Goal: Task Accomplishment & Management: Use online tool/utility

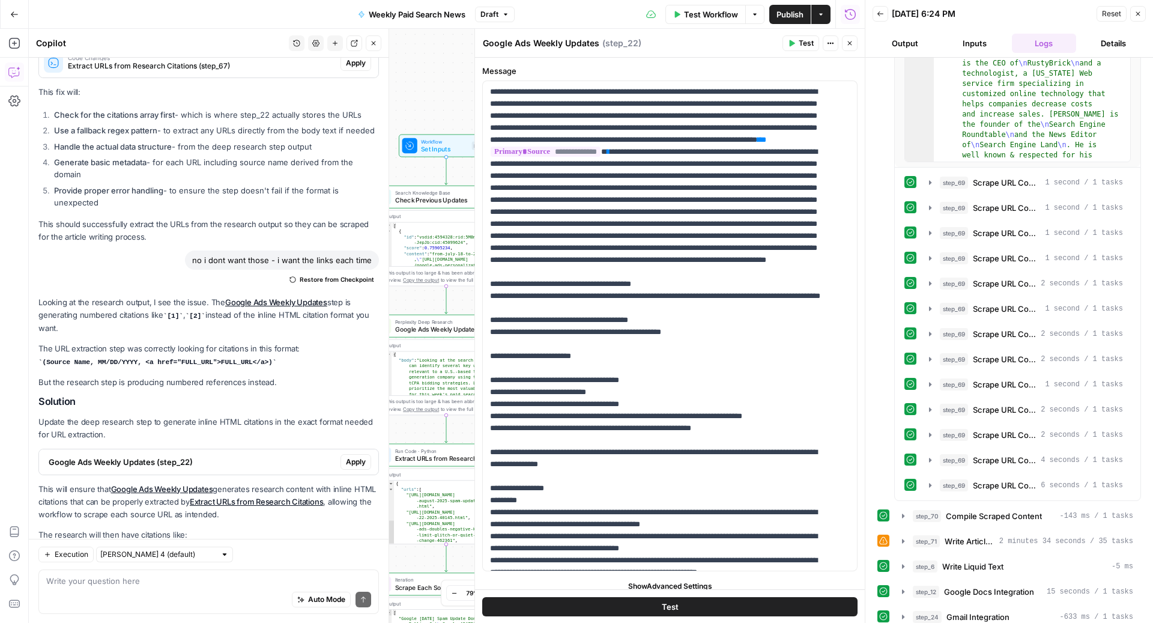
scroll to position [1973, 0]
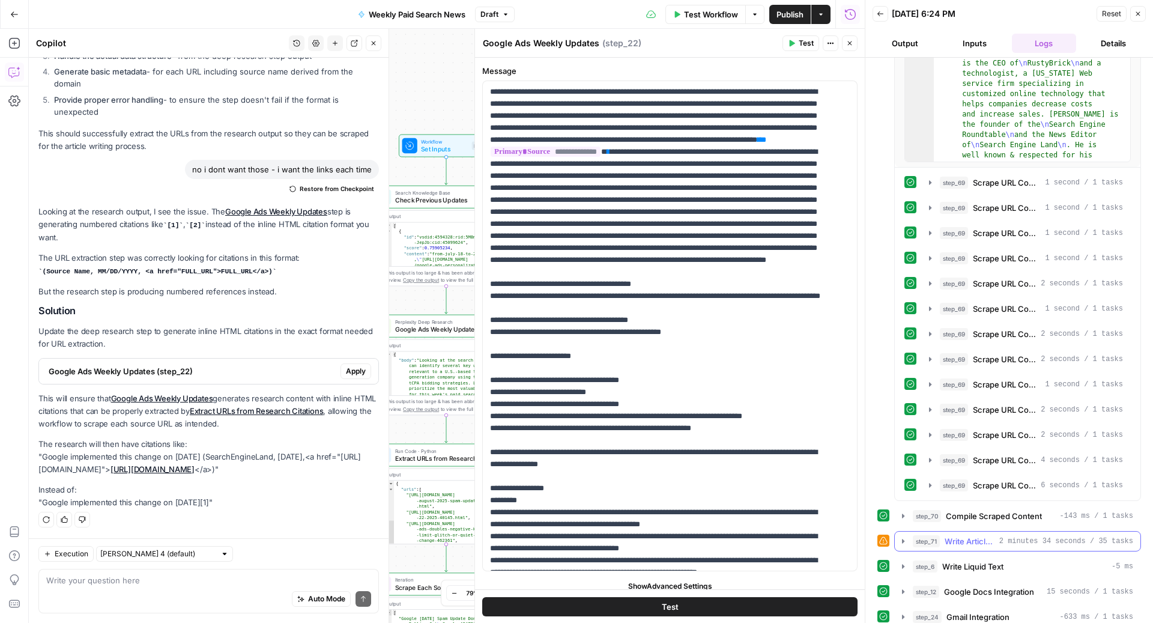
click at [999, 536] on span "2 minutes 34 seconds / 35 tasks" at bounding box center [1066, 541] width 134 height 11
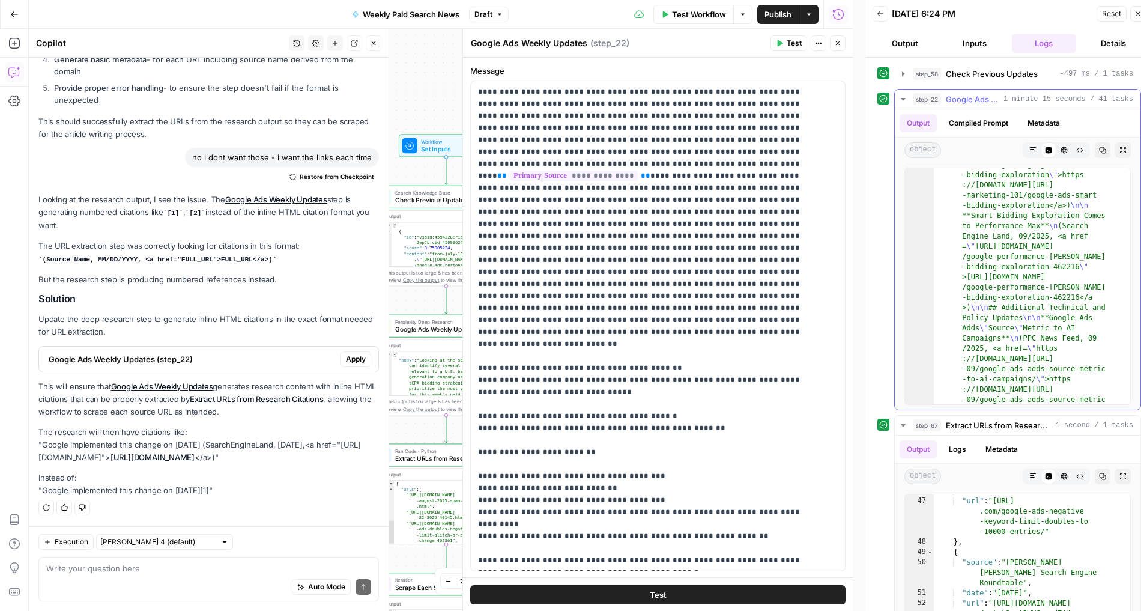
scroll to position [0, 0]
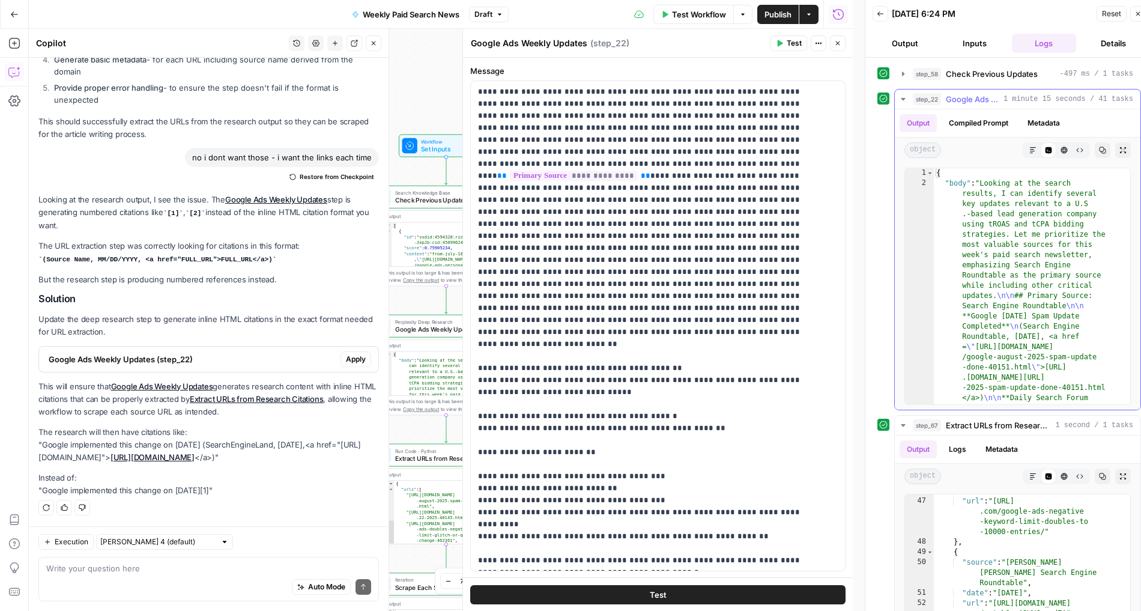
type textarea "**********"
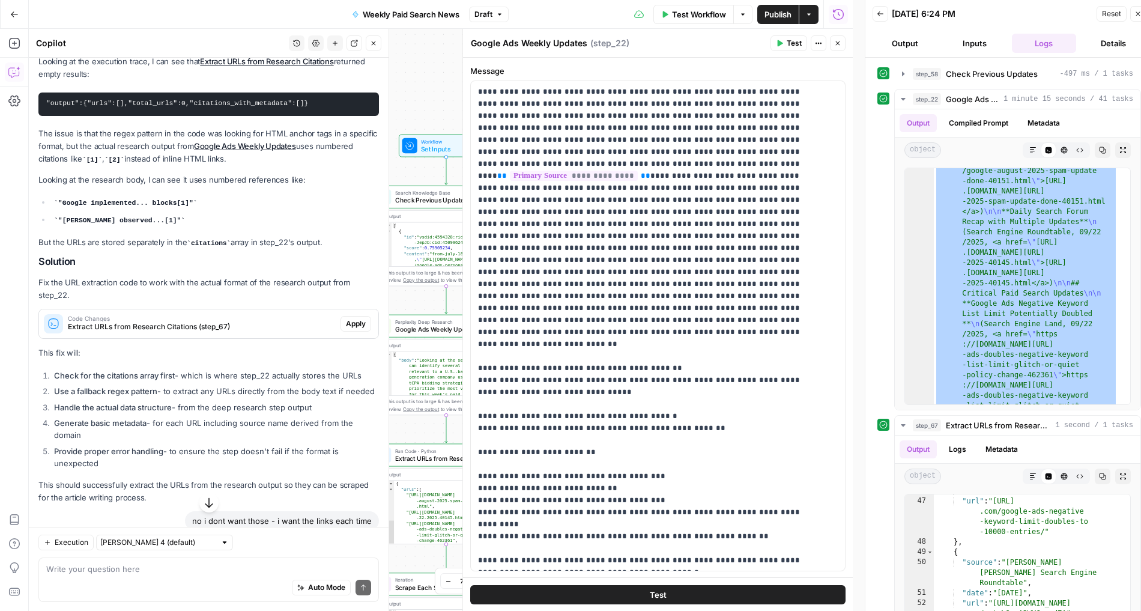
click at [772, 11] on span "Publish" at bounding box center [777, 14] width 27 height 12
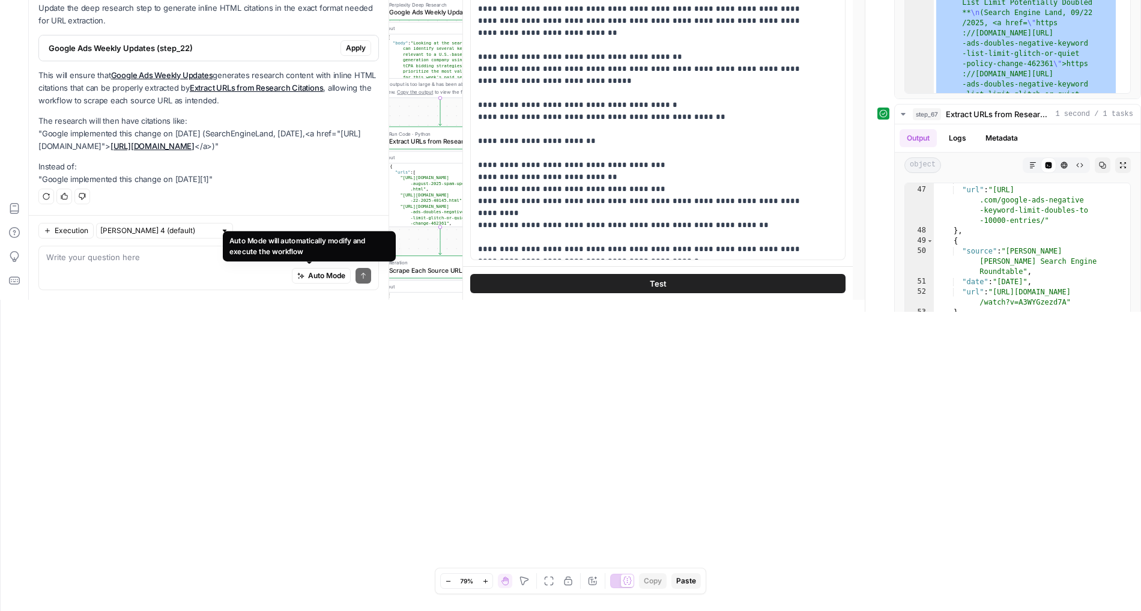
scroll to position [314, 0]
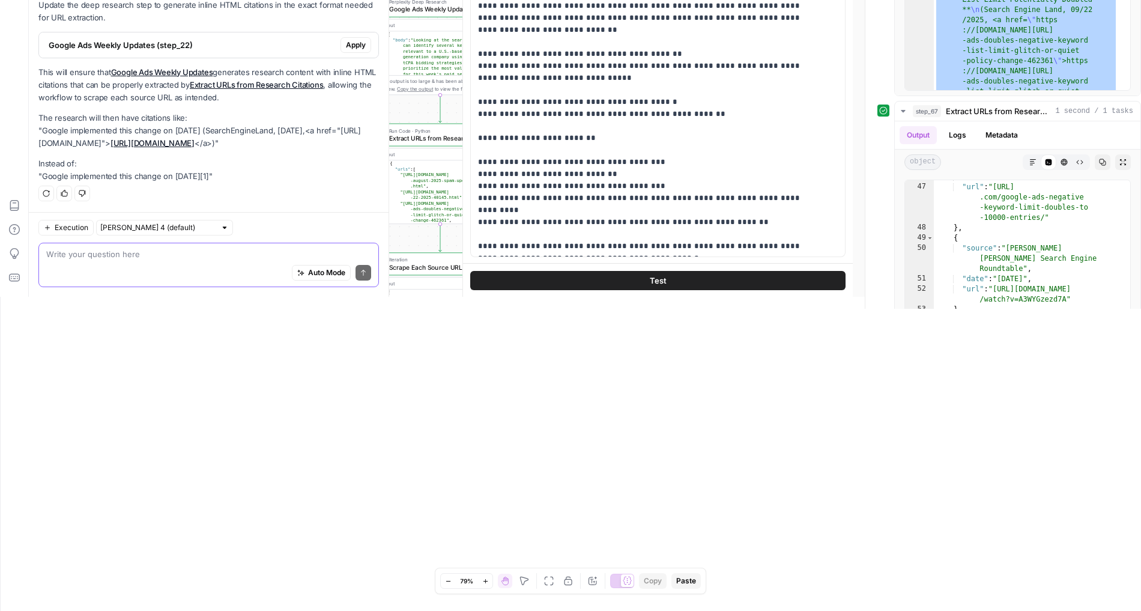
click at [87, 248] on textarea at bounding box center [208, 254] width 325 height 12
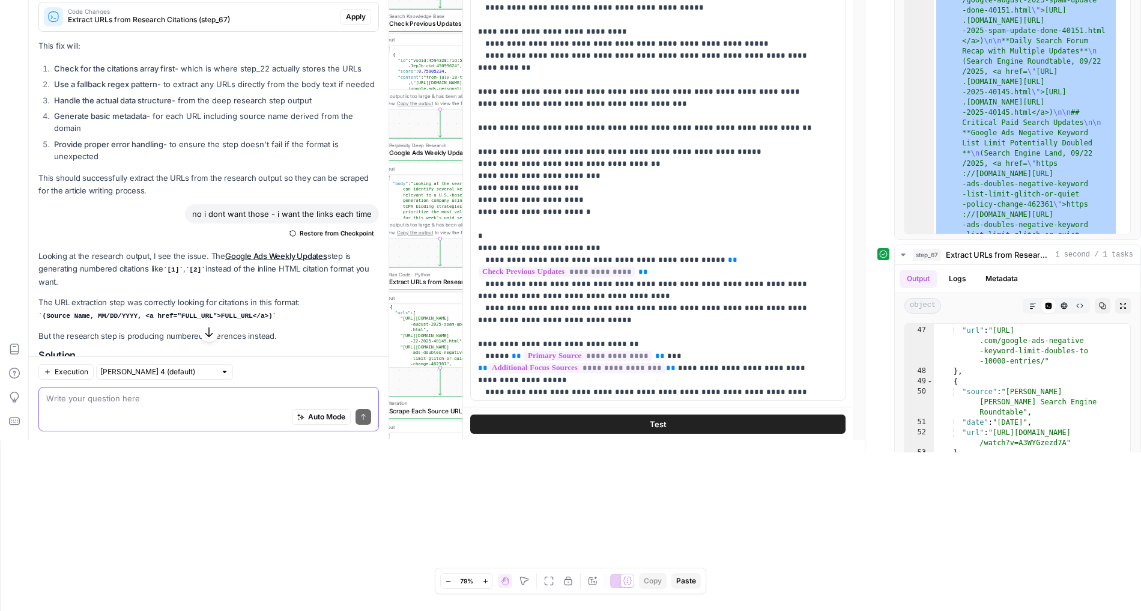
scroll to position [1346, 0]
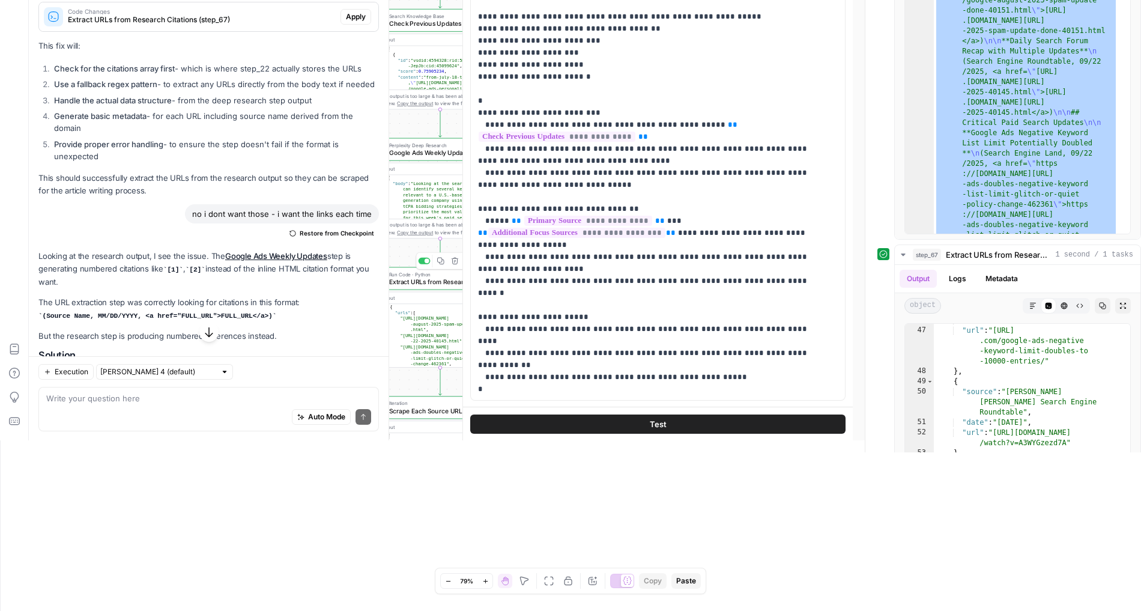
click at [413, 282] on span "Extract URLs from Research Citations" at bounding box center [437, 282] width 96 height 10
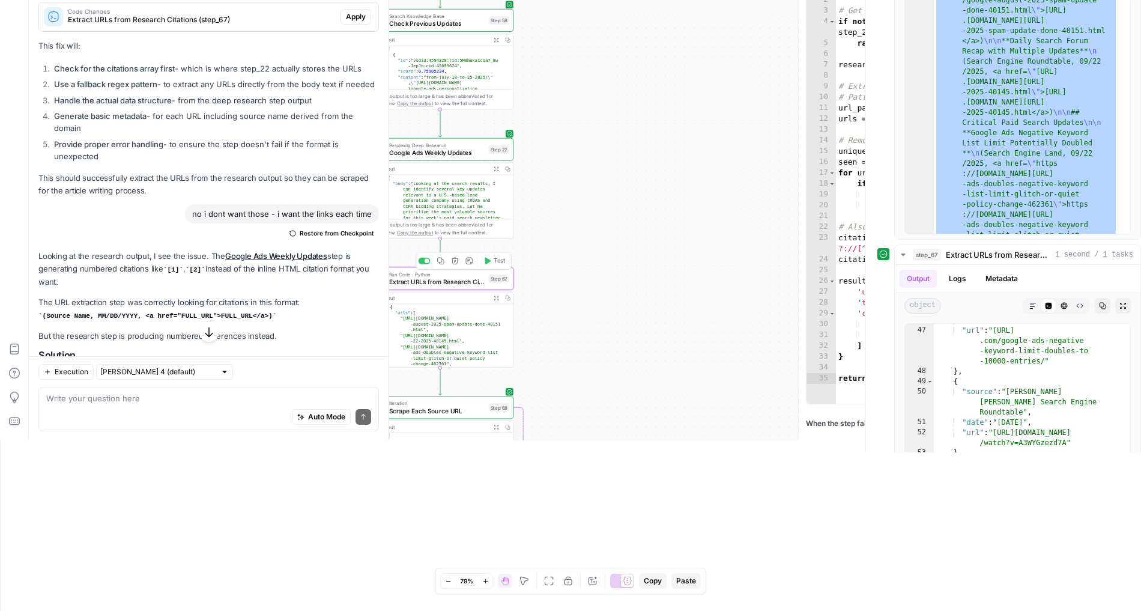
type textarea "Extract URLs from Research Citations"
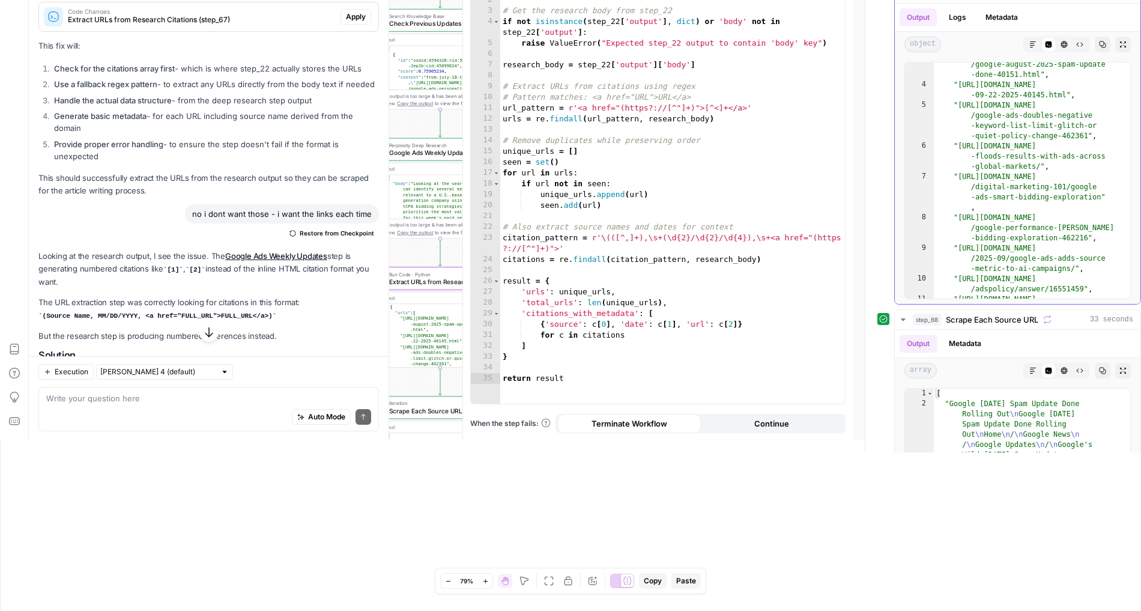
scroll to position [34, 0]
type textarea "**********"
click at [1037, 125] on div ""[URL][DOMAIN_NAME] /google-august-2025-spam-update -done-40151.html" , "[URL][…" at bounding box center [1026, 198] width 184 height 298
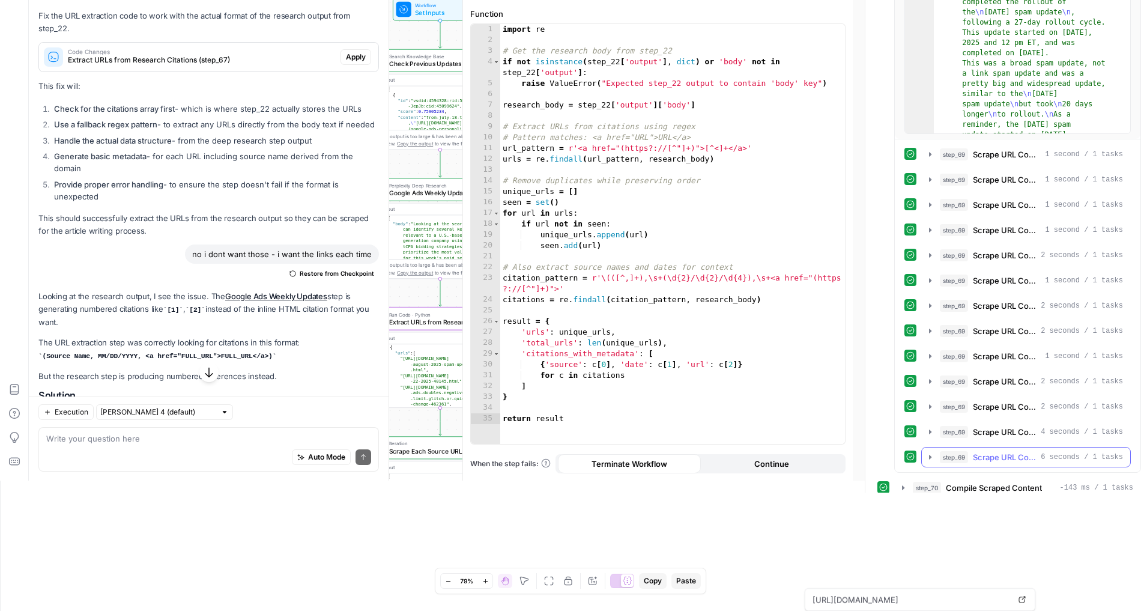
scroll to position [811, 0]
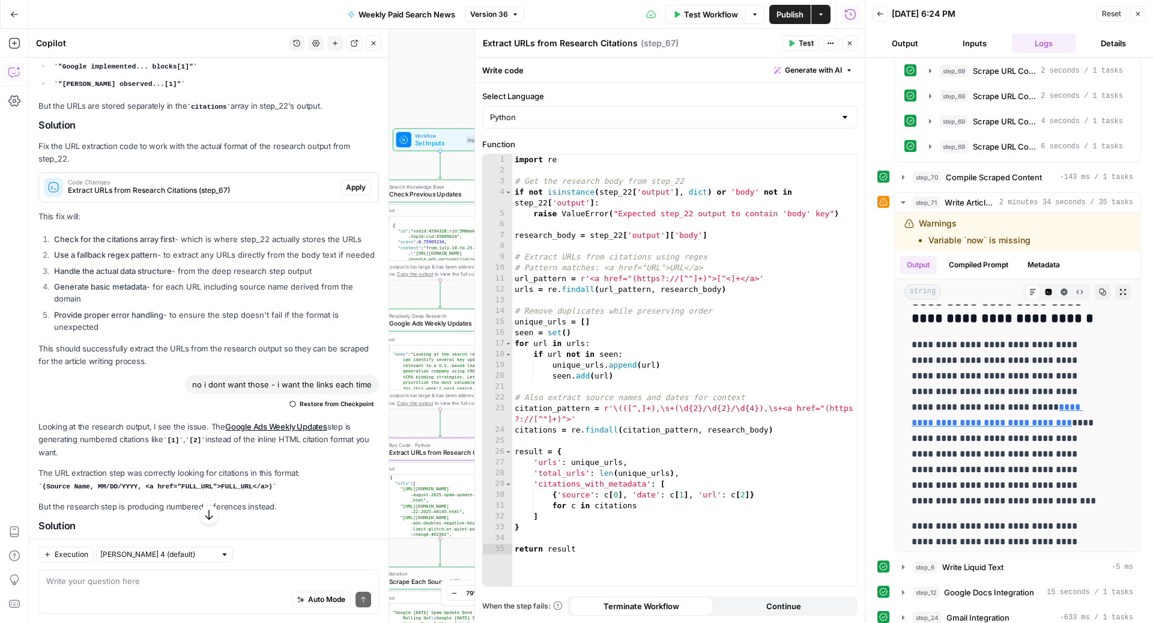
type input "****"
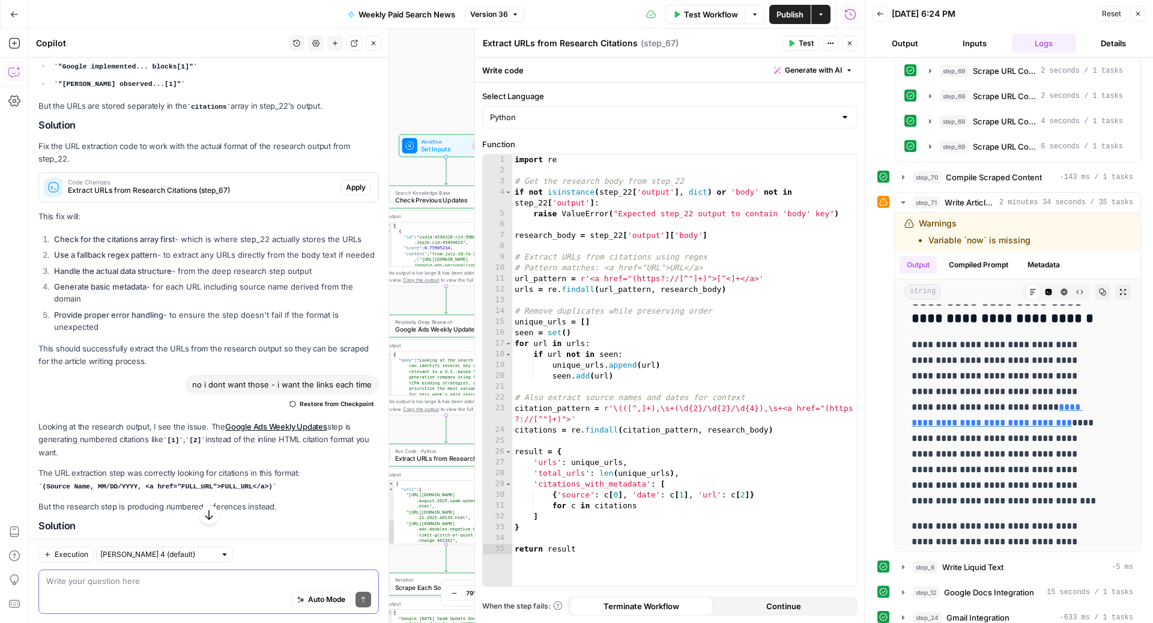
click at [107, 584] on textarea at bounding box center [208, 580] width 325 height 12
type textarea "can you account for if a url is liste"
click at [181, 580] on textarea "can you account for if a url is liste" at bounding box center [208, 580] width 325 height 12
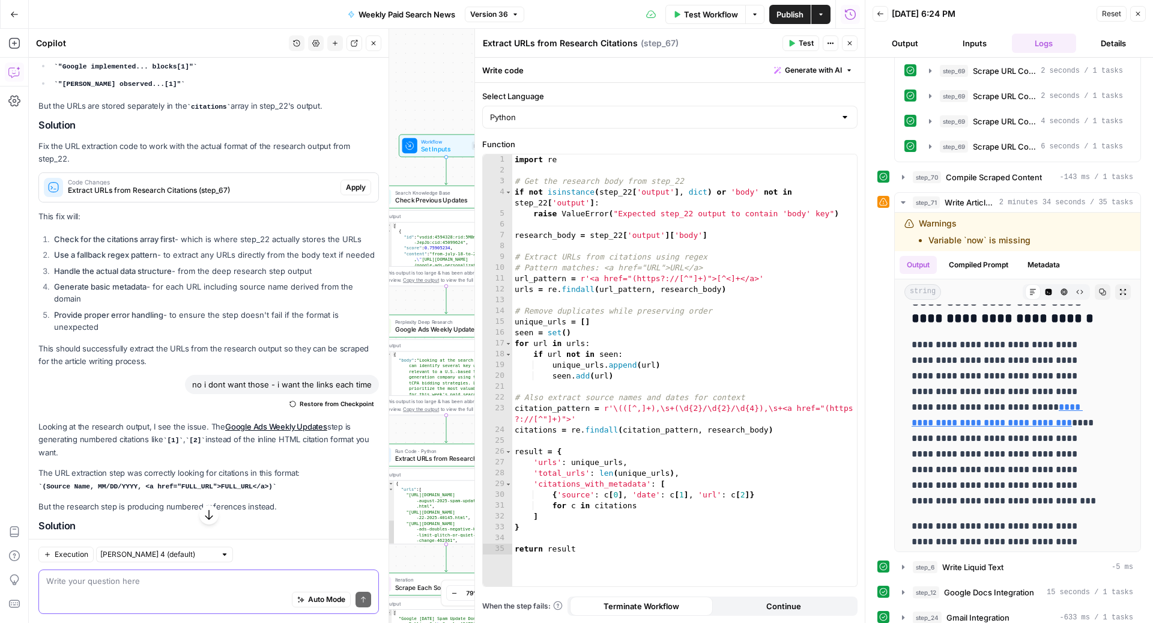
paste textarea "{ "body": "Looking at the search results, I can identify several key updates re…"
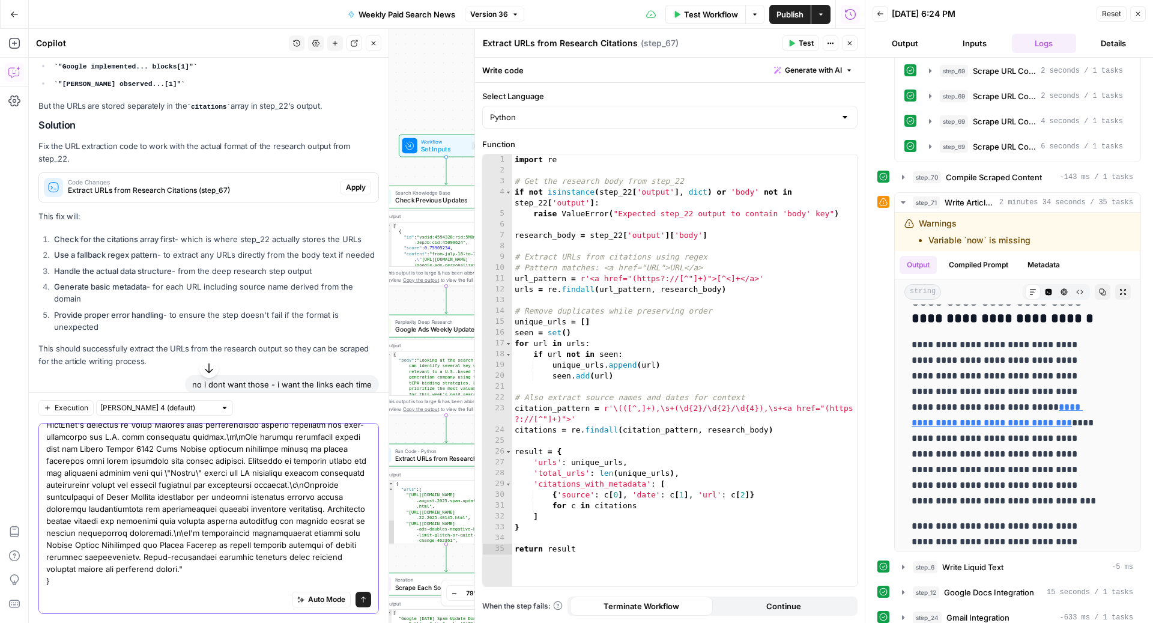
scroll to position [0, 0]
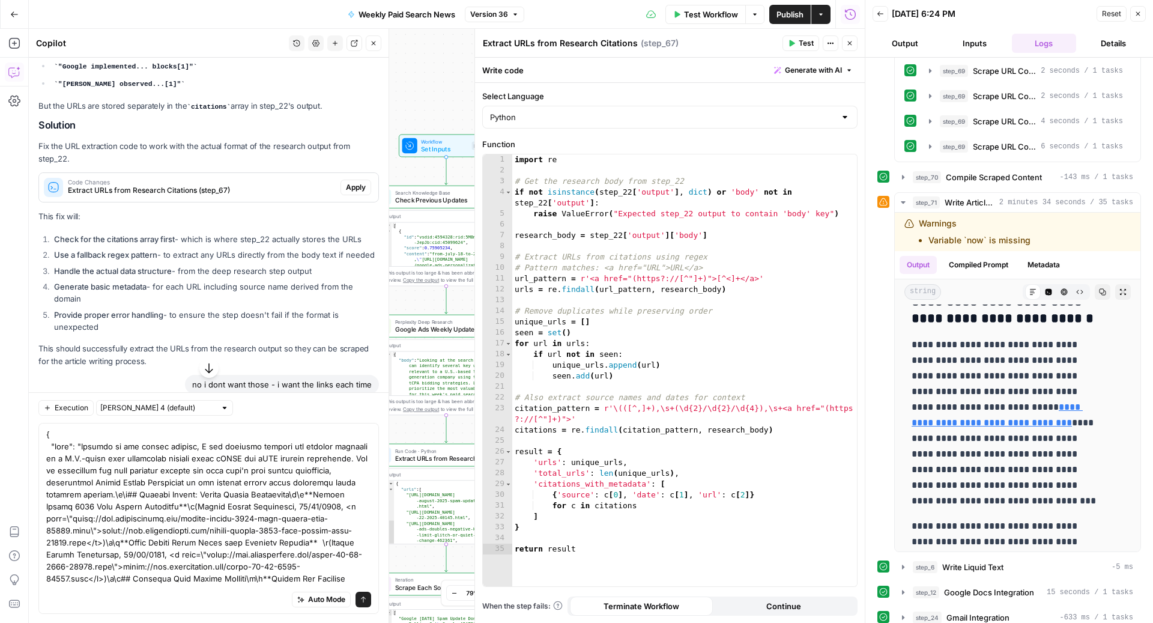
click at [44, 434] on div "Auto Mode Send" at bounding box center [208, 517] width 340 height 191
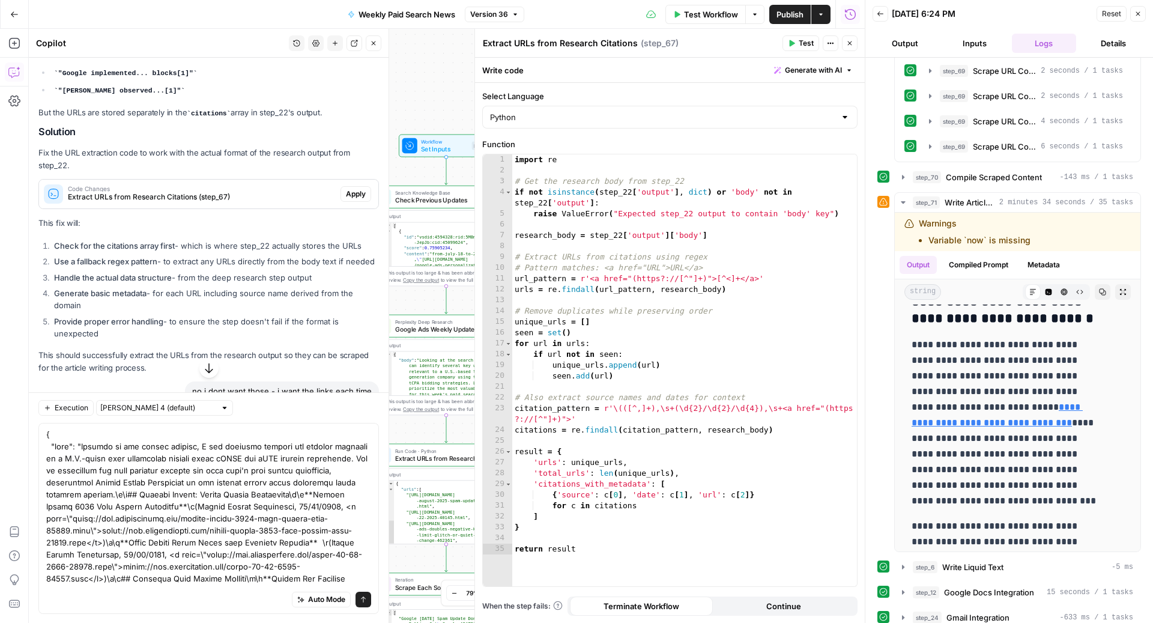
click at [41, 429] on div "Auto Mode Send" at bounding box center [208, 517] width 340 height 191
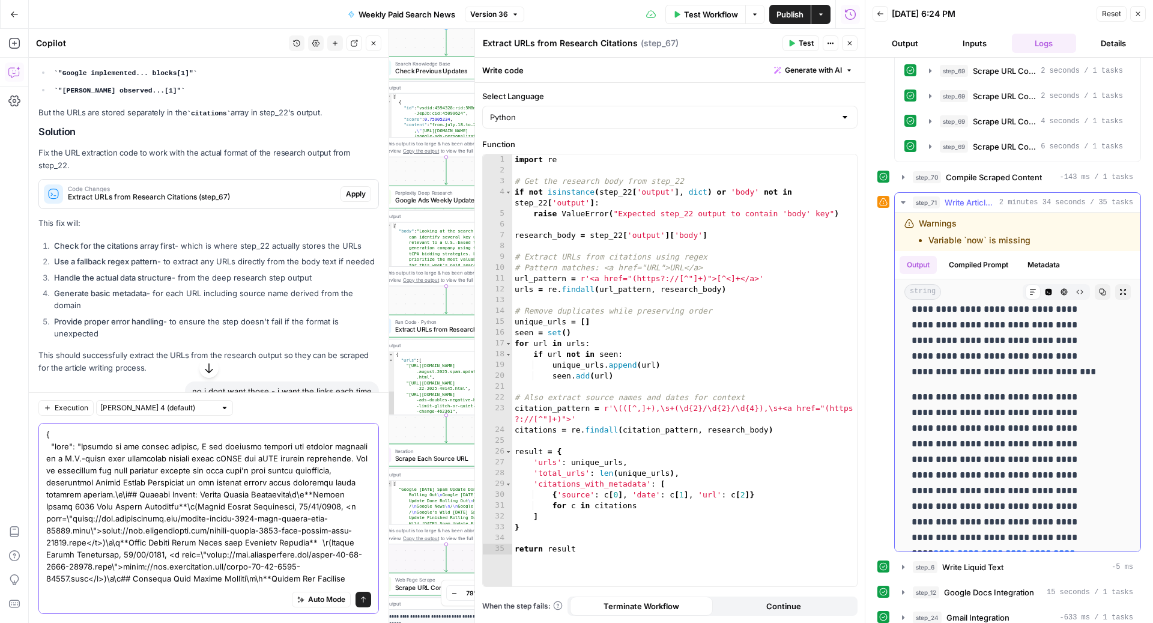
scroll to position [5455, 0]
click at [44, 434] on div "Auto Mode Send" at bounding box center [208, 517] width 340 height 191
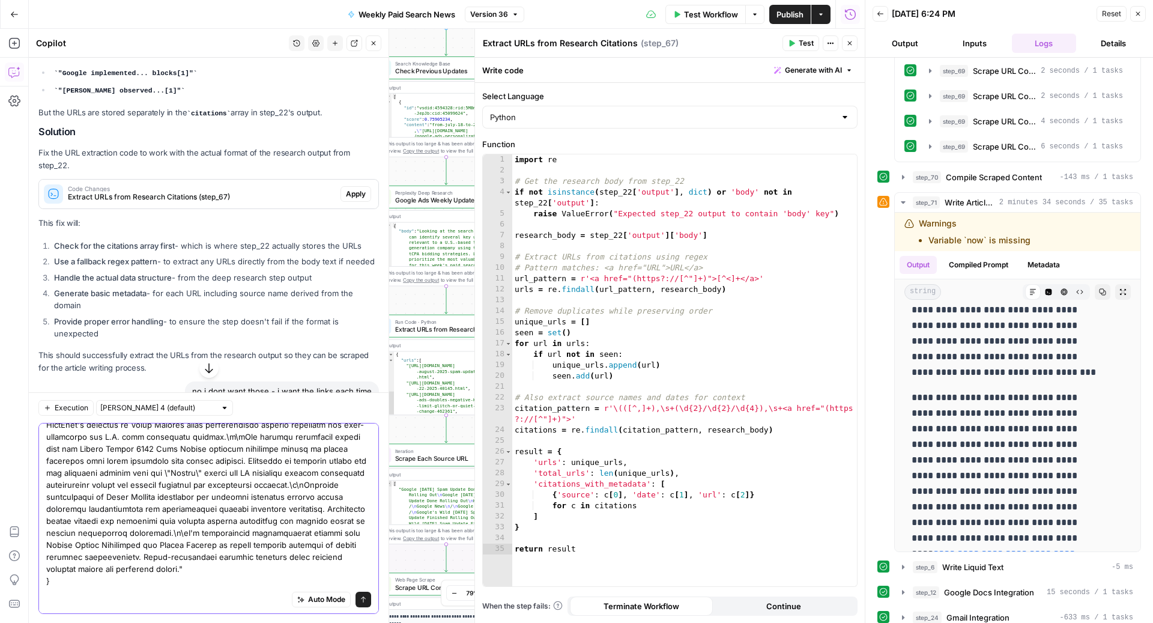
scroll to position [0, 0]
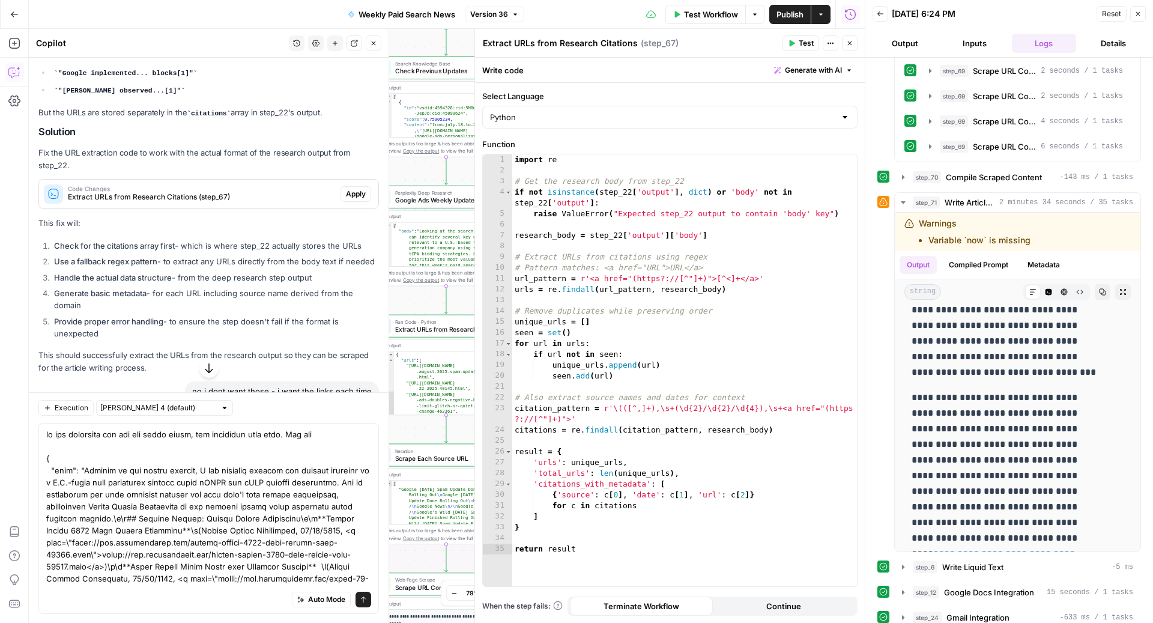
click at [329, 425] on div "Auto Mode Send" at bounding box center [208, 517] width 340 height 191
type textarea "in the following the url was added twice, but extracted only once. Why did cont…"
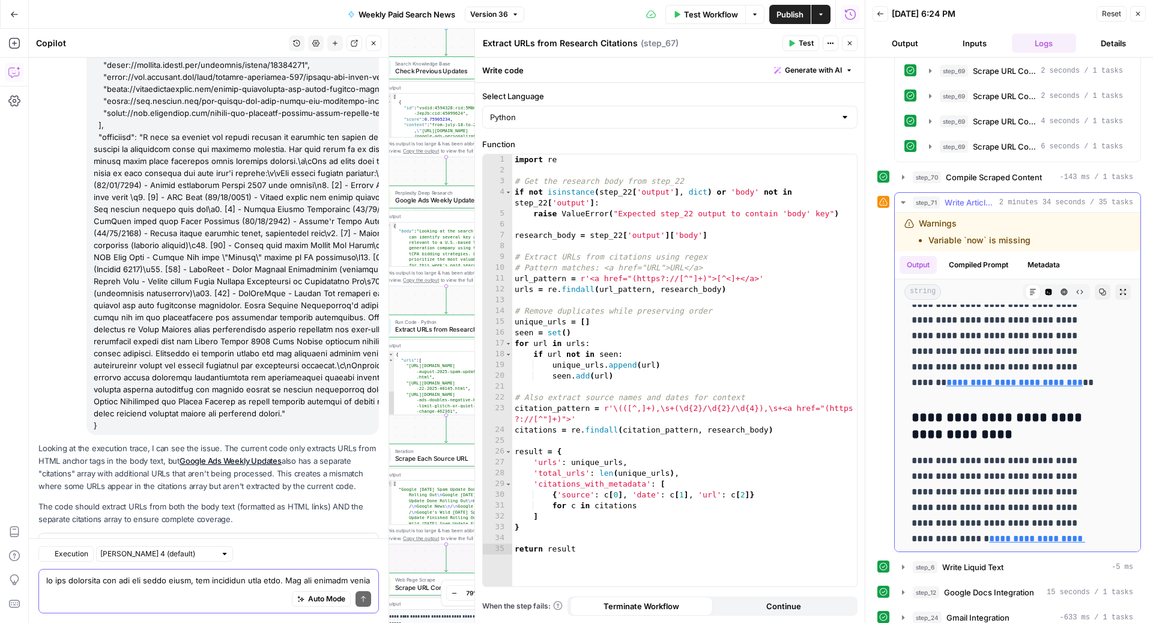
scroll to position [3149, 0]
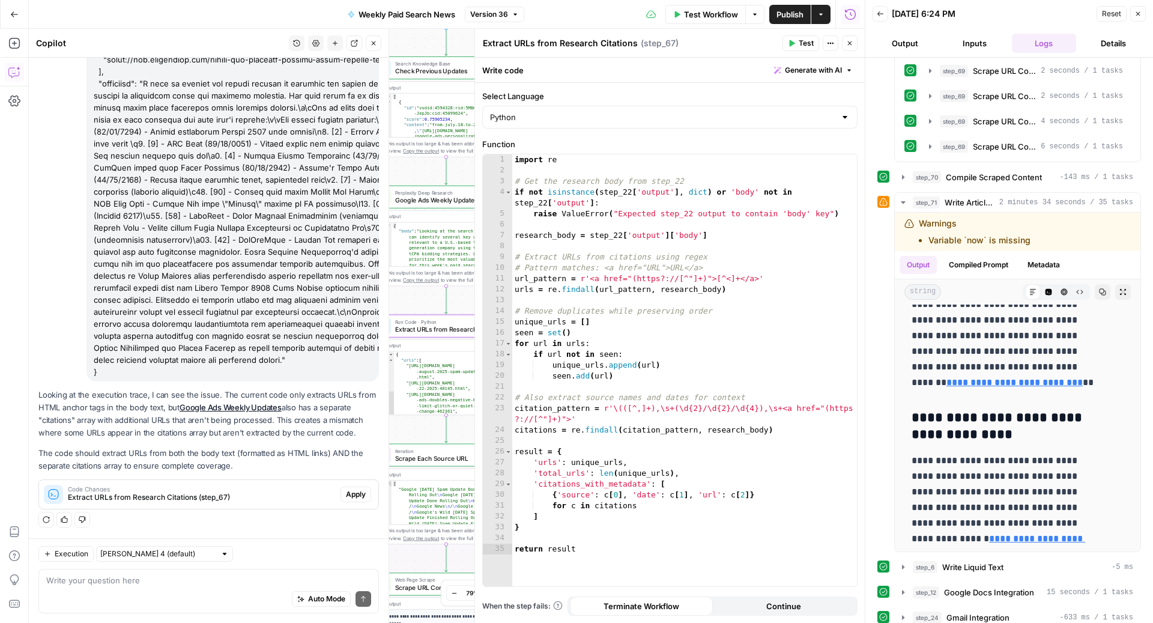
click at [346, 497] on span "Apply" at bounding box center [356, 494] width 20 height 11
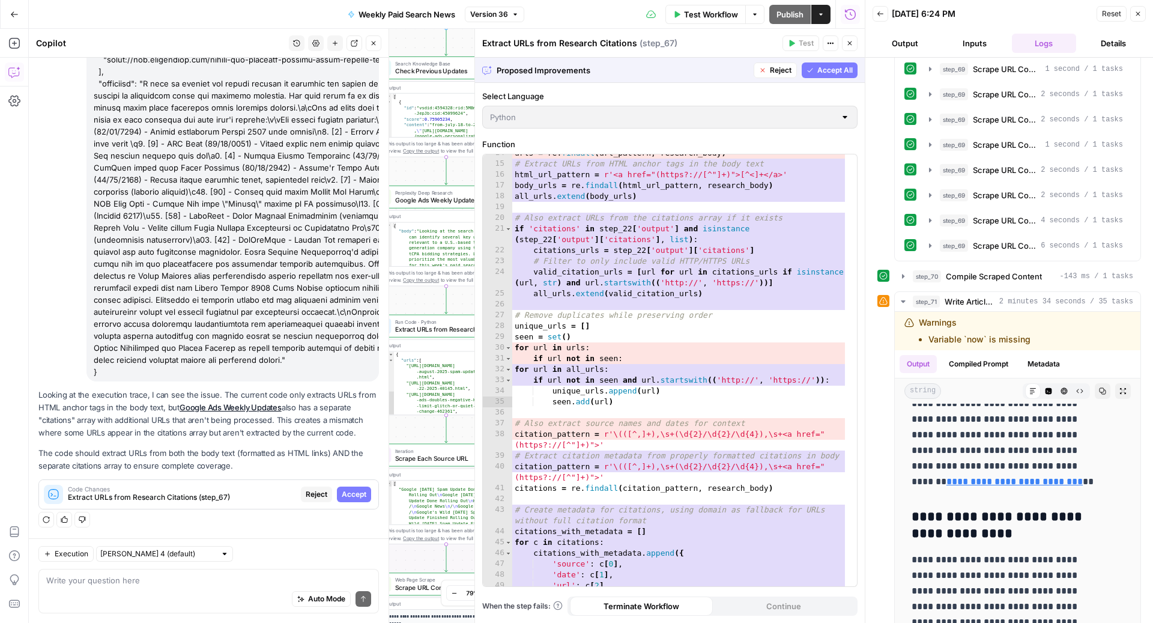
scroll to position [163, 0]
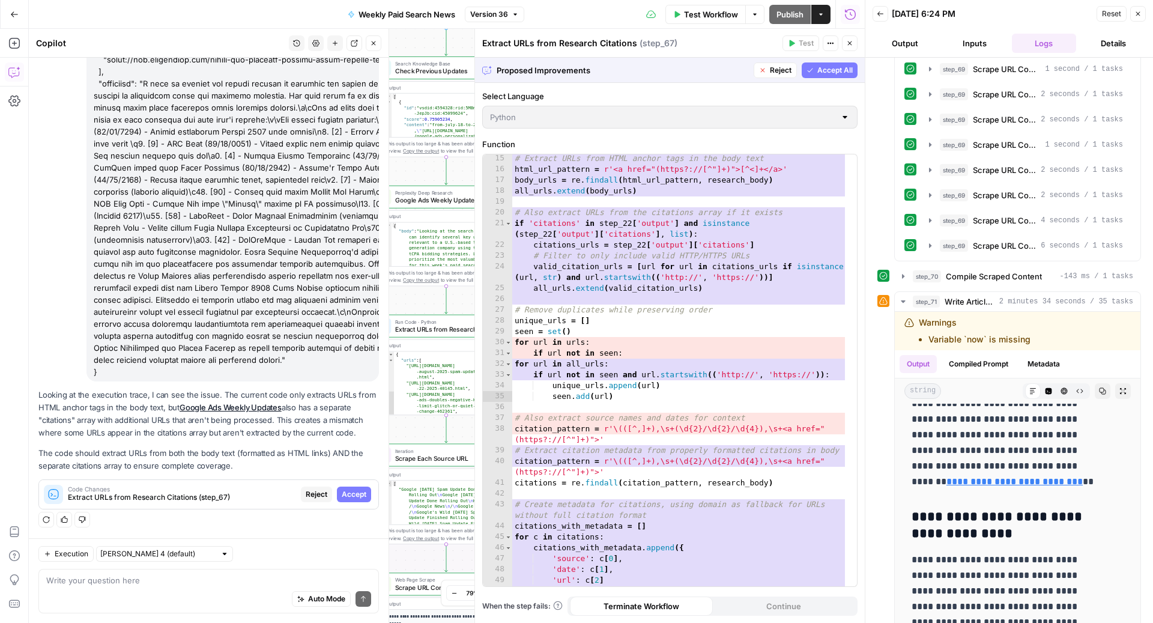
click at [817, 74] on span "Accept All" at bounding box center [834, 70] width 35 height 11
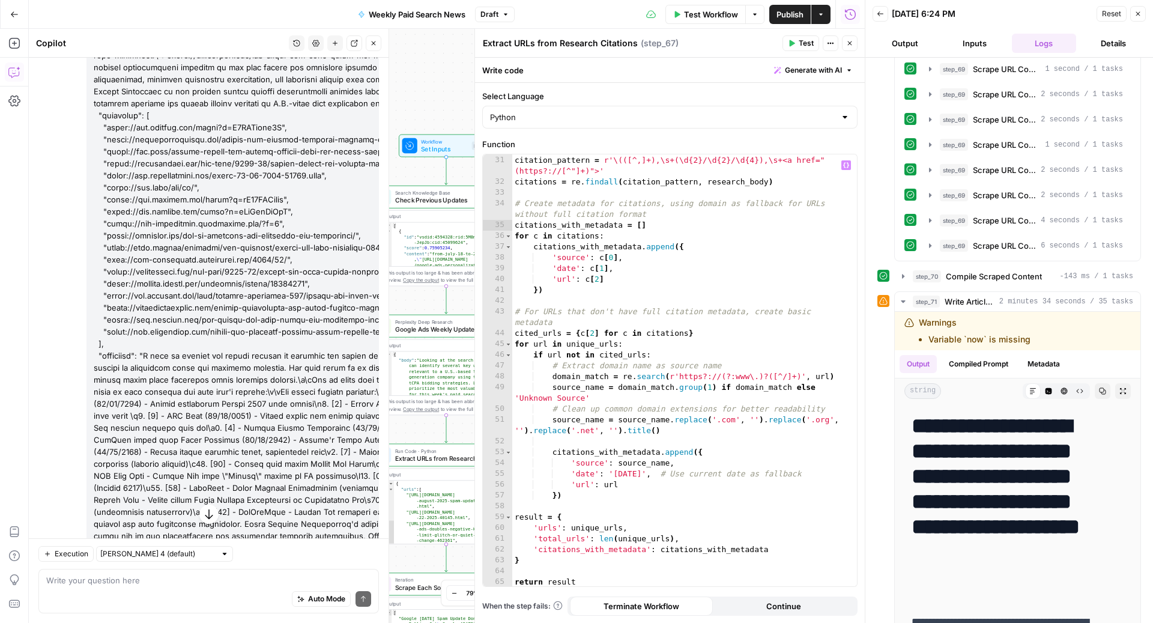
scroll to position [356, 0]
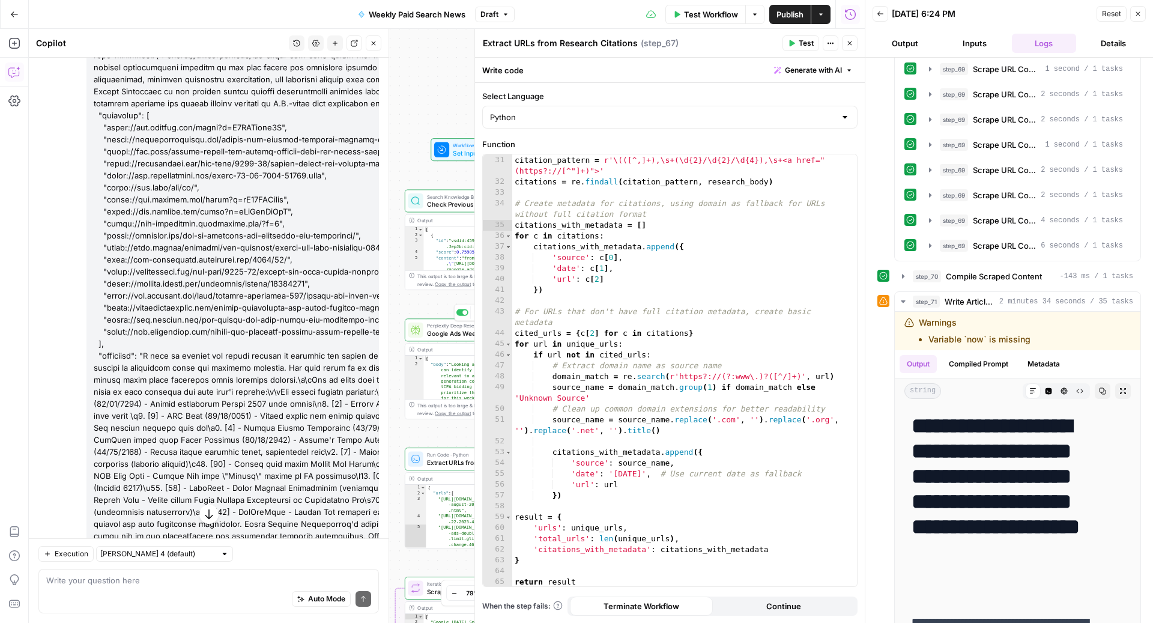
click at [412, 331] on icon at bounding box center [415, 330] width 8 height 10
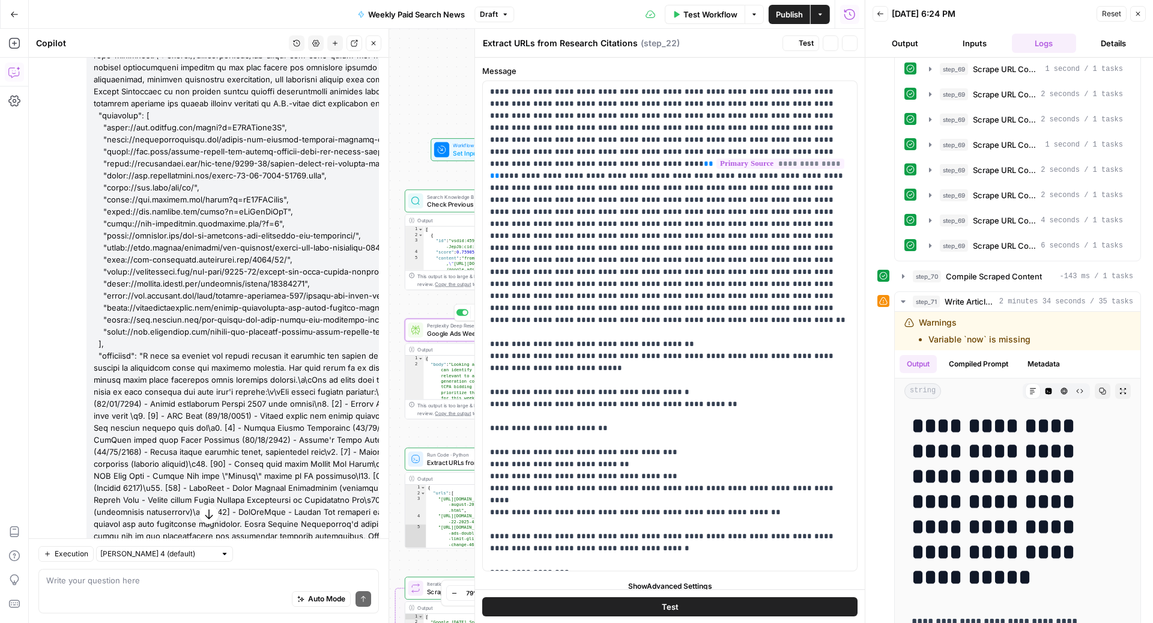
type textarea "Google Ads Weekly Updates"
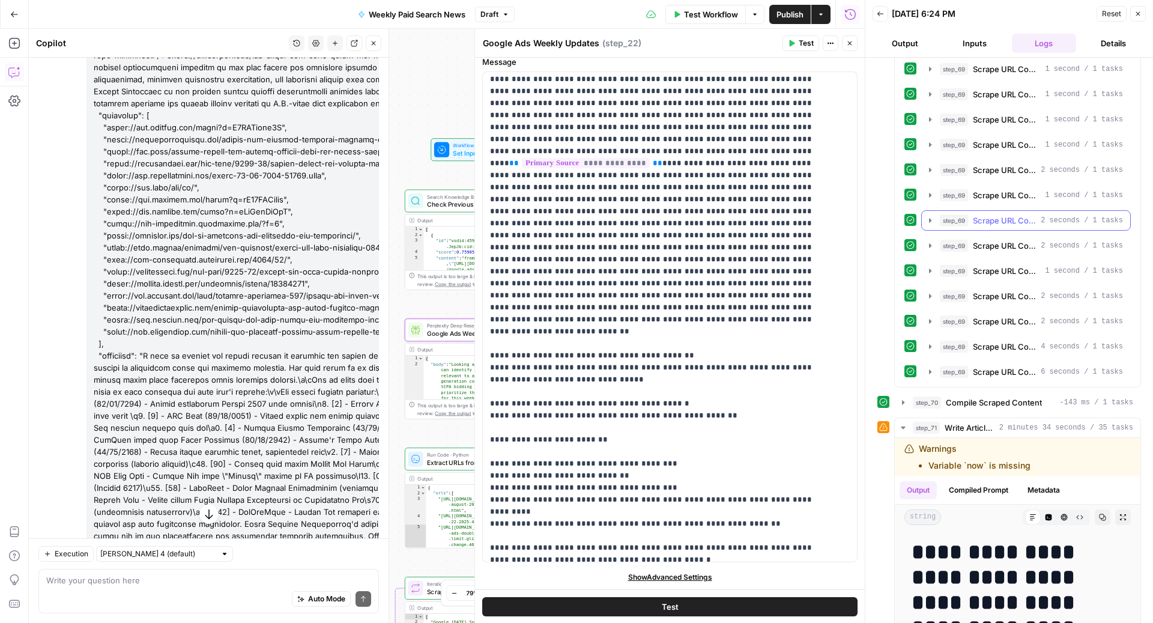
scroll to position [891, 0]
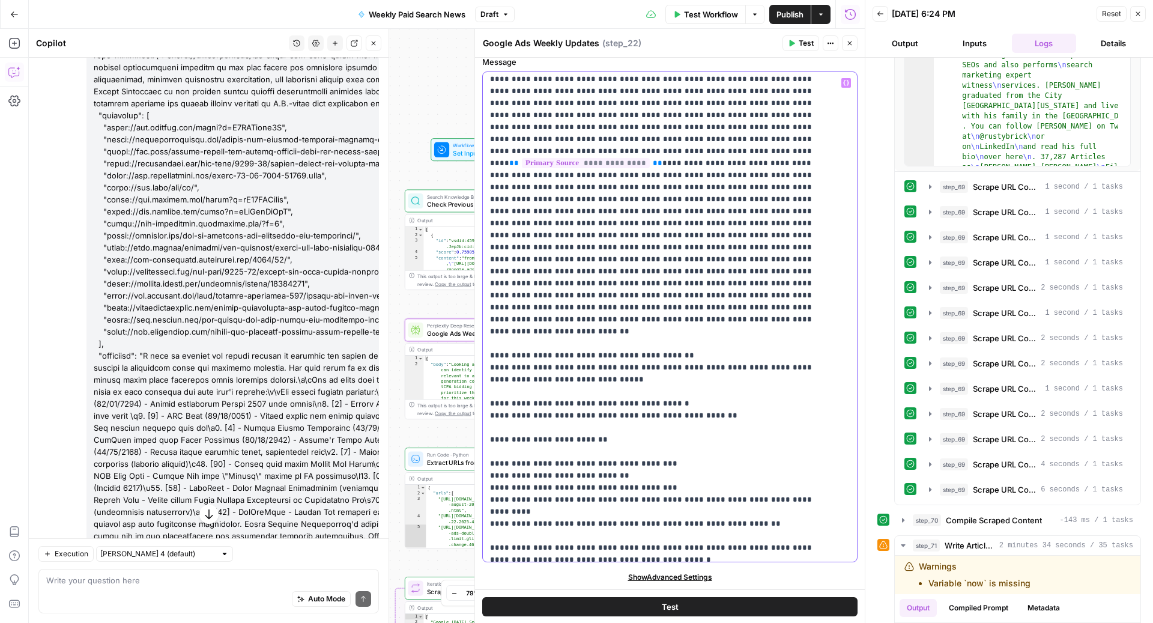
type input "8"
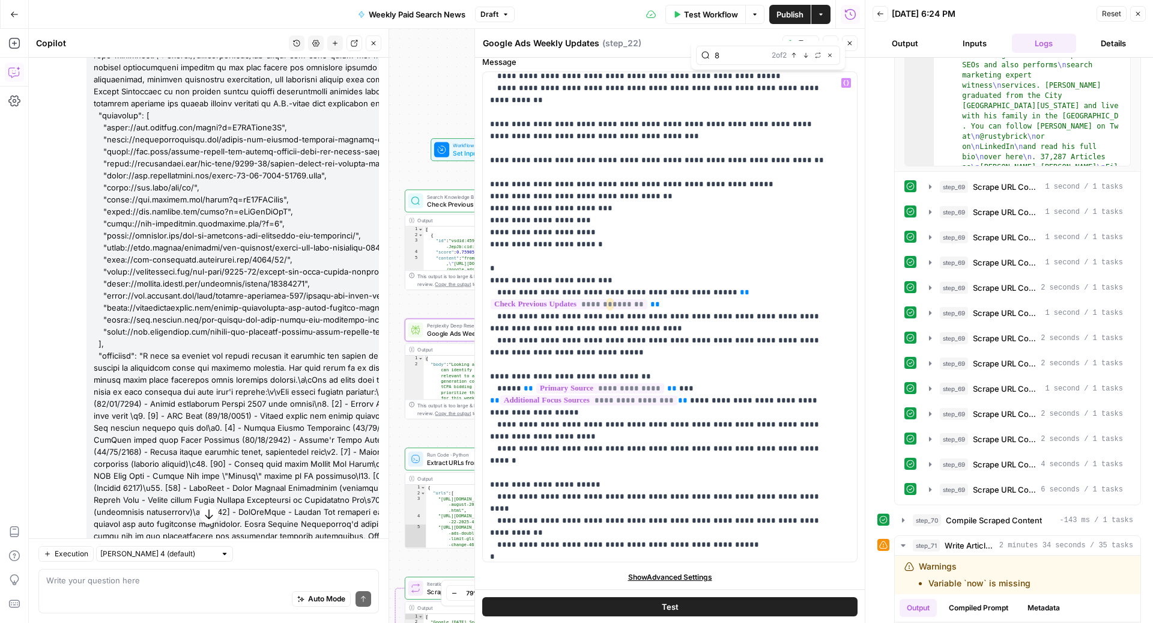
scroll to position [1346, 0]
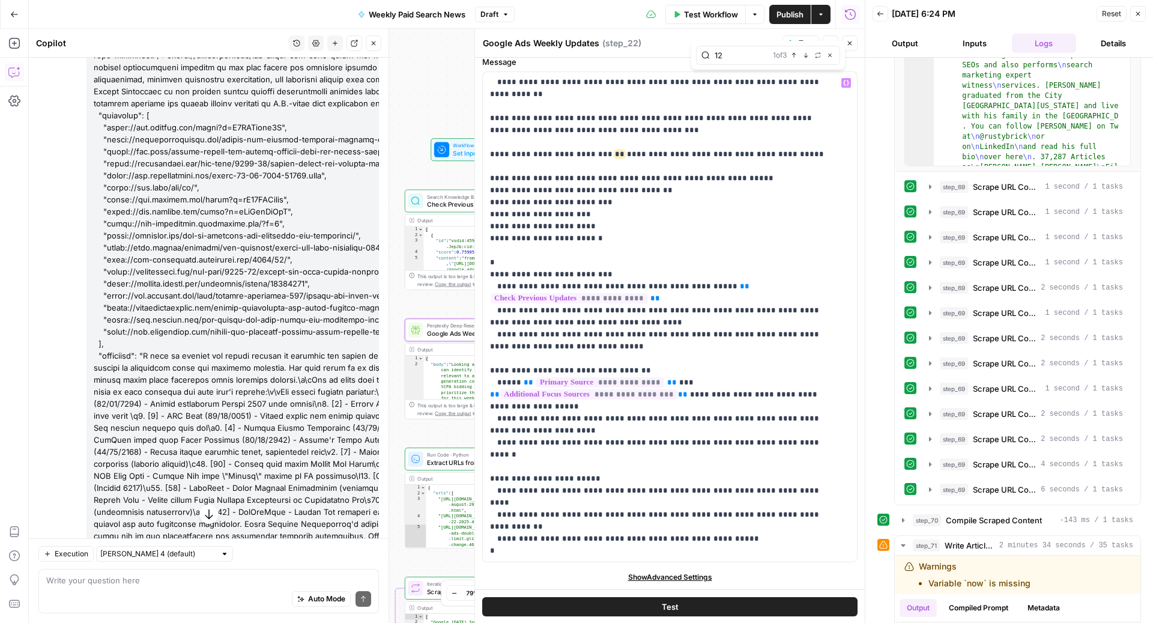
type input "12"
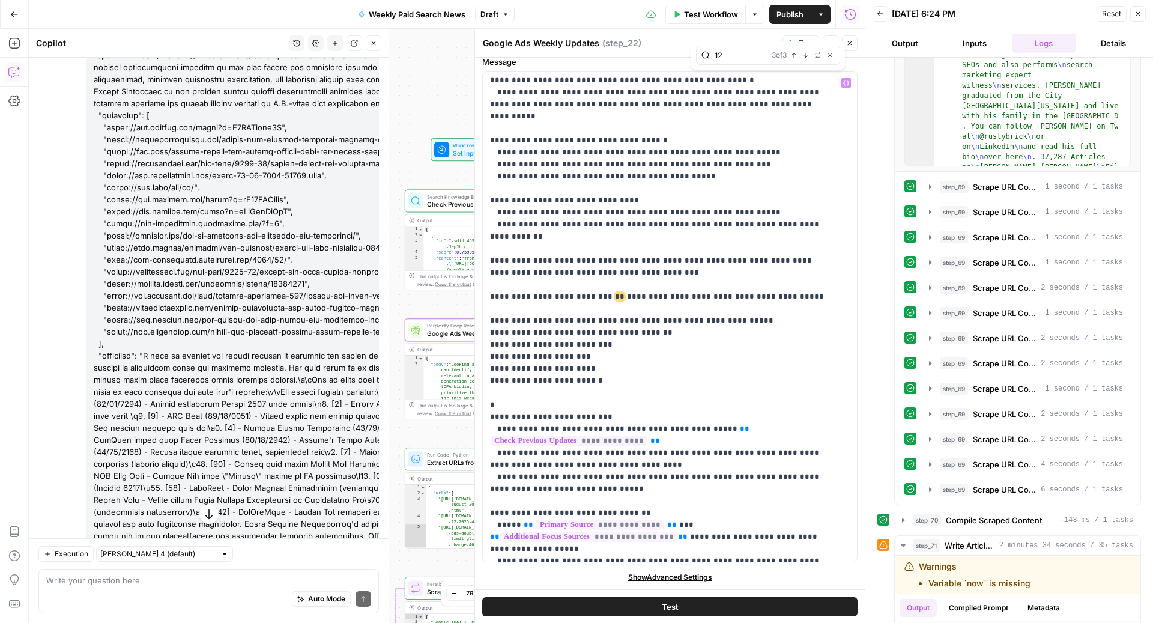
scroll to position [1195, 0]
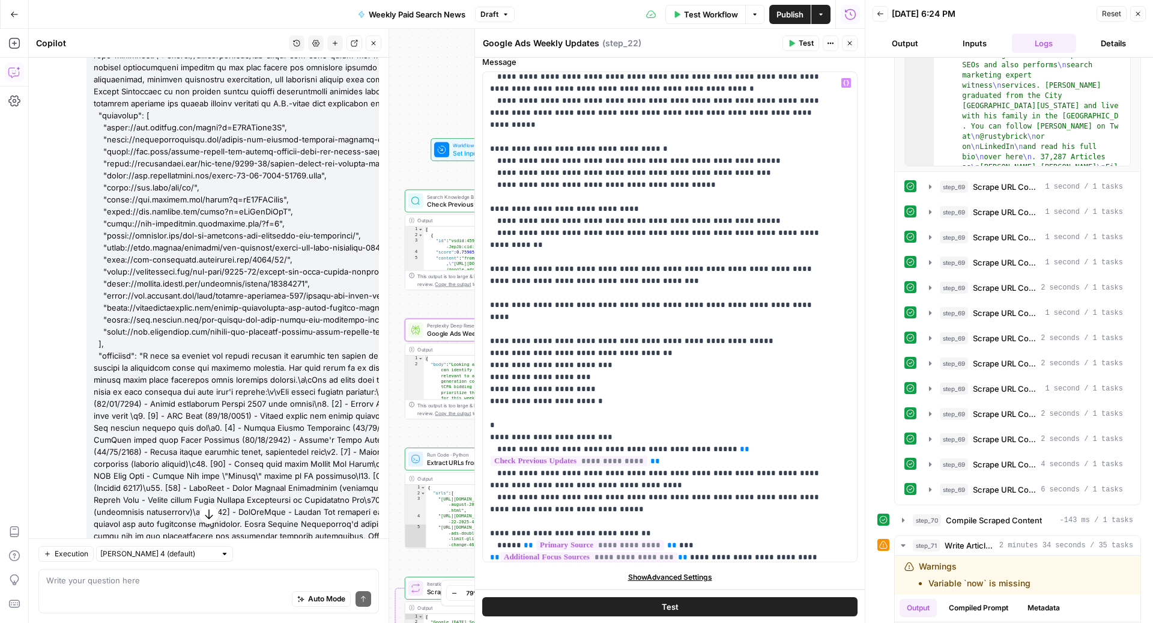
click at [667, 578] on span "Show Advanced Settings" at bounding box center [670, 577] width 84 height 11
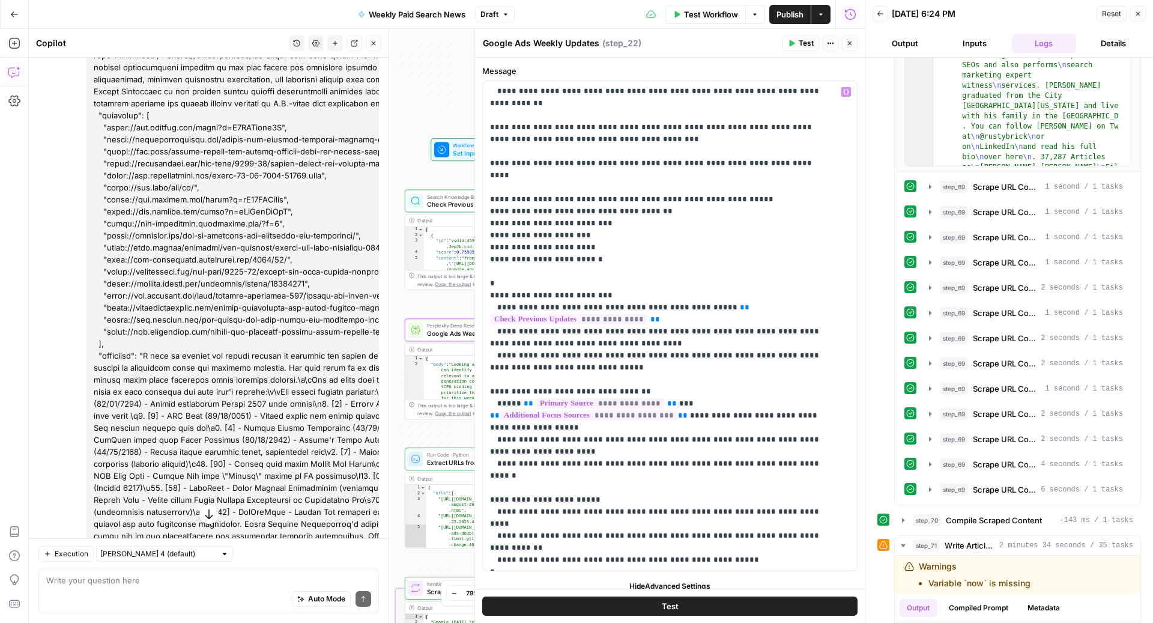
scroll to position [340, 0]
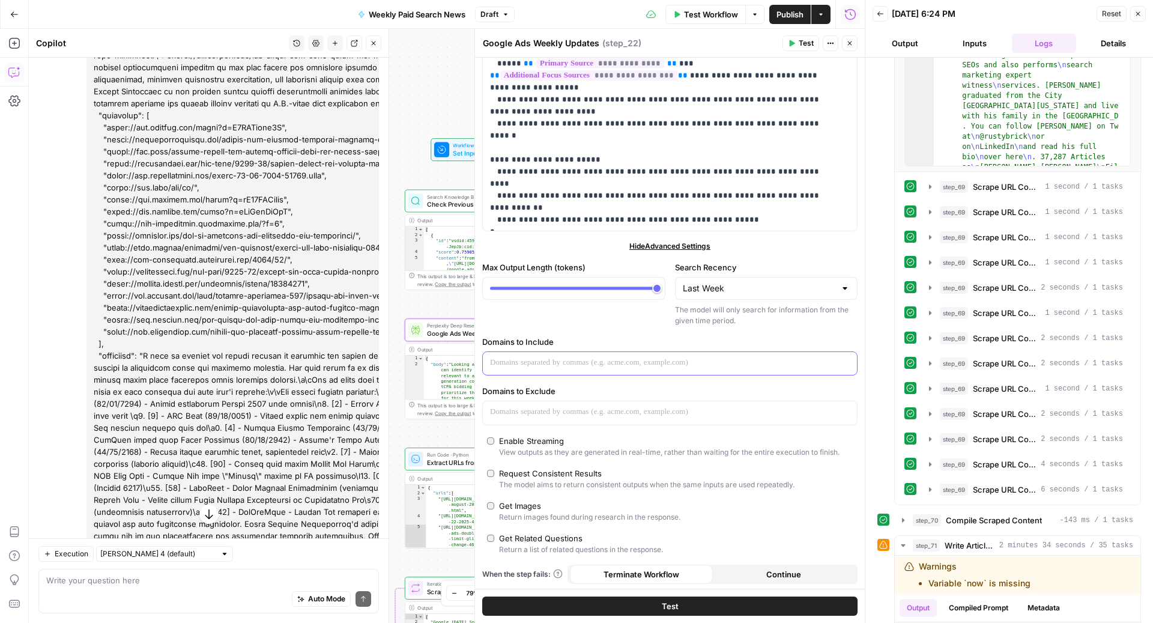
click at [587, 360] on p at bounding box center [670, 363] width 360 height 12
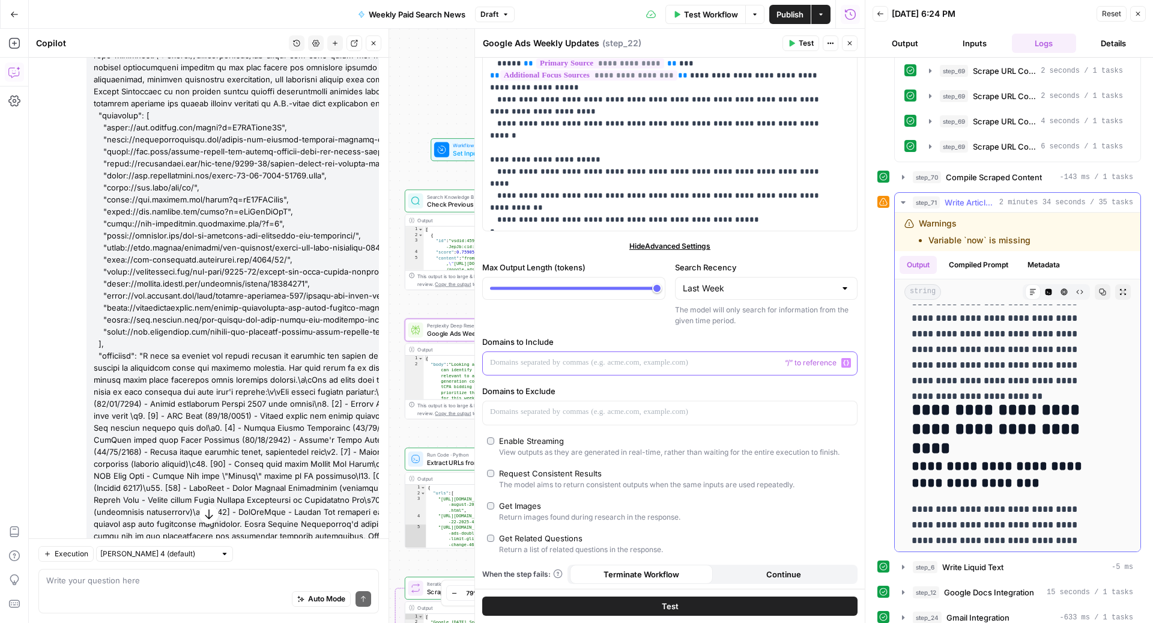
scroll to position [544, 0]
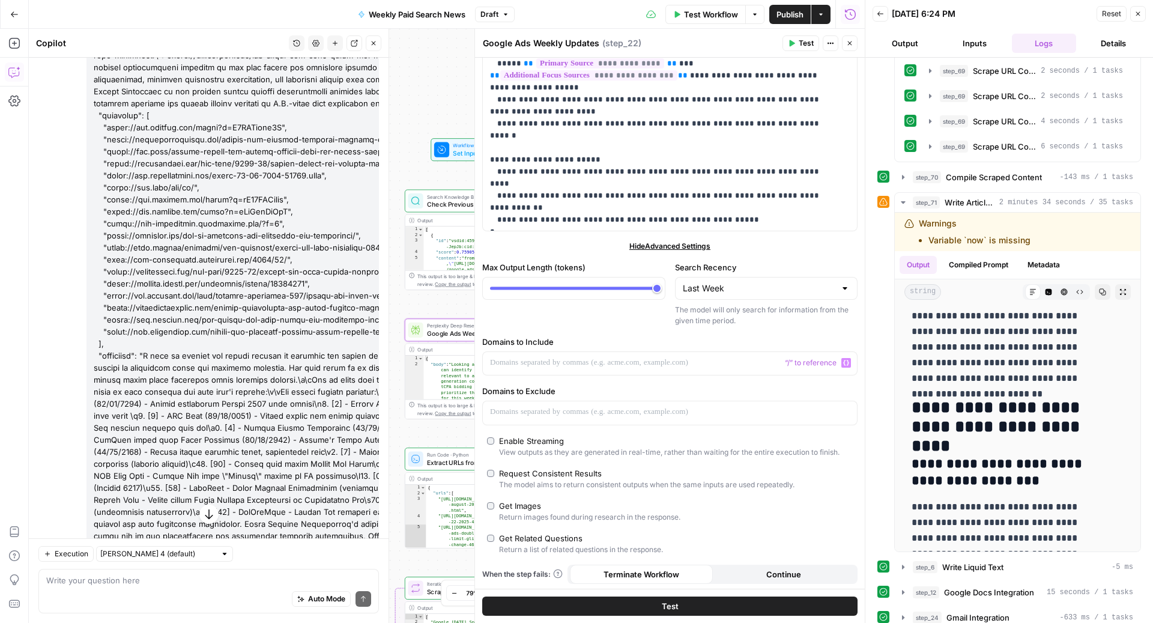
click at [197, 613] on div "Execution [PERSON_NAME] 4 (default) Write your question here Auto Mode Send" at bounding box center [209, 580] width 360 height 85
click at [178, 614] on div "Execution [PERSON_NAME] 4 (default) Write your question here Auto Mode Send" at bounding box center [209, 580] width 360 height 85
click at [167, 595] on div "Auto Mode Send" at bounding box center [208, 599] width 325 height 26
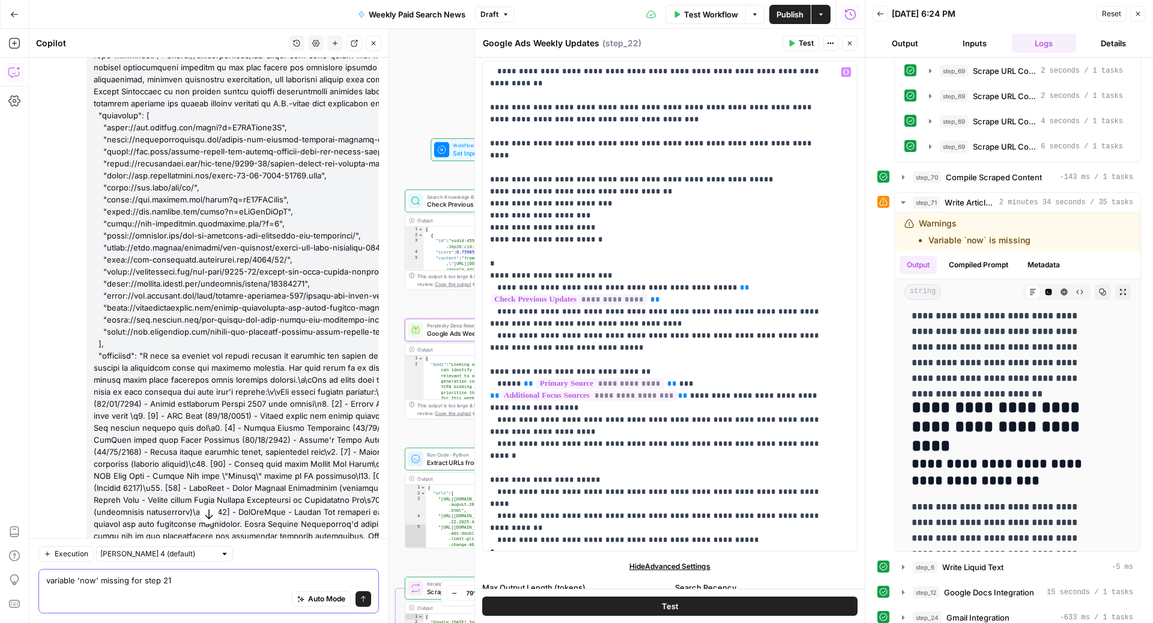
scroll to position [0, 0]
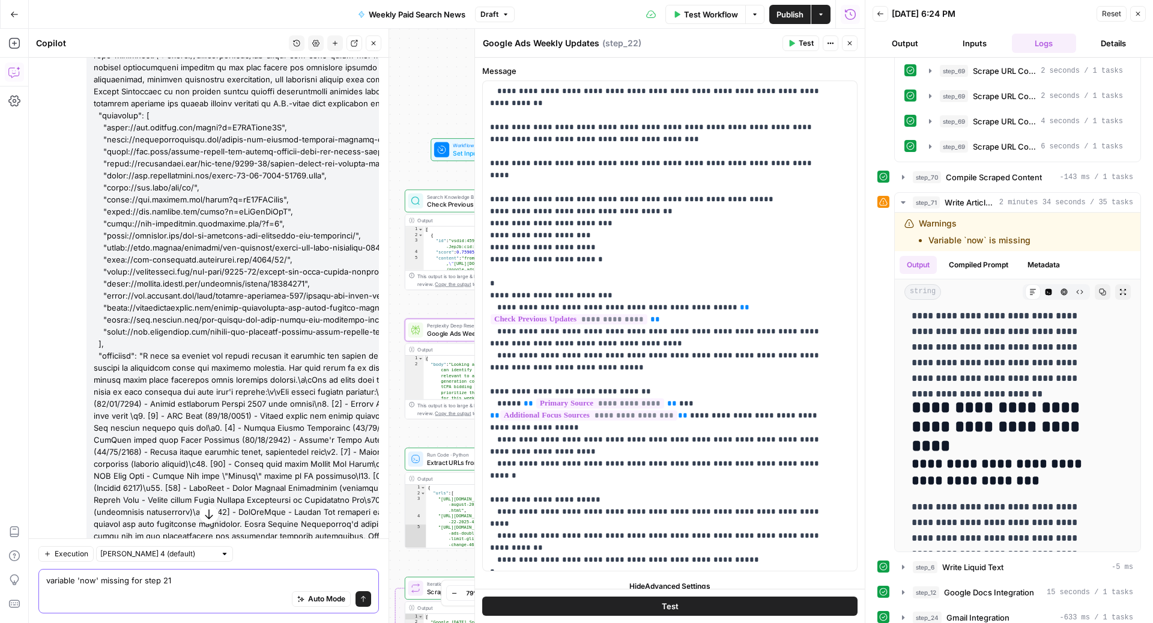
type textarea "variable 'now' missing for step 21"
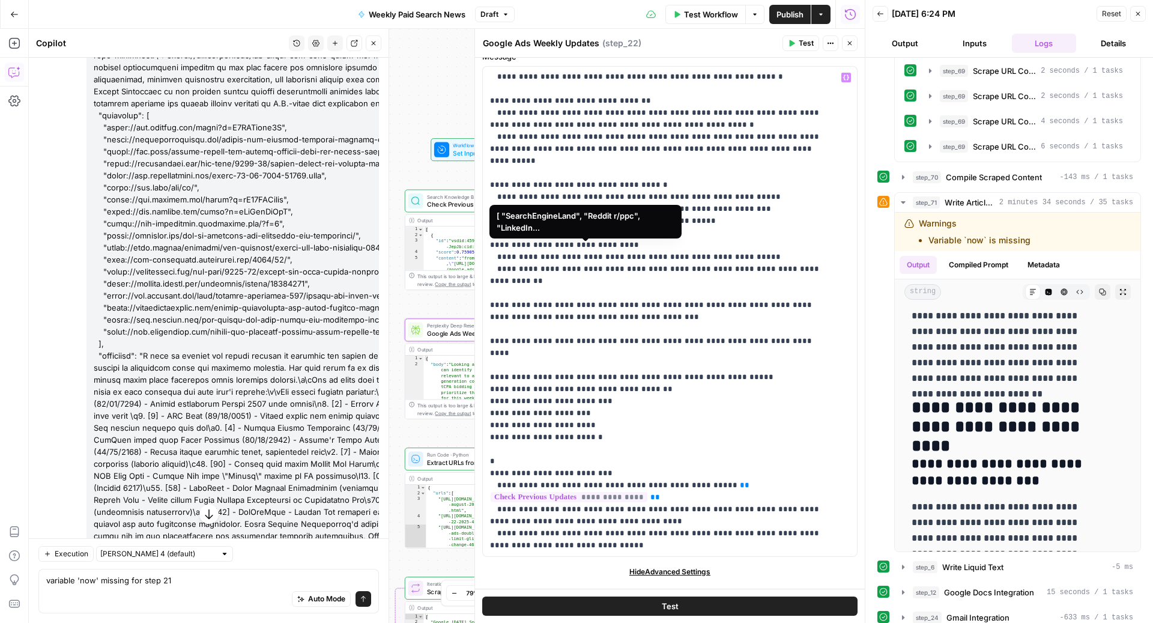
scroll to position [855, 0]
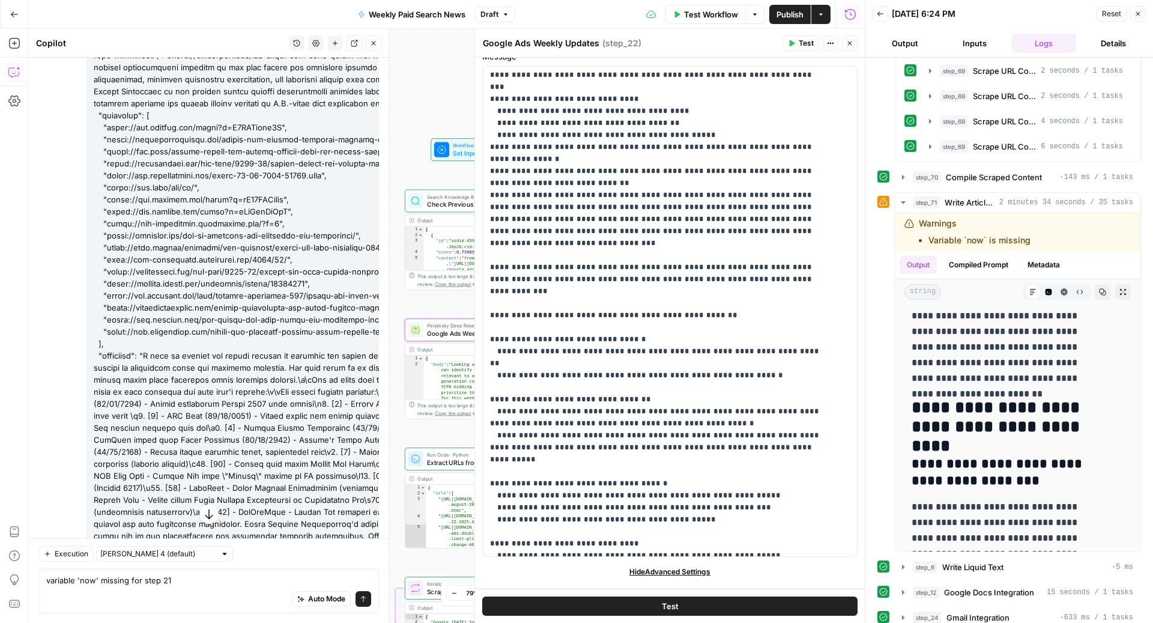
click at [700, 13] on span "Test Workflow" at bounding box center [711, 14] width 54 height 12
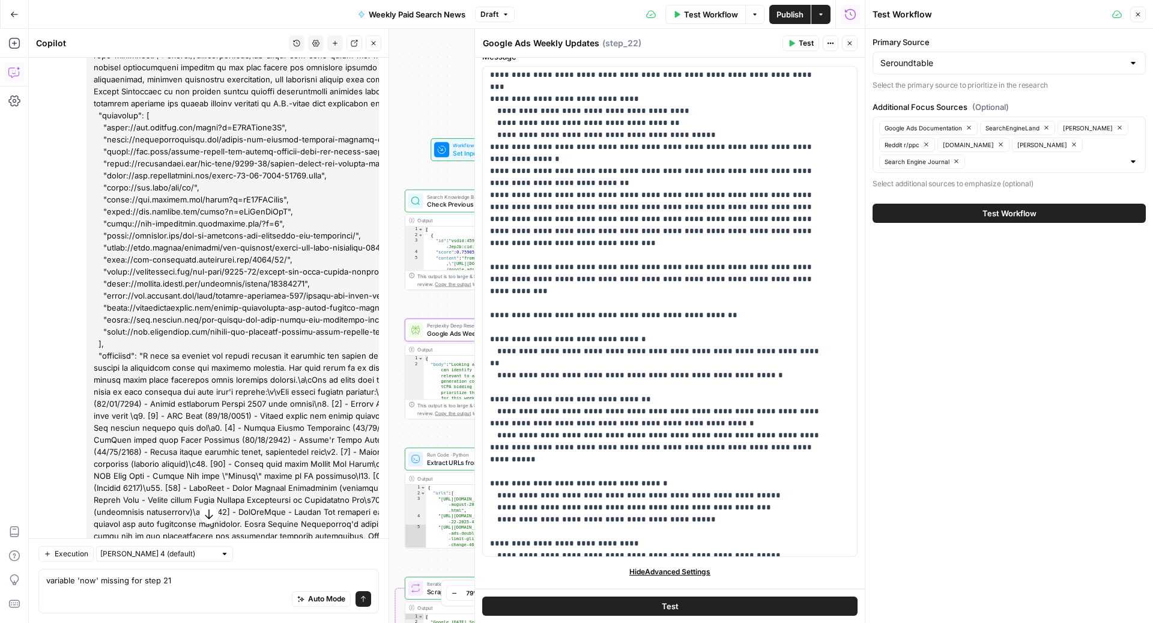
click at [963, 216] on button "Test Workflow" at bounding box center [1009, 213] width 273 height 19
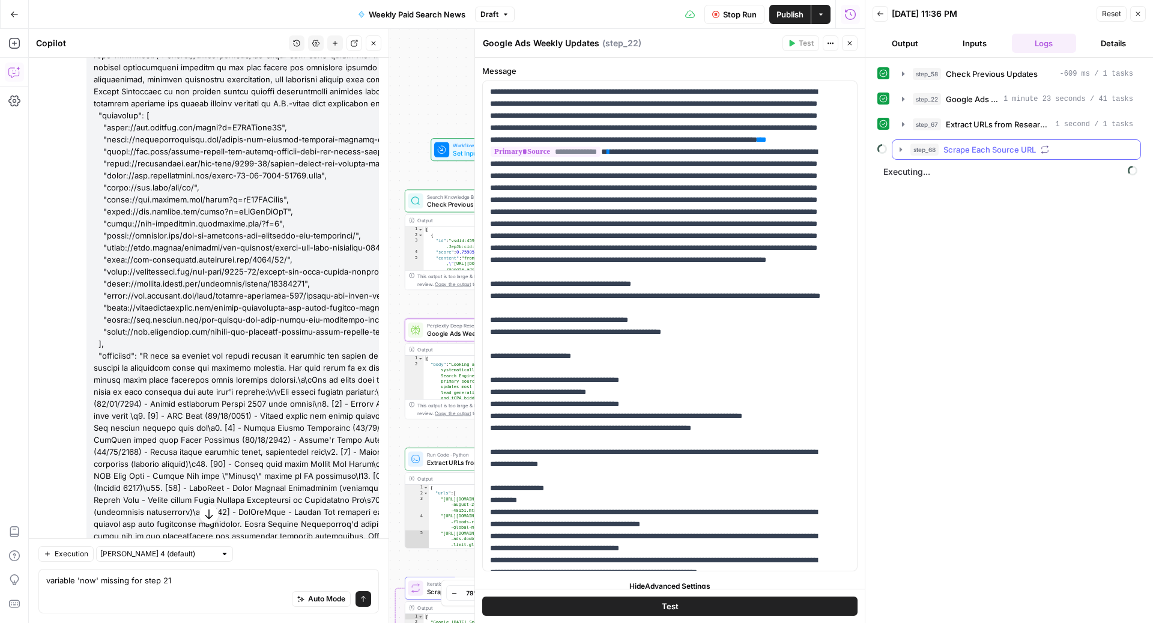
click at [987, 144] on span "Scrape Each Source URL" at bounding box center [989, 150] width 92 height 12
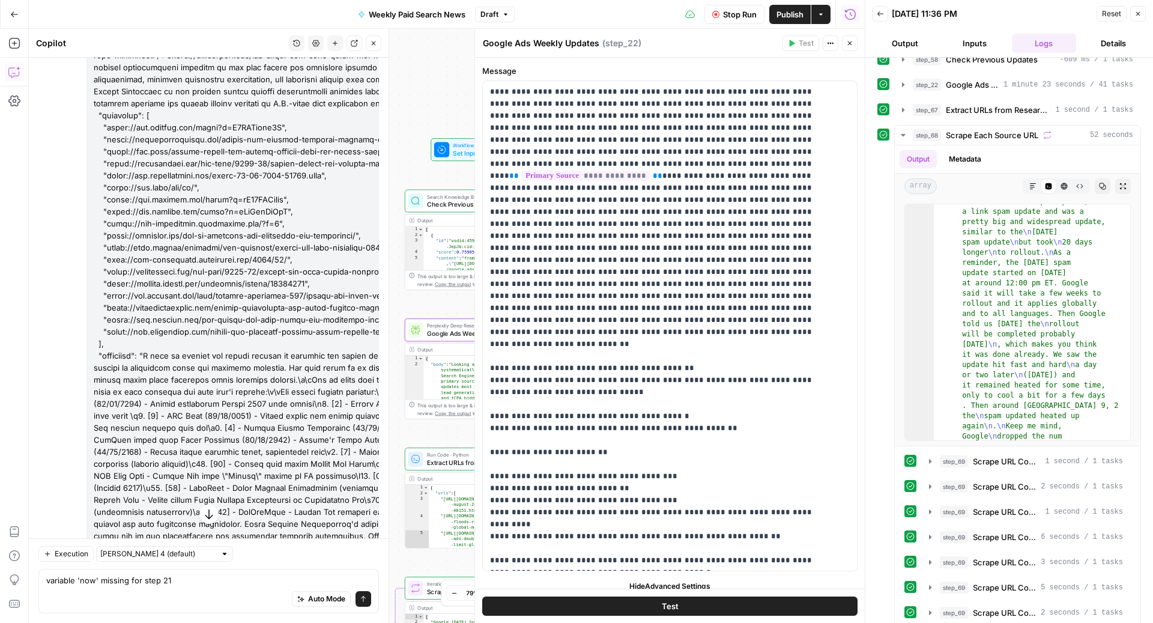
scroll to position [365, 0]
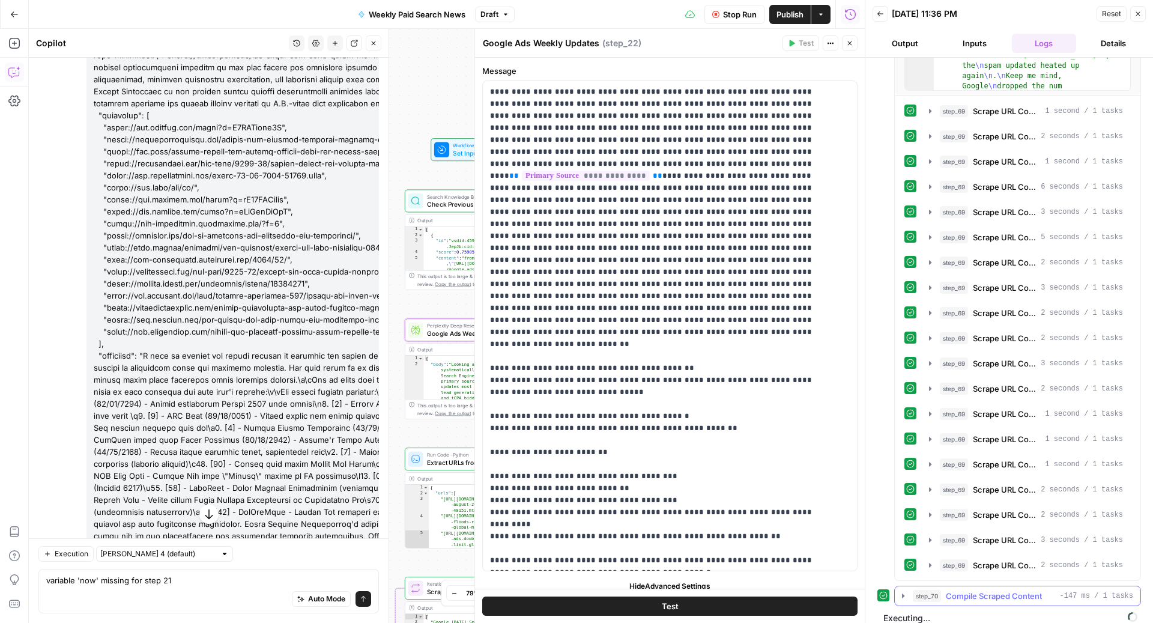
click at [984, 590] on span "Compile Scraped Content" at bounding box center [994, 596] width 96 height 12
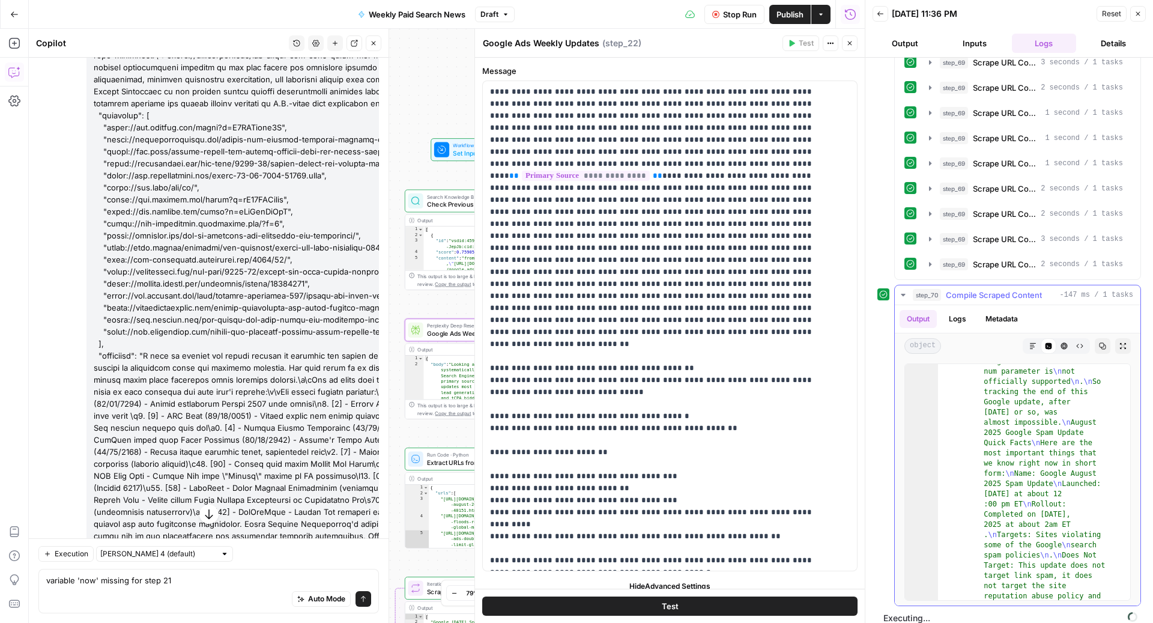
scroll to position [223, 0]
click at [948, 289] on span "Compile Scraped Content" at bounding box center [994, 295] width 96 height 12
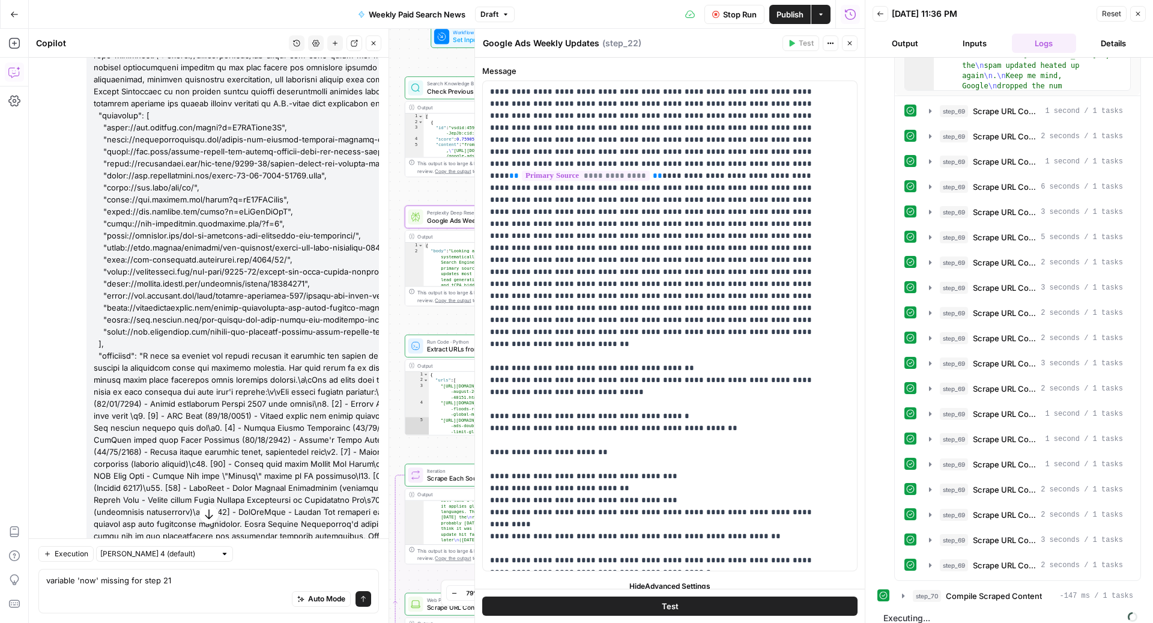
scroll to position [335, 0]
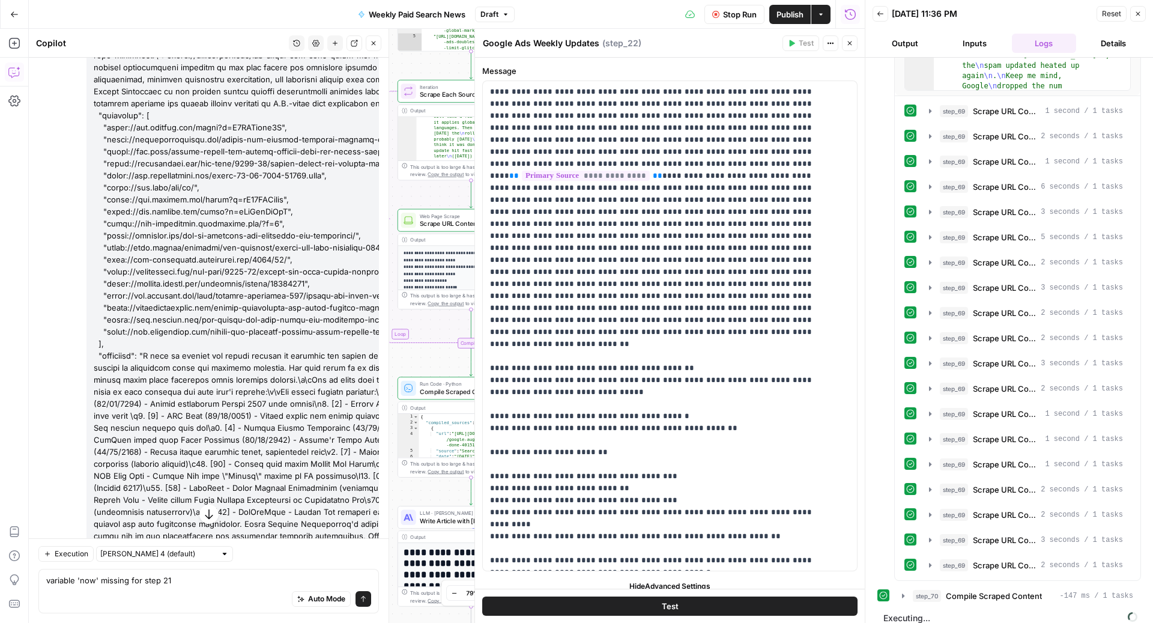
drag, startPoint x: 406, startPoint y: 581, endPoint x: 399, endPoint y: 197, distance: 383.8
click at [399, 197] on div "Workflow Set Inputs Inputs Search Knowledge Base Check Previous Updates Step 58…" at bounding box center [447, 326] width 836 height 594
click at [1015, 590] on span "Compile Scraped Content" at bounding box center [994, 596] width 96 height 12
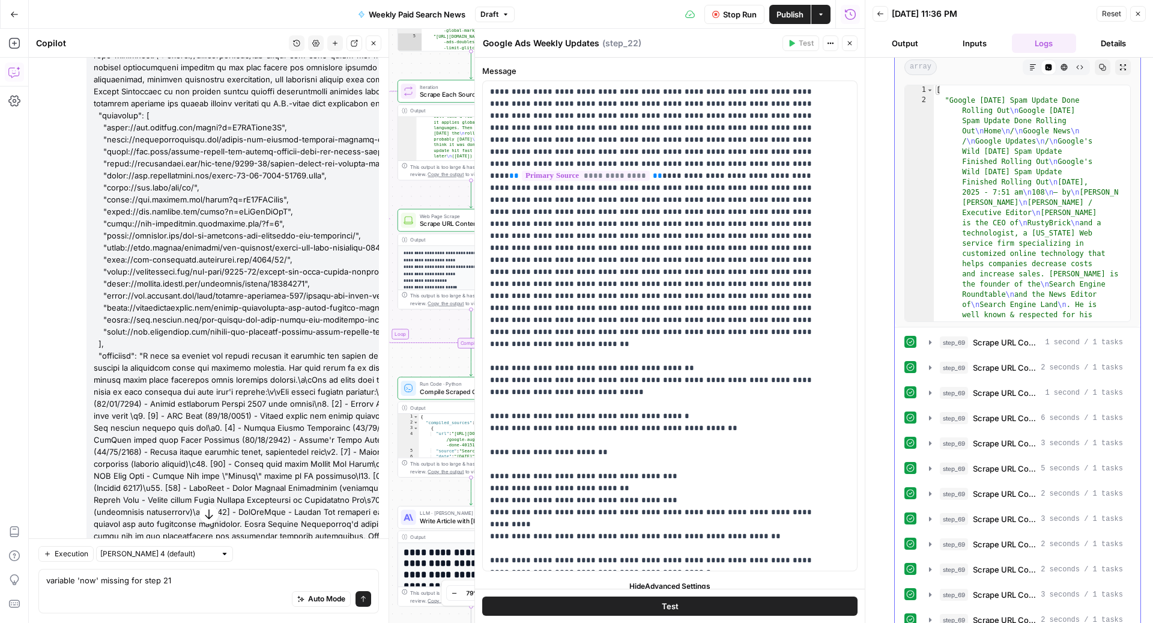
scroll to position [0, 0]
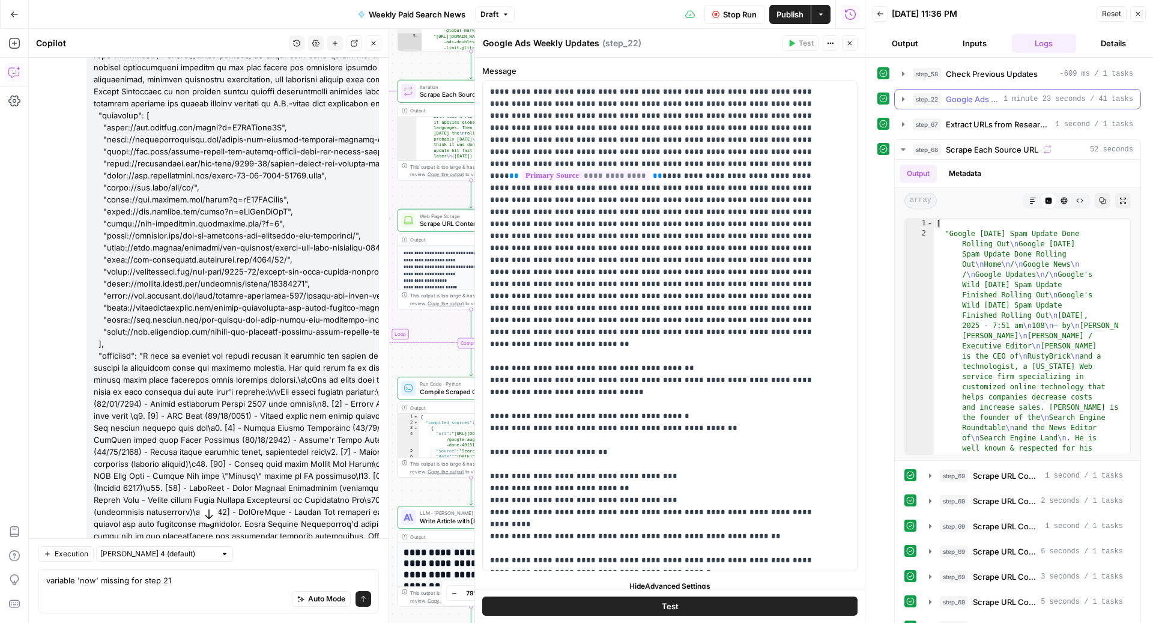
click at [954, 94] on span "Google Ads Weekly Updates" at bounding box center [972, 99] width 53 height 12
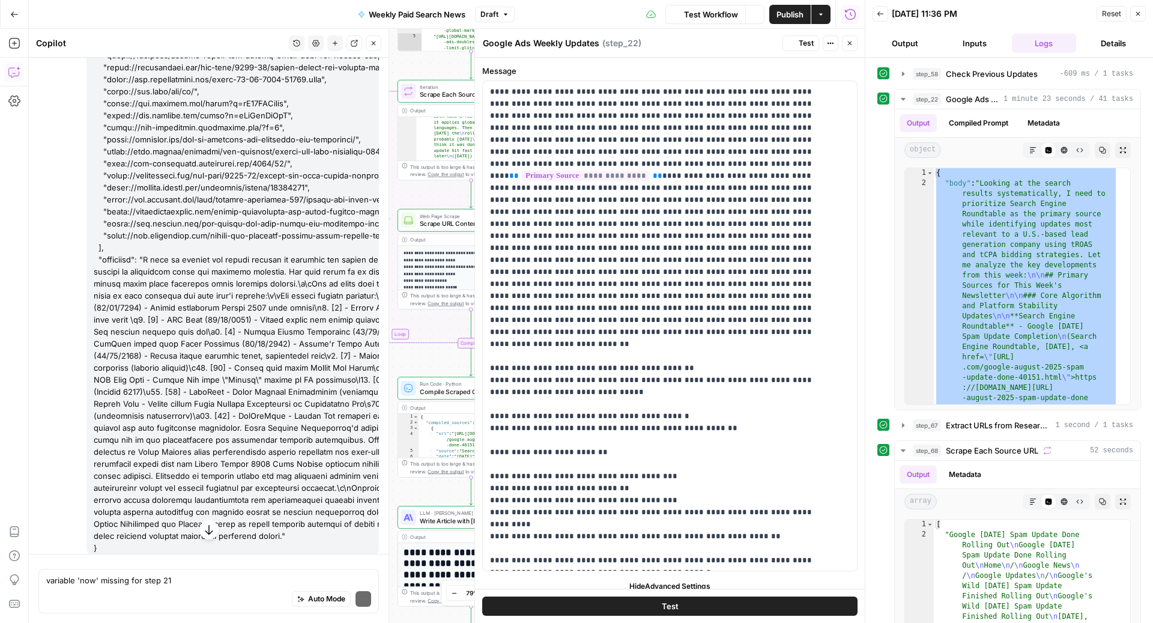
click at [1120, 39] on button "Details" at bounding box center [1113, 43] width 65 height 19
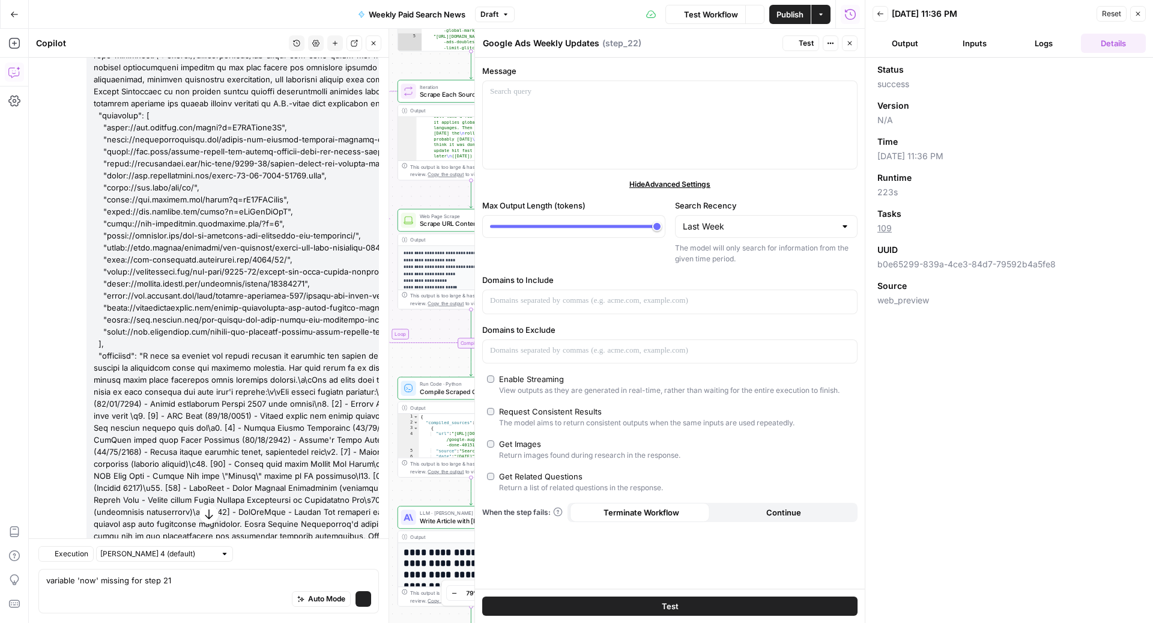
scroll to position [2800, 0]
click at [1117, 43] on button "Details" at bounding box center [1113, 43] width 65 height 19
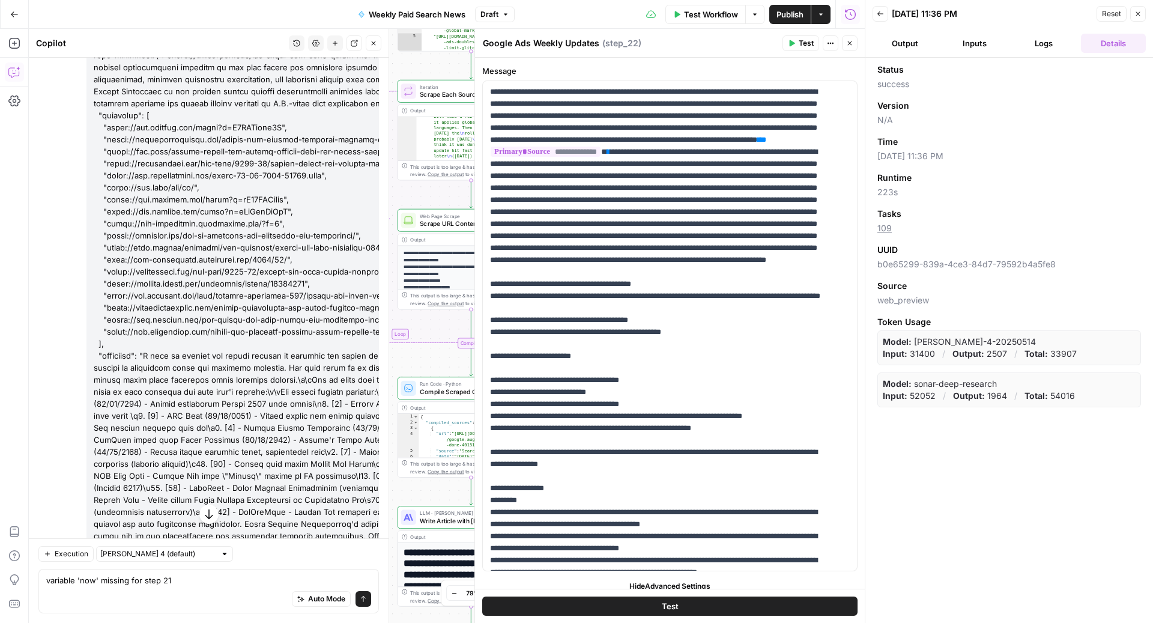
click at [694, 13] on span "Test Workflow" at bounding box center [711, 14] width 54 height 12
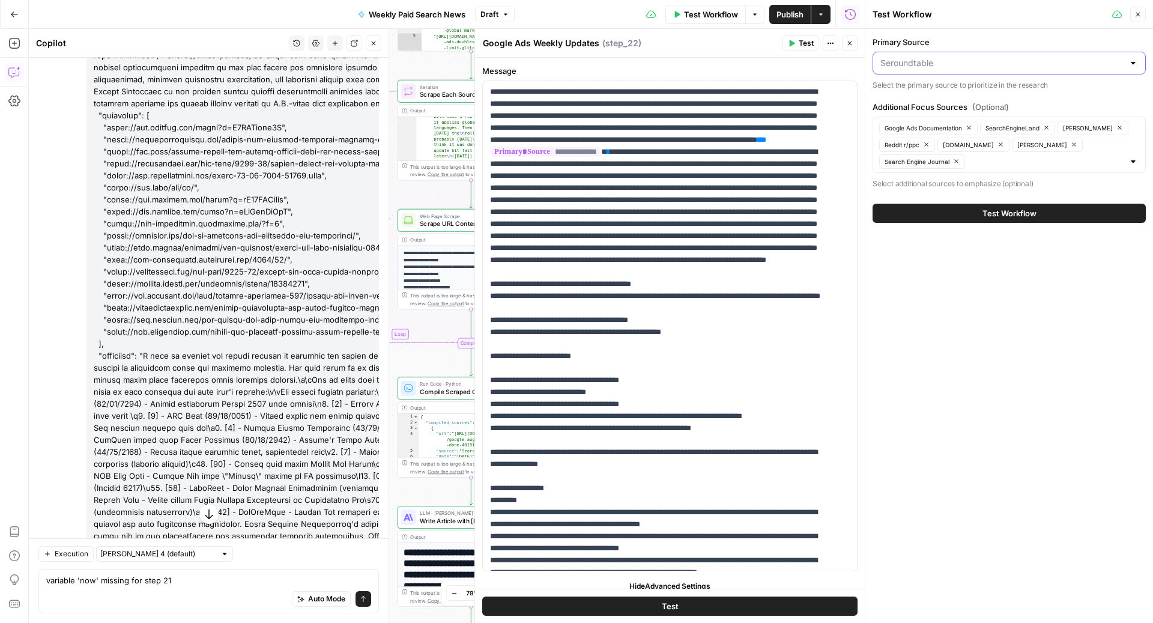
click at [930, 60] on input "Primary Source" at bounding box center [1001, 63] width 243 height 12
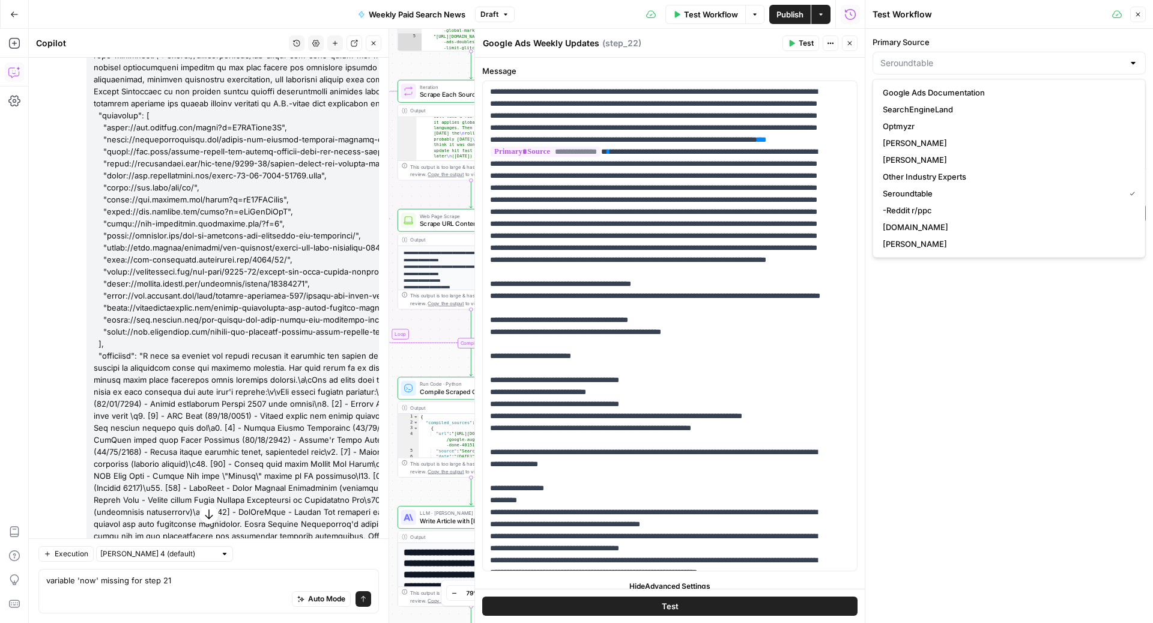
type input "Seroundtable"
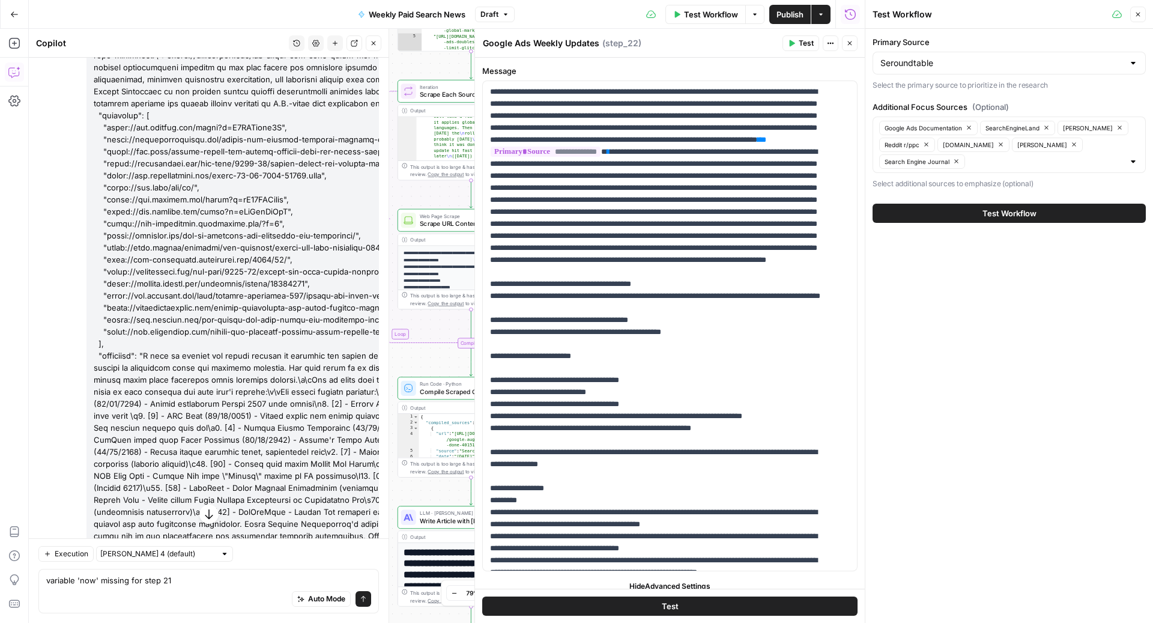
click at [955, 353] on div "Primary Source Seroundtable Select the primary source to prioritize in the rese…" at bounding box center [1009, 326] width 288 height 594
click at [946, 68] on input "Primary Source" at bounding box center [1001, 63] width 243 height 12
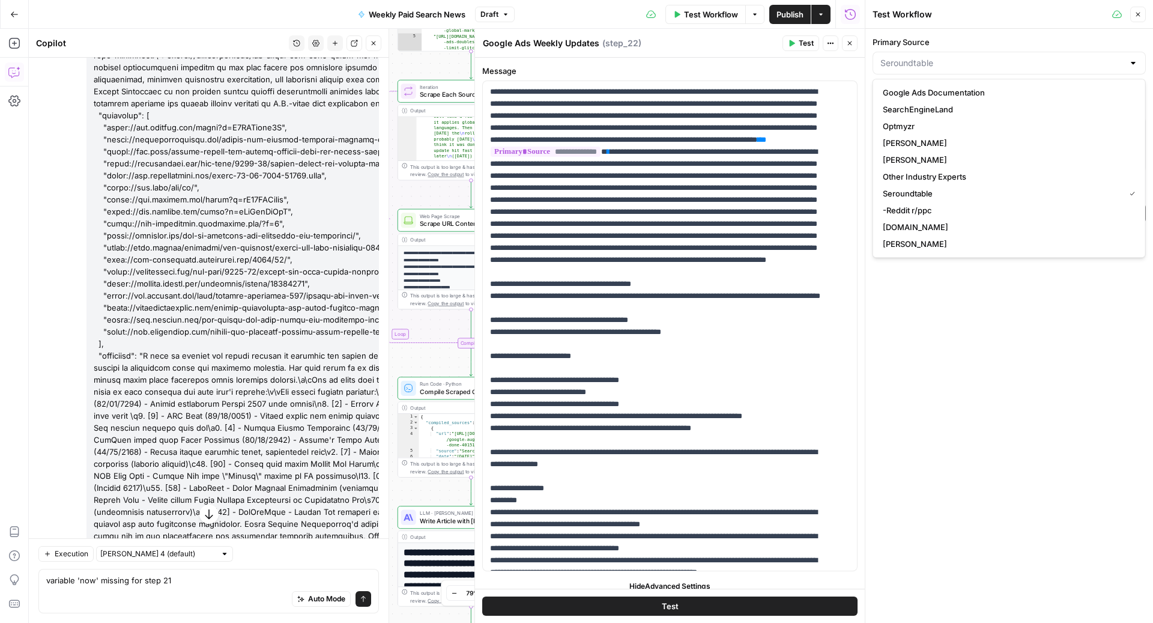
type input "Seroundtable"
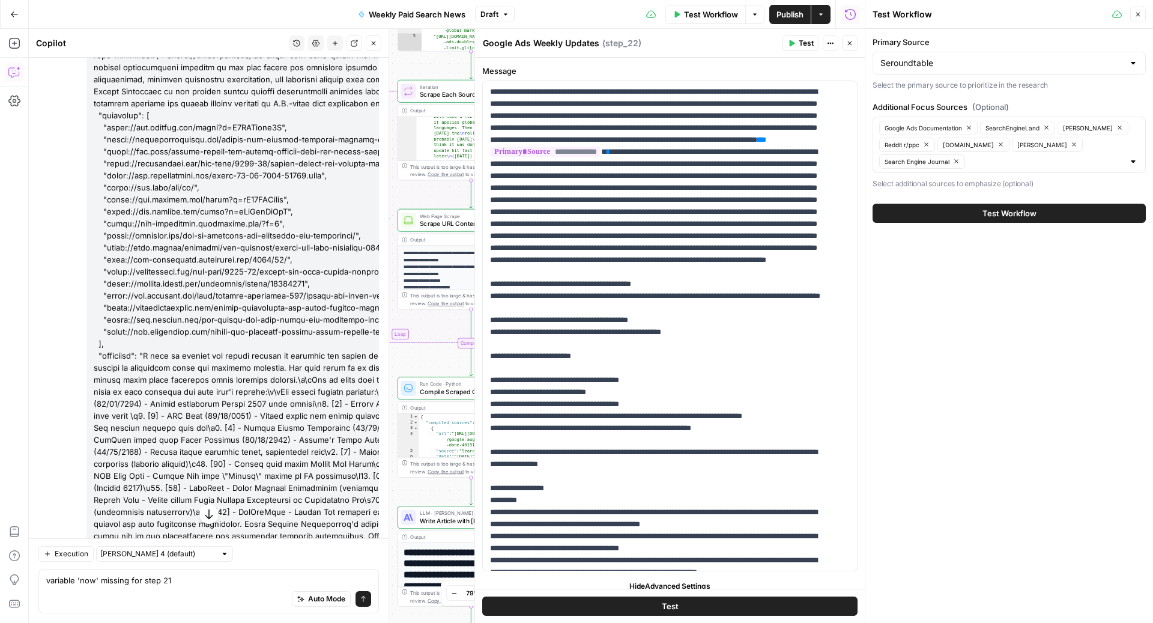
click at [949, 318] on div "Primary Source Seroundtable Select the primary source to prioritize in the rese…" at bounding box center [1009, 326] width 288 height 594
click at [927, 67] on input "Primary Source" at bounding box center [1001, 63] width 243 height 12
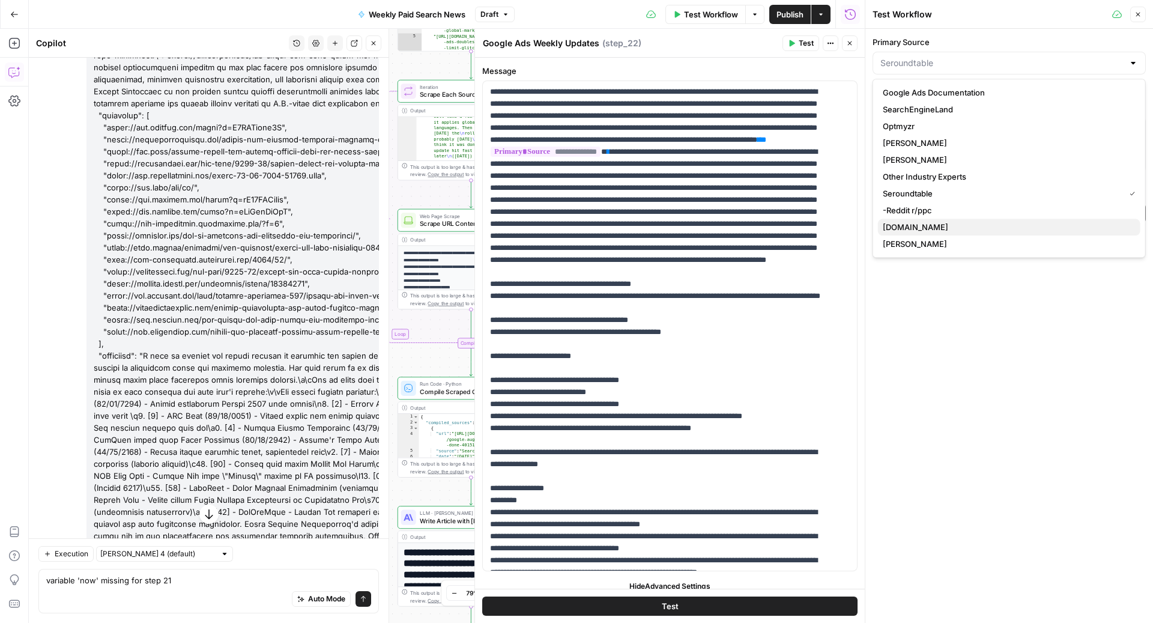
click at [914, 226] on span "[DOMAIN_NAME]" at bounding box center [1007, 227] width 248 height 12
type input "[DOMAIN_NAME]"
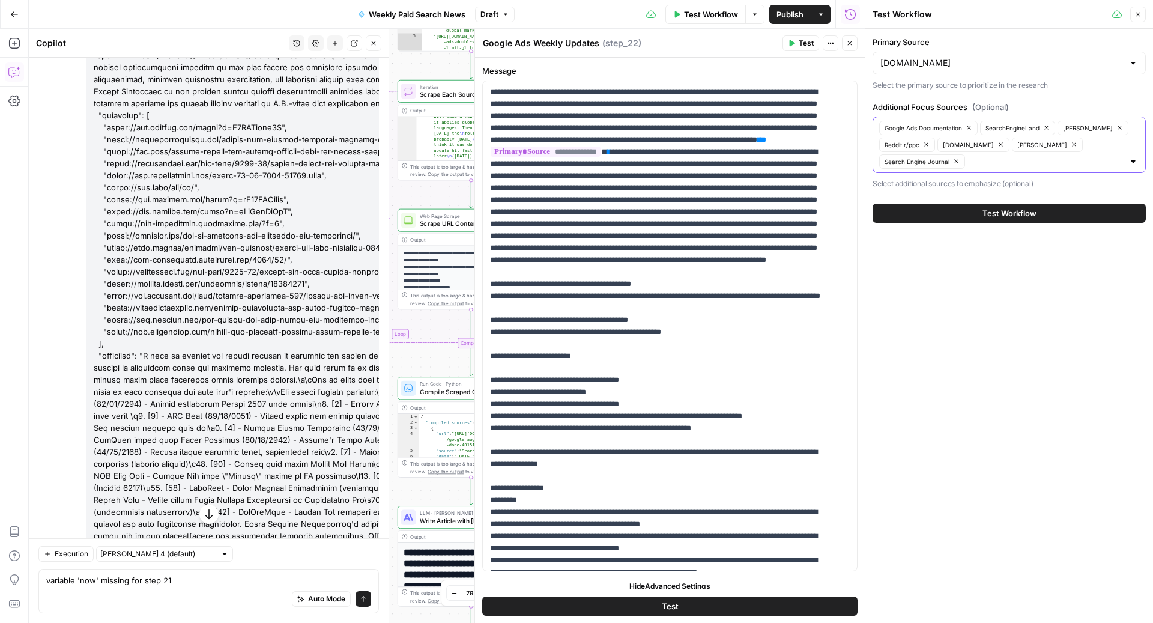
click at [976, 163] on input "Additional Focus Sources (Optional)" at bounding box center [1046, 162] width 155 height 12
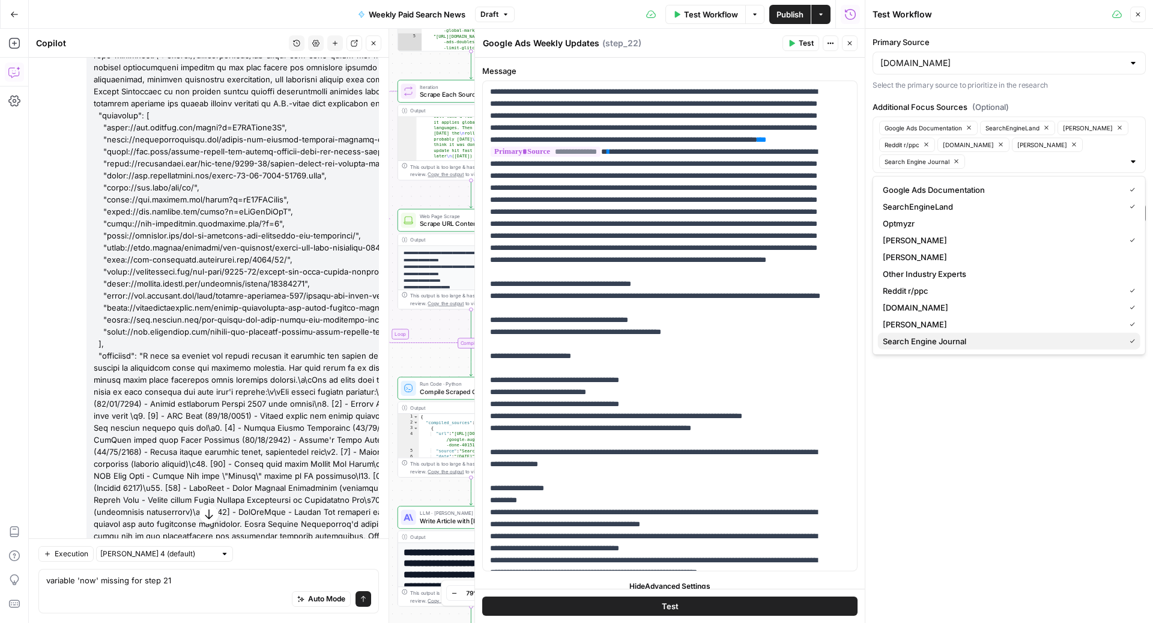
click at [940, 340] on span "Search Engine Journal" at bounding box center [1001, 341] width 237 height 12
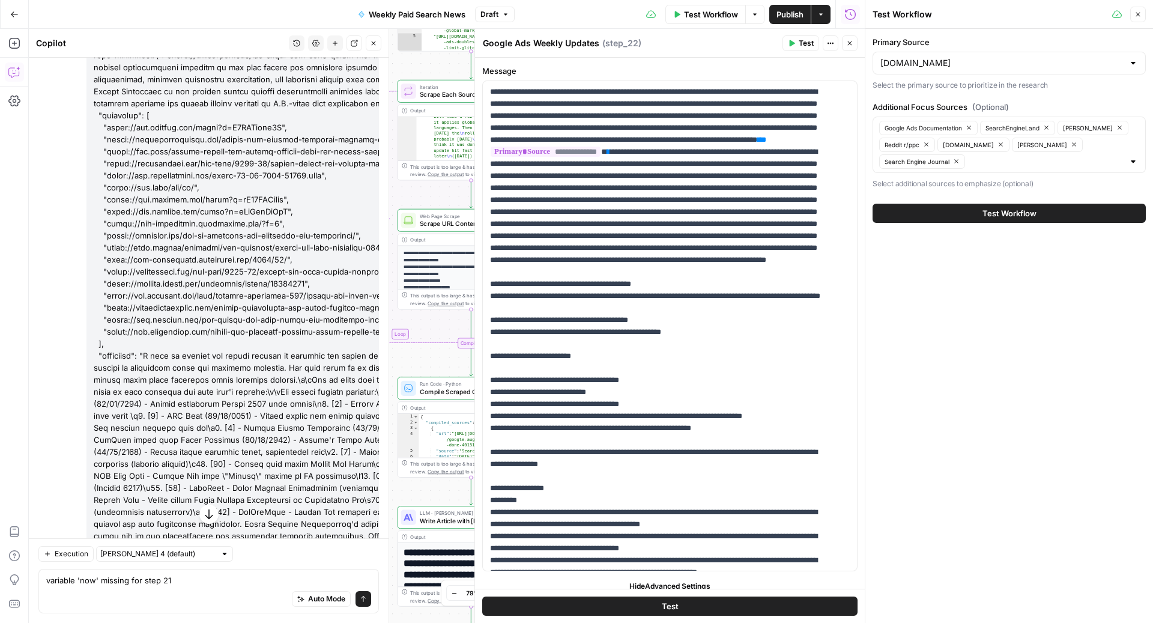
click at [946, 383] on div "Primary Source [DOMAIN_NAME] Select the primary source to prioritize in the res…" at bounding box center [1009, 326] width 288 height 594
click at [942, 214] on button "Test Workflow" at bounding box center [1009, 213] width 273 height 19
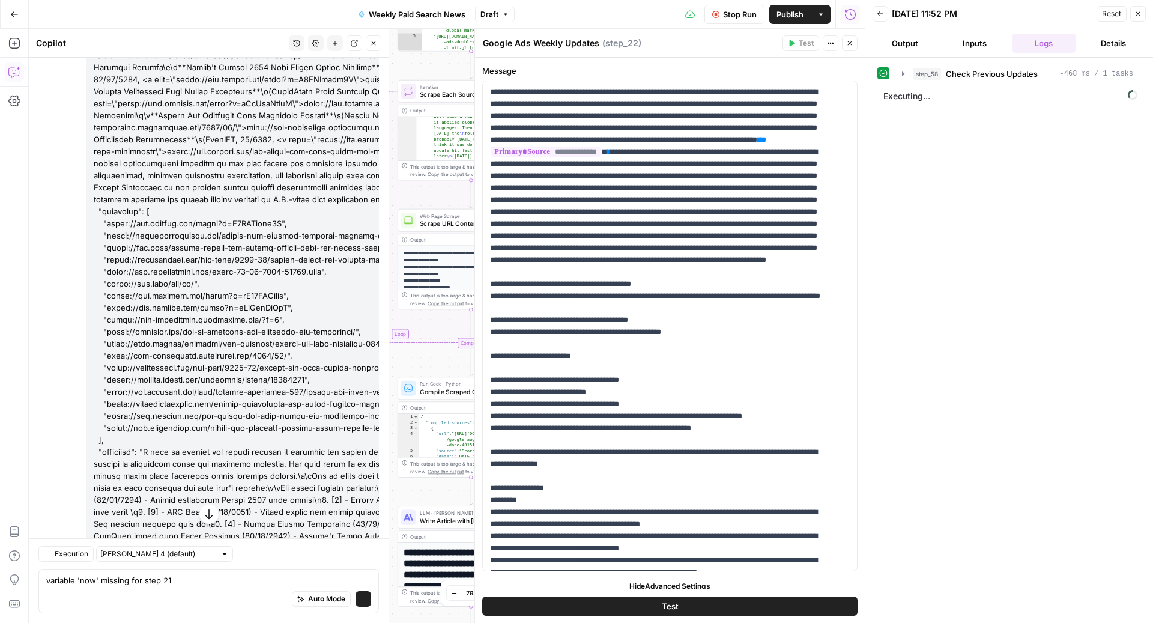
scroll to position [2800, 0]
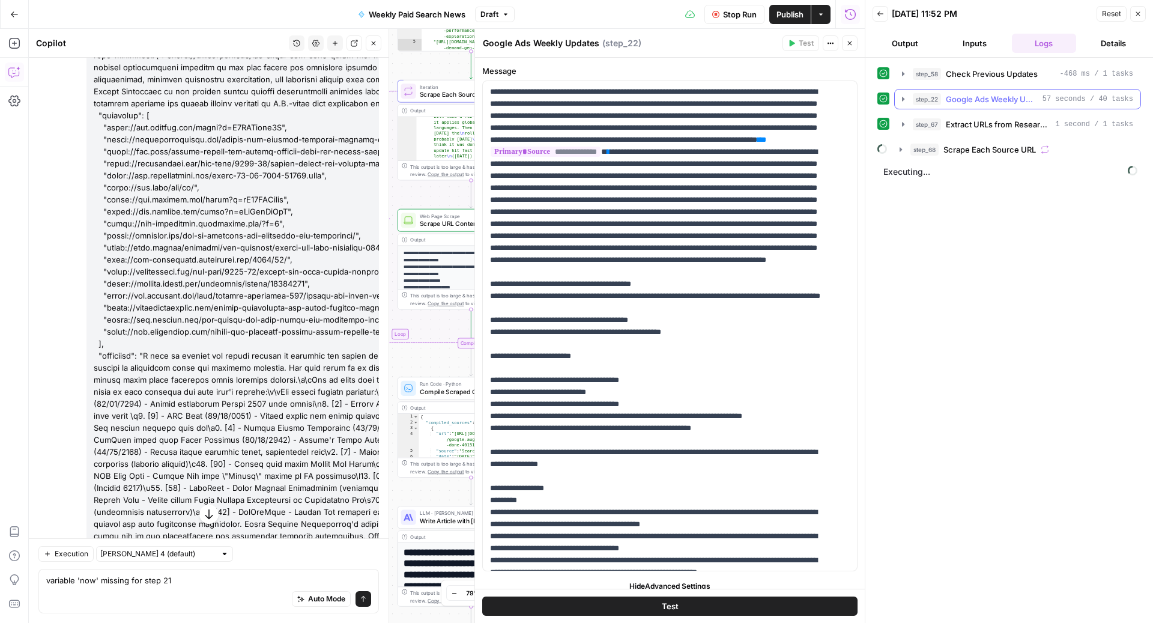
click at [972, 96] on span "Google Ads Weekly Updates" at bounding box center [992, 99] width 92 height 12
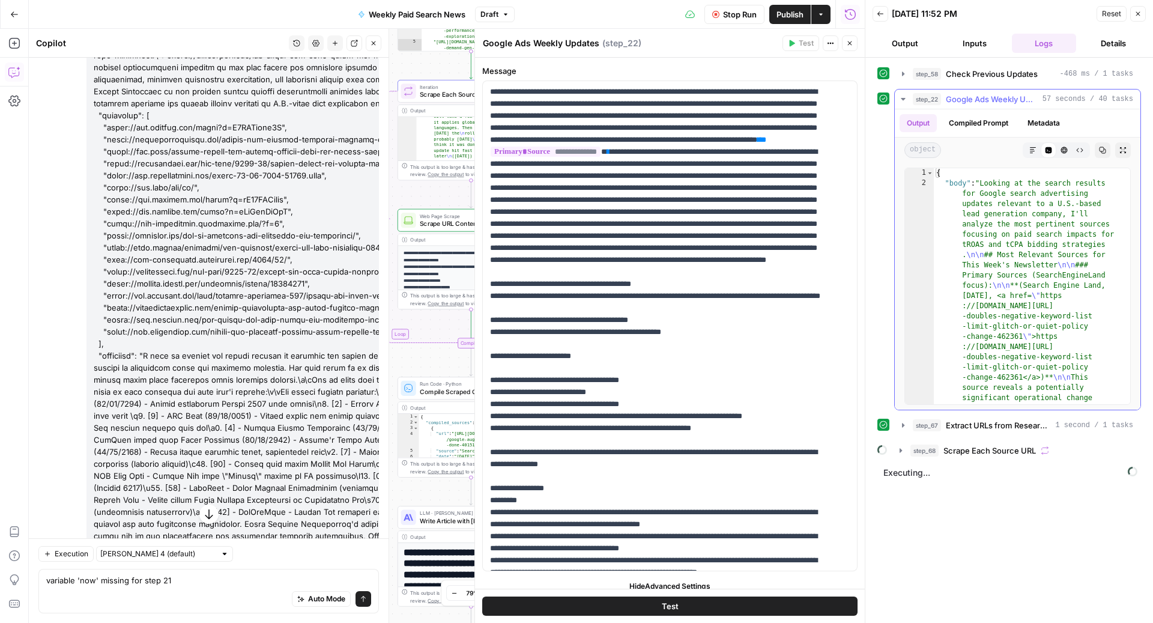
click at [972, 96] on span "Google Ads Weekly Updates" at bounding box center [992, 99] width 92 height 12
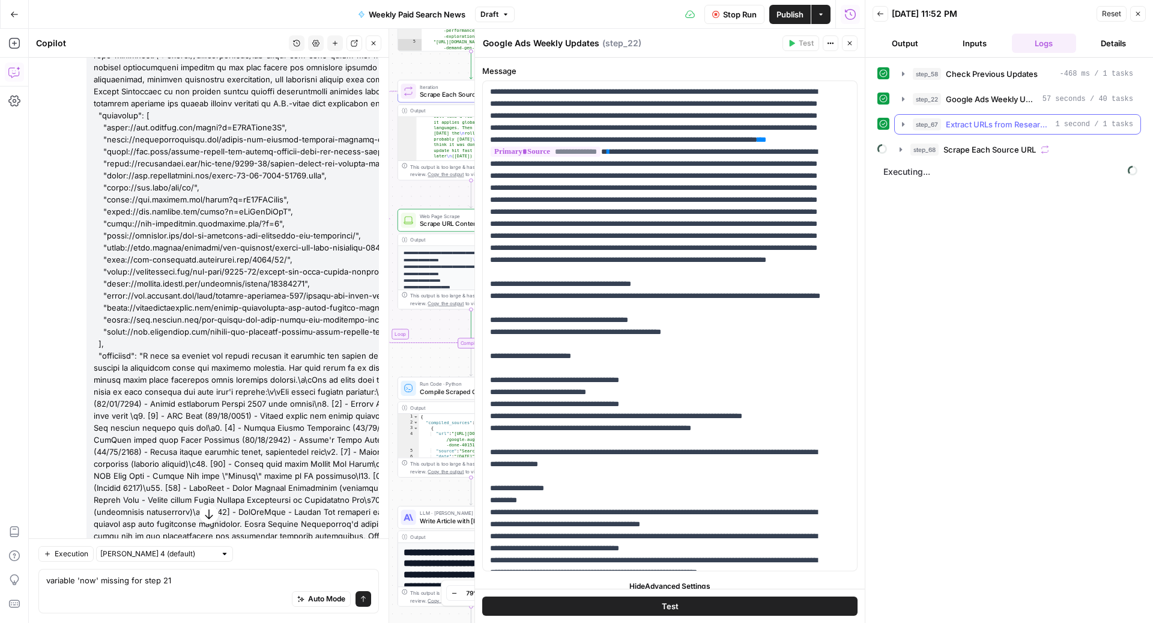
click at [987, 129] on button "step_67 Extract URLs from Research Citations 1 second / 1 tasks" at bounding box center [1018, 124] width 246 height 19
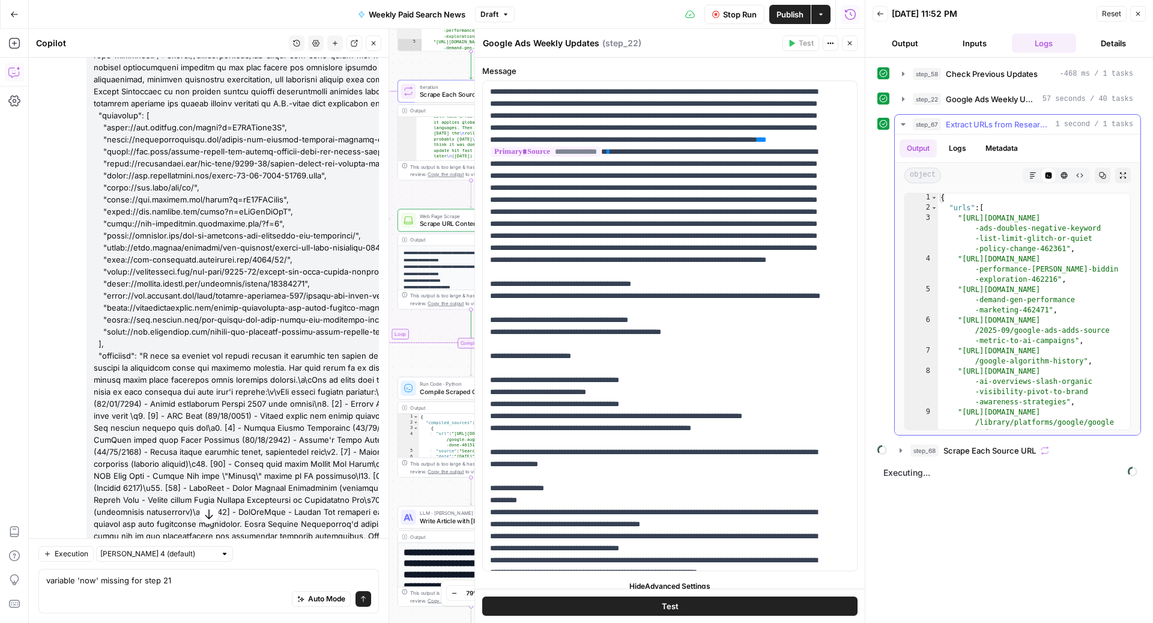
scroll to position [0, 0]
click at [1055, 98] on span "57 seconds / 40 tasks" at bounding box center [1088, 99] width 91 height 11
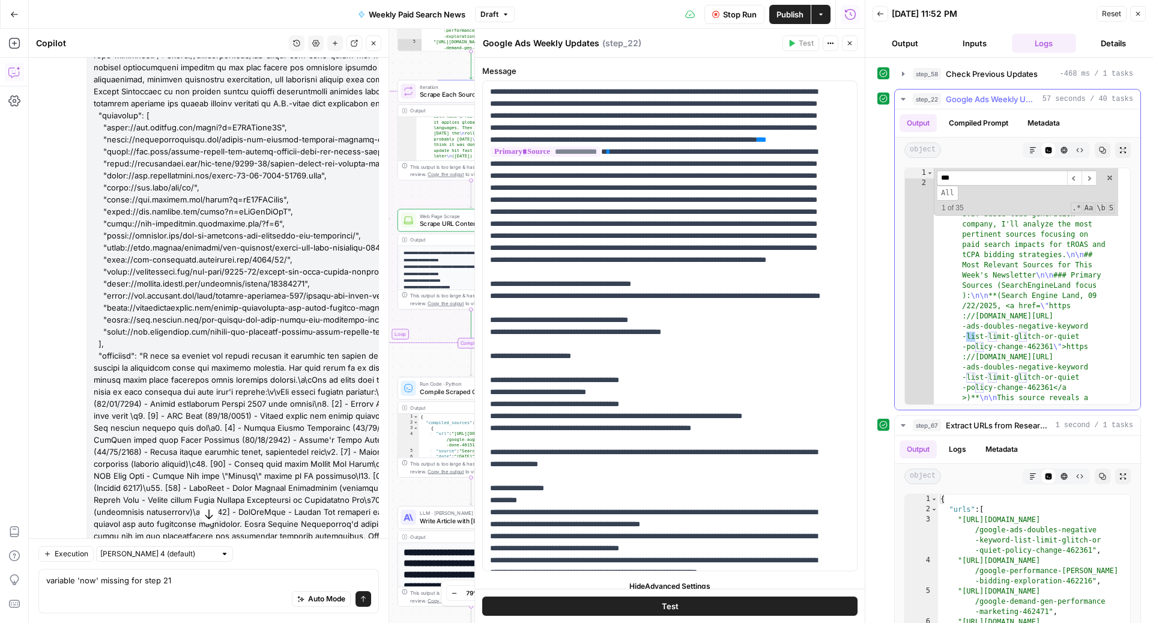
scroll to position [2046, 0]
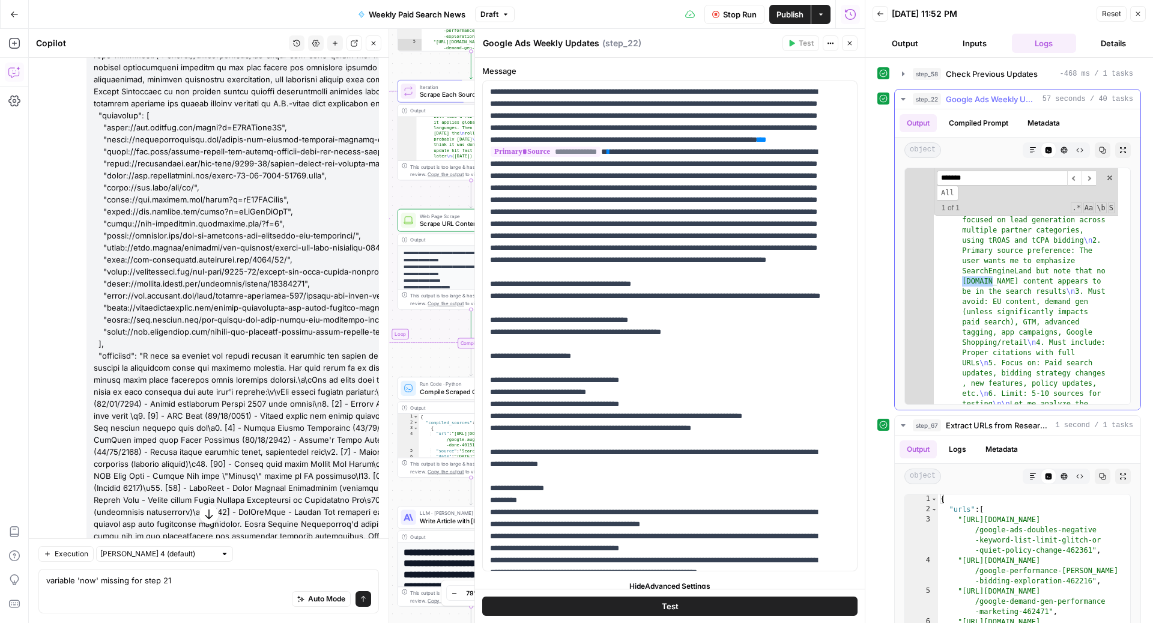
type input "********"
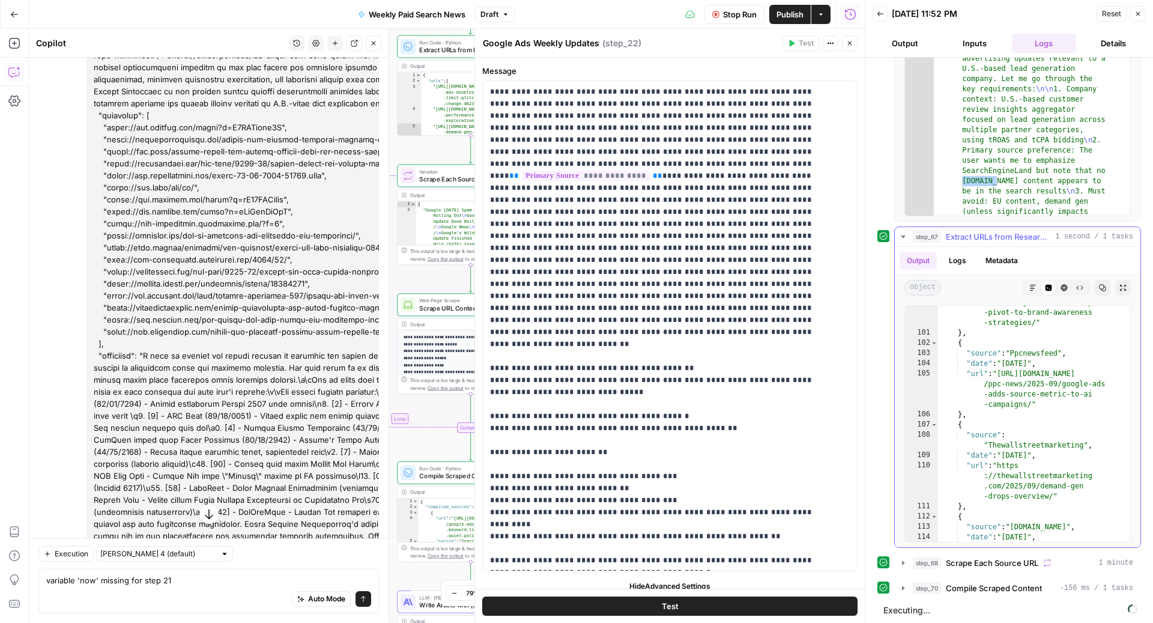
scroll to position [2193, 0]
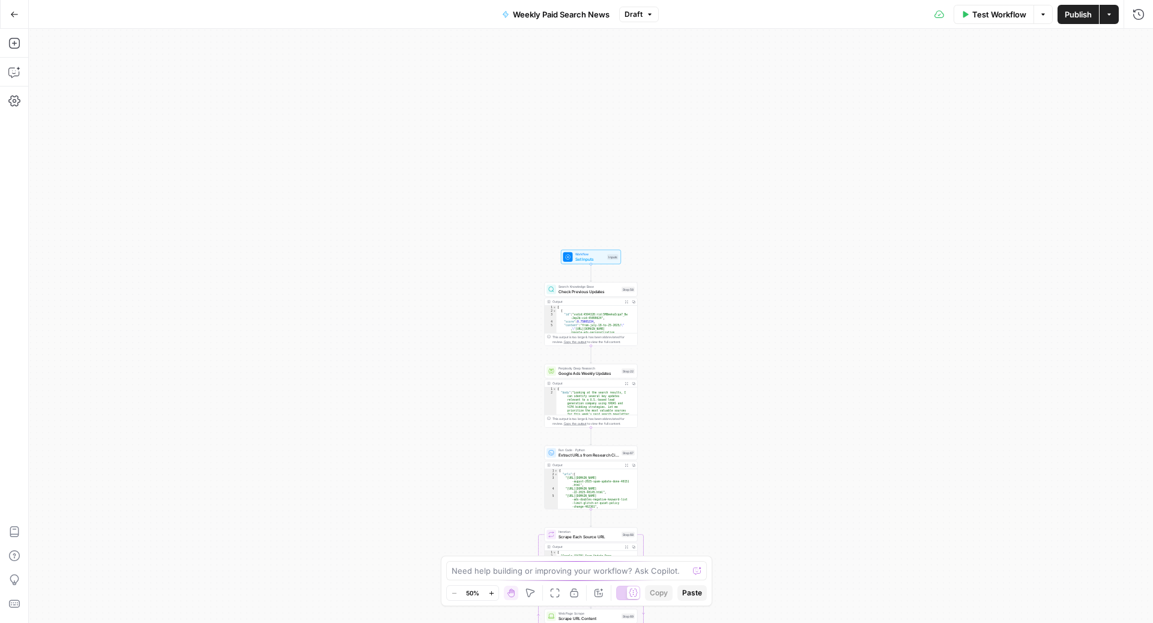
click at [18, 22] on button "Go Back" at bounding box center [15, 15] width 22 height 22
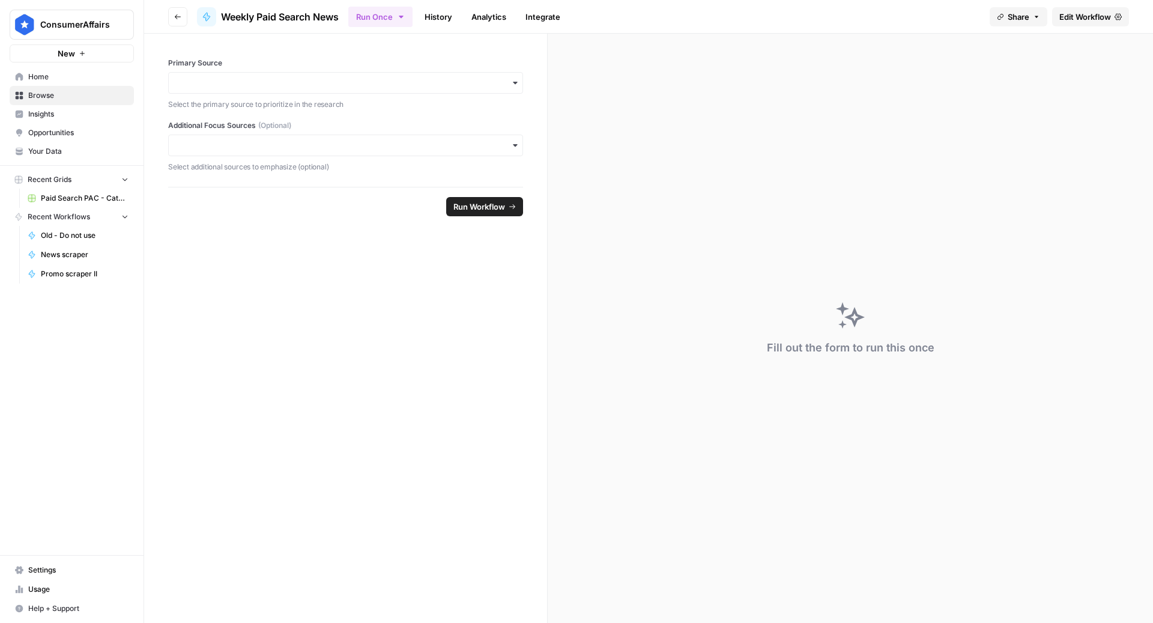
click at [52, 584] on link "Usage" at bounding box center [72, 589] width 124 height 19
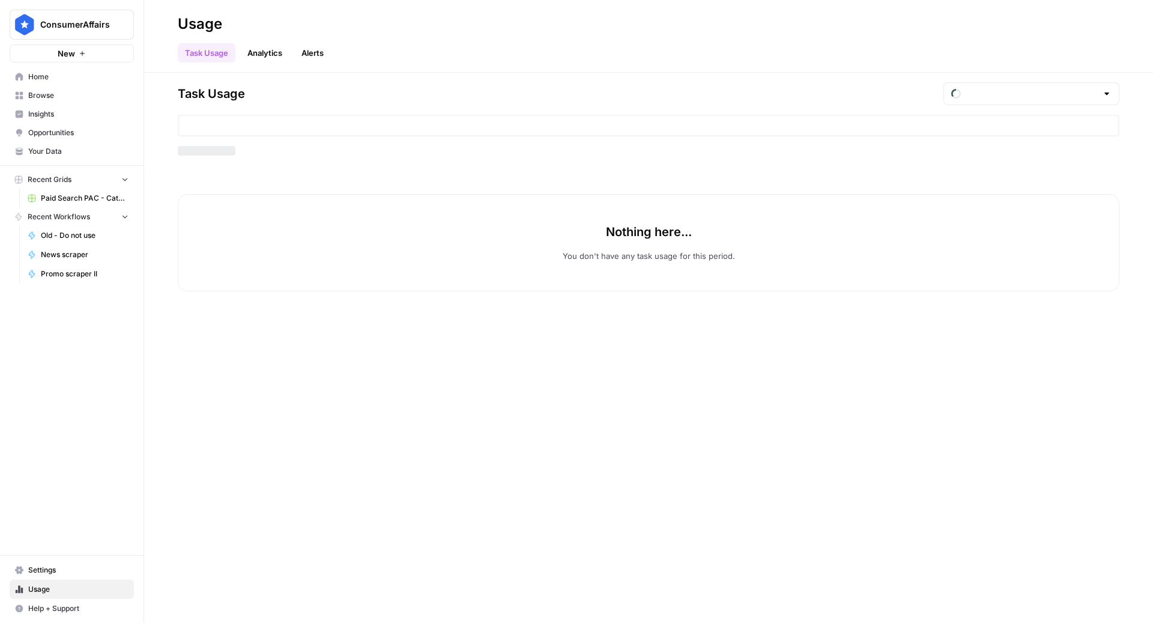
type input "September Tasks"
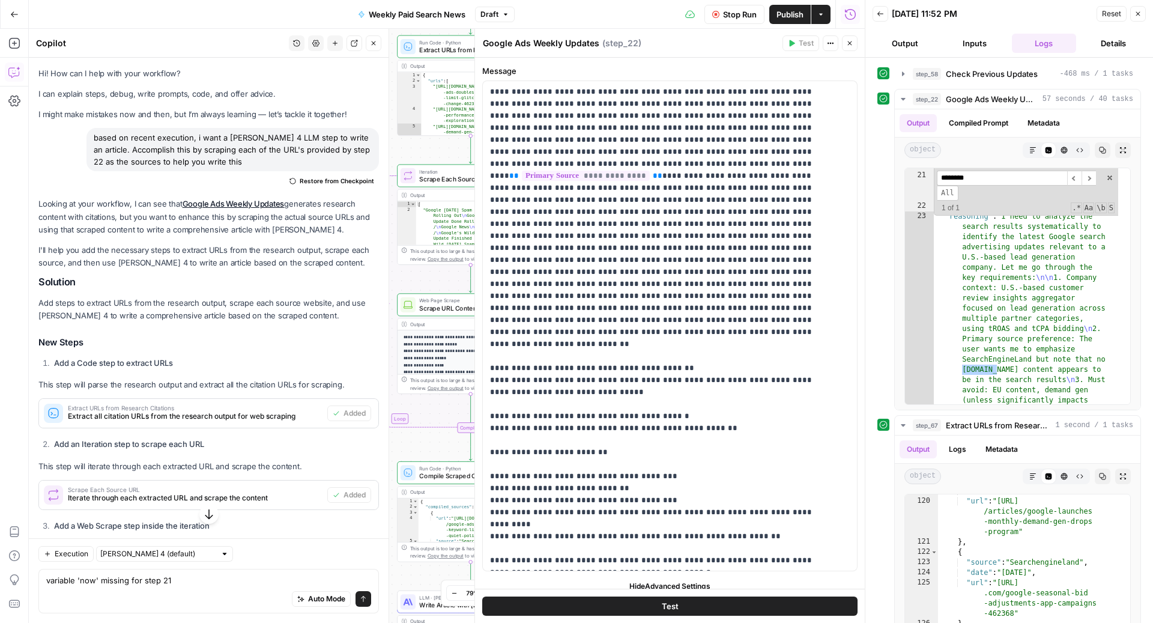
scroll to position [2800, 0]
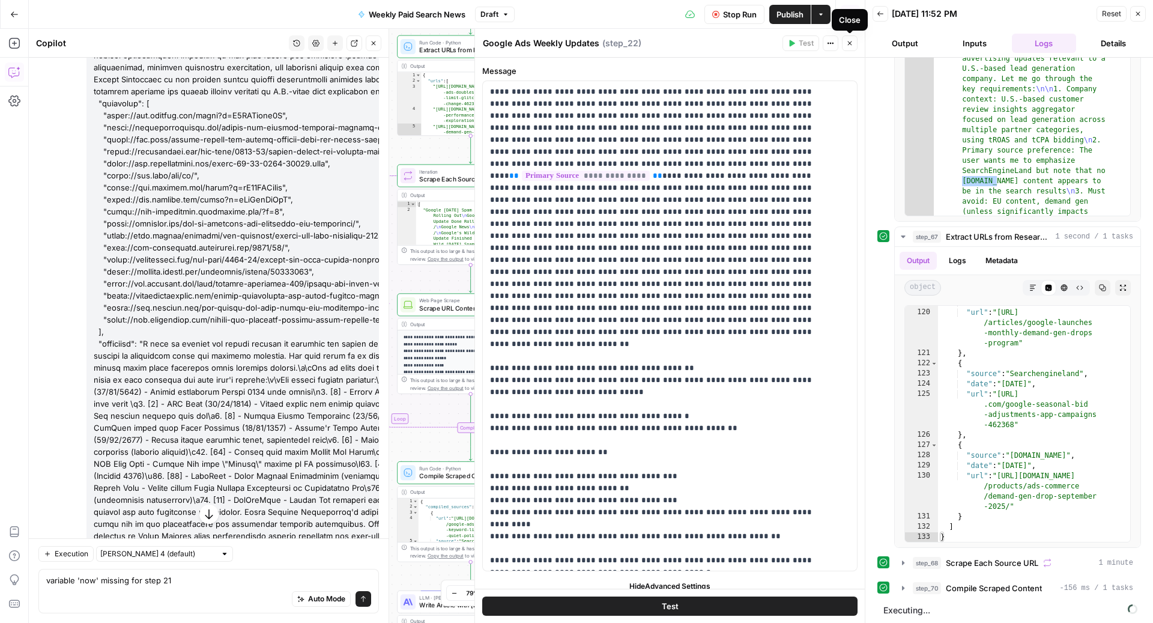
type input "********"
type input "SearchEngineLand"
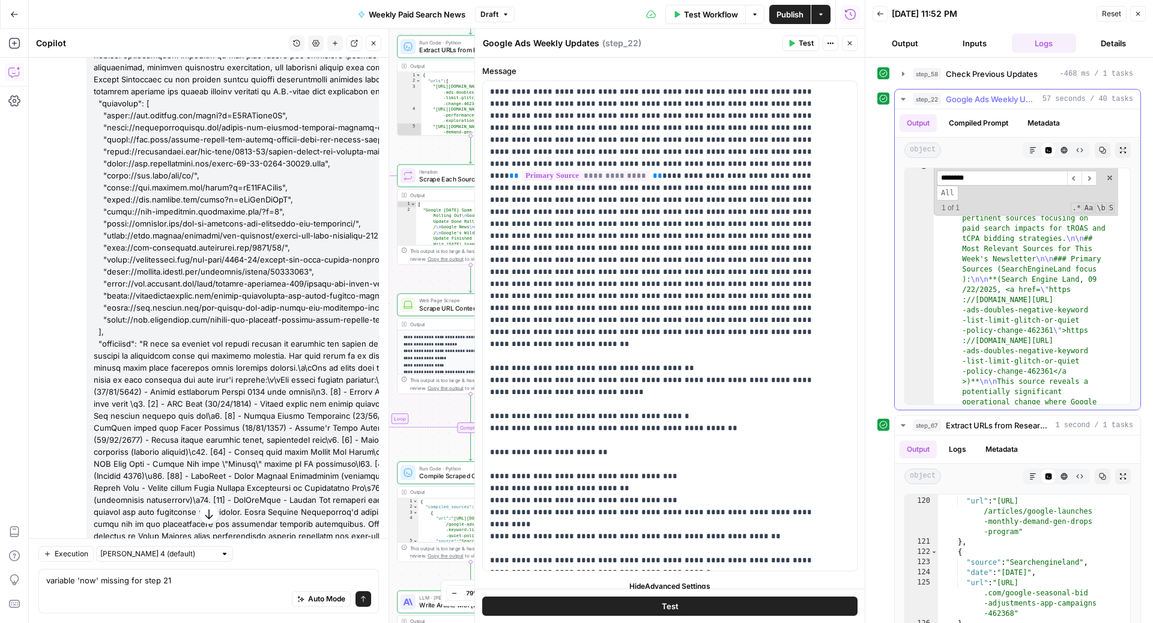
scroll to position [0, 0]
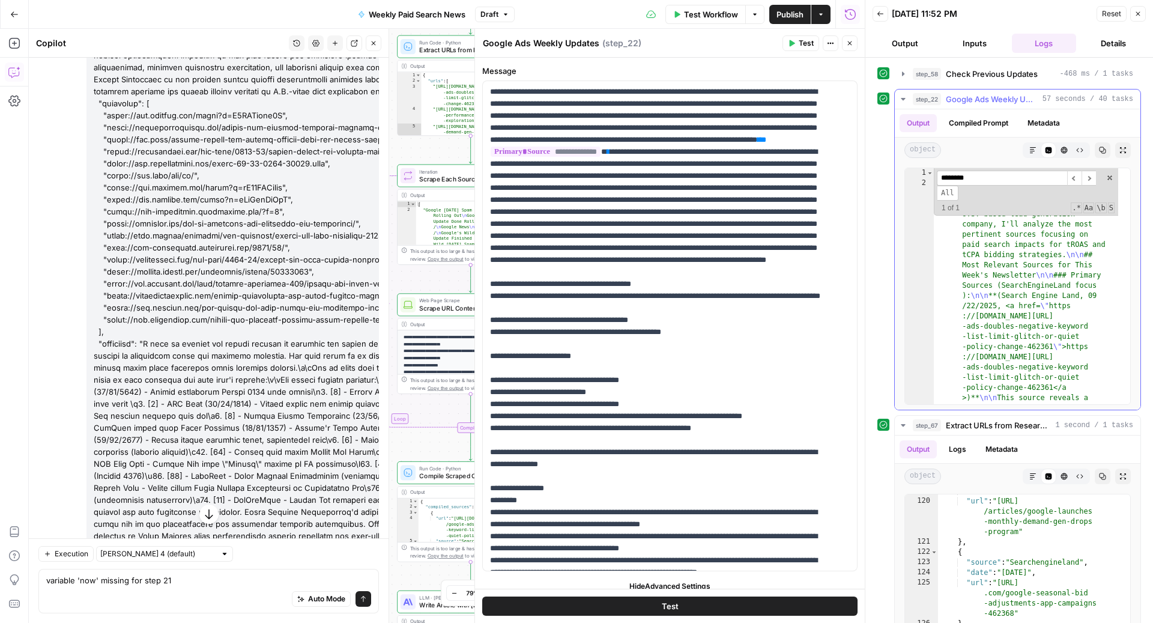
click at [985, 179] on input "********" at bounding box center [1002, 178] width 130 height 15
type textarea "**********"
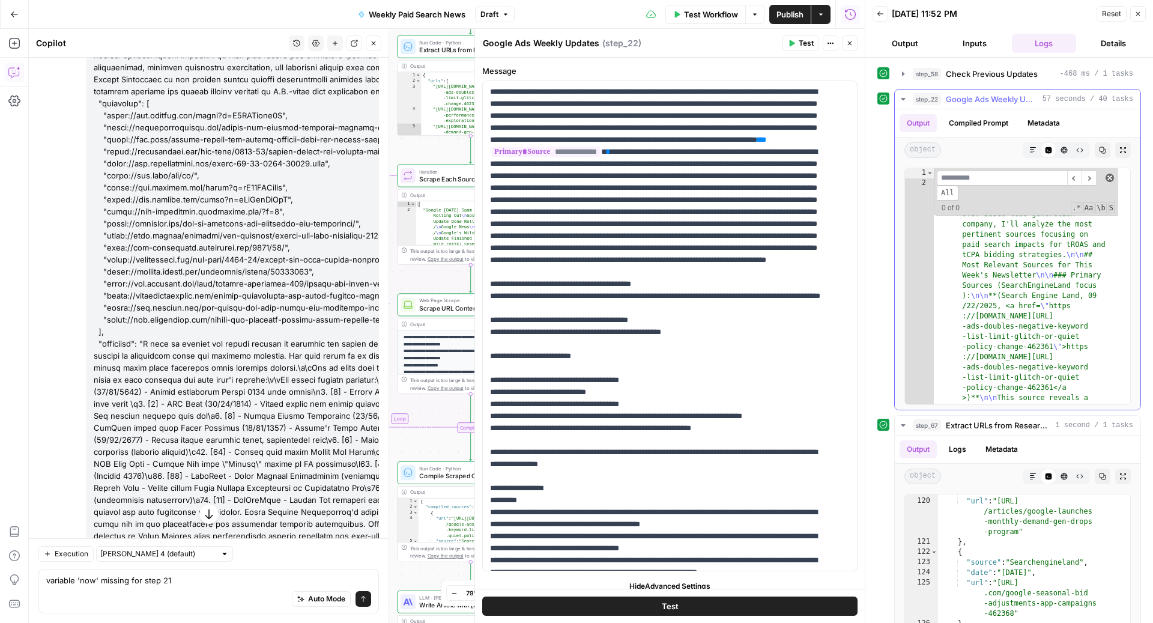
click at [1106, 177] on span at bounding box center [1110, 178] width 8 height 8
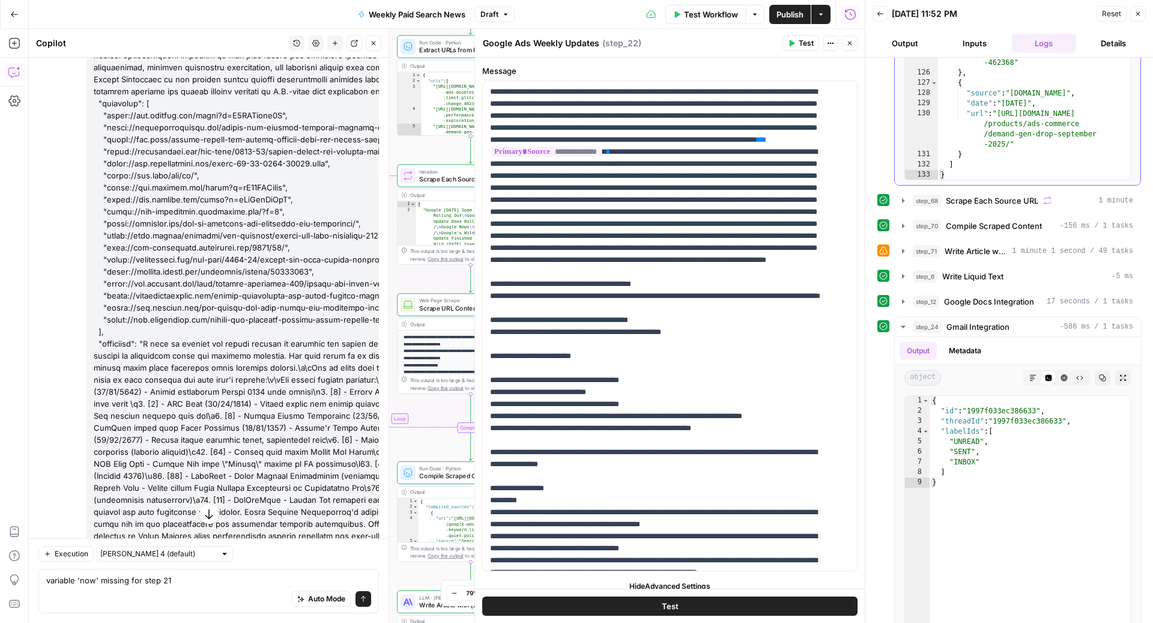
scroll to position [567, 0]
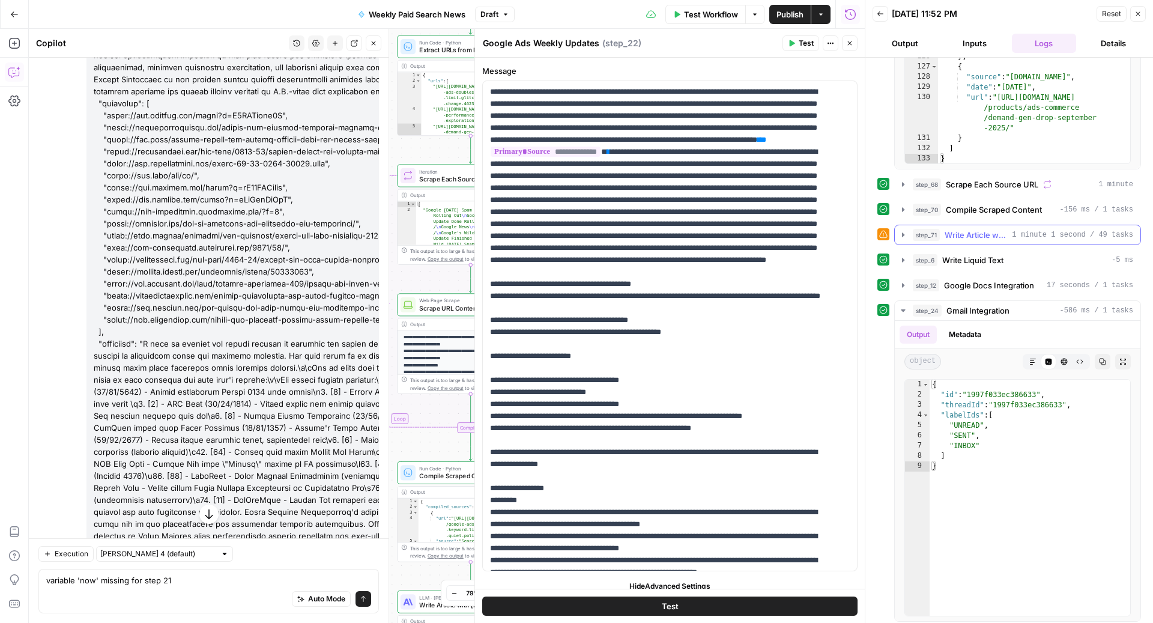
click at [1012, 229] on span "1 minute 1 second / 49 tasks" at bounding box center [1072, 234] width 121 height 11
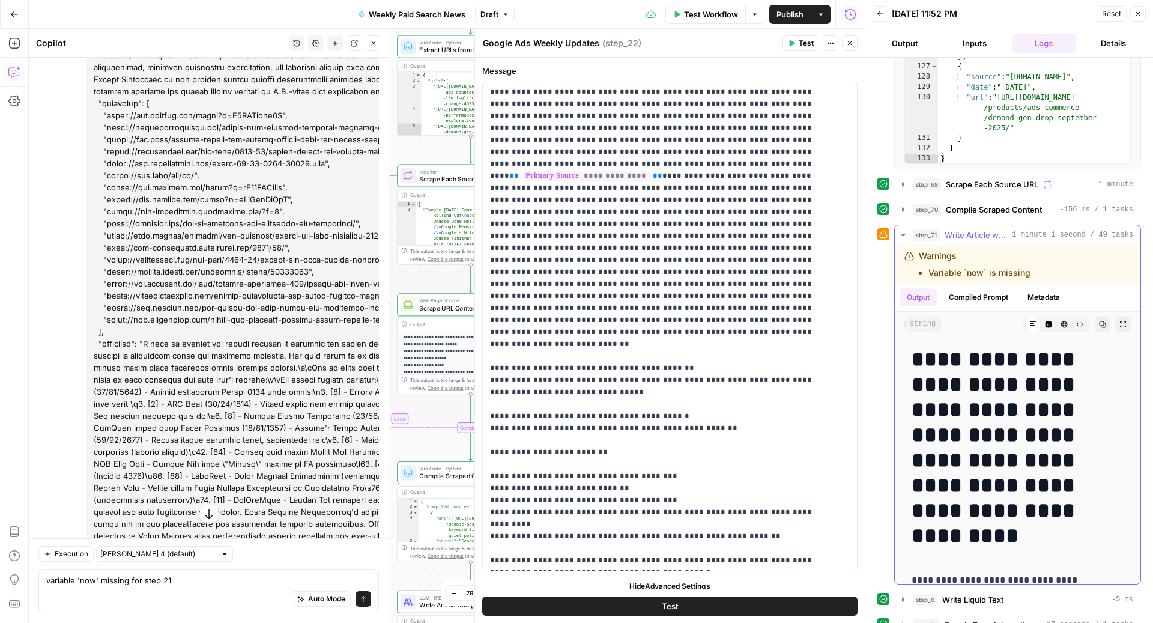
click at [1012, 229] on span "1 minute 1 second / 49 tasks" at bounding box center [1072, 234] width 121 height 11
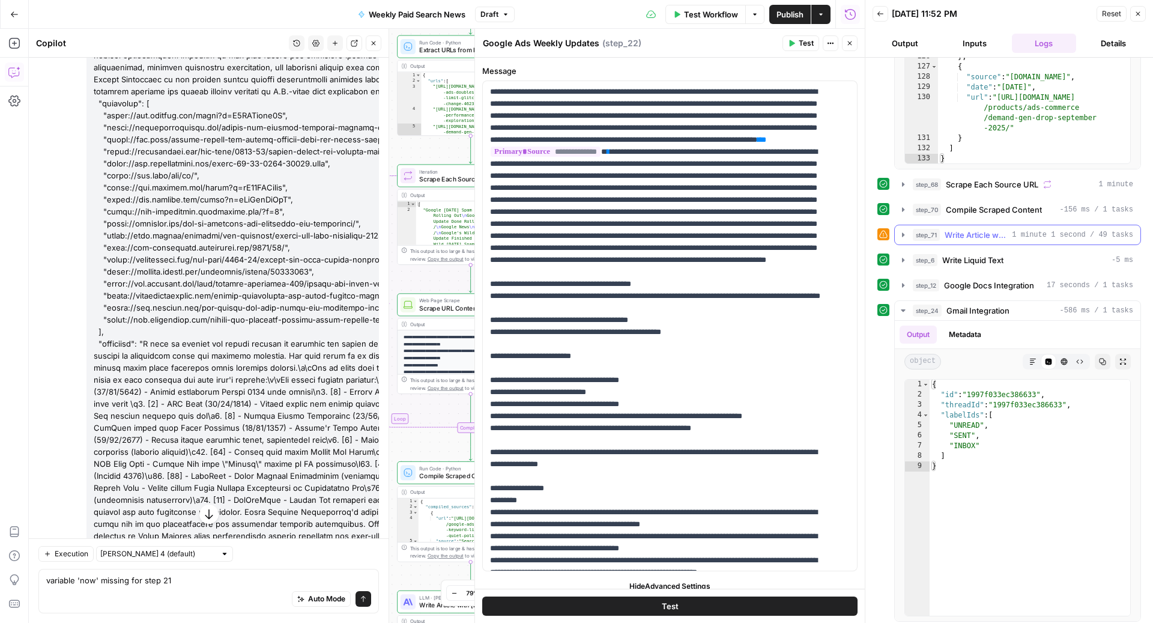
click at [981, 229] on span "Write Article with [PERSON_NAME] 4" at bounding box center [976, 235] width 62 height 12
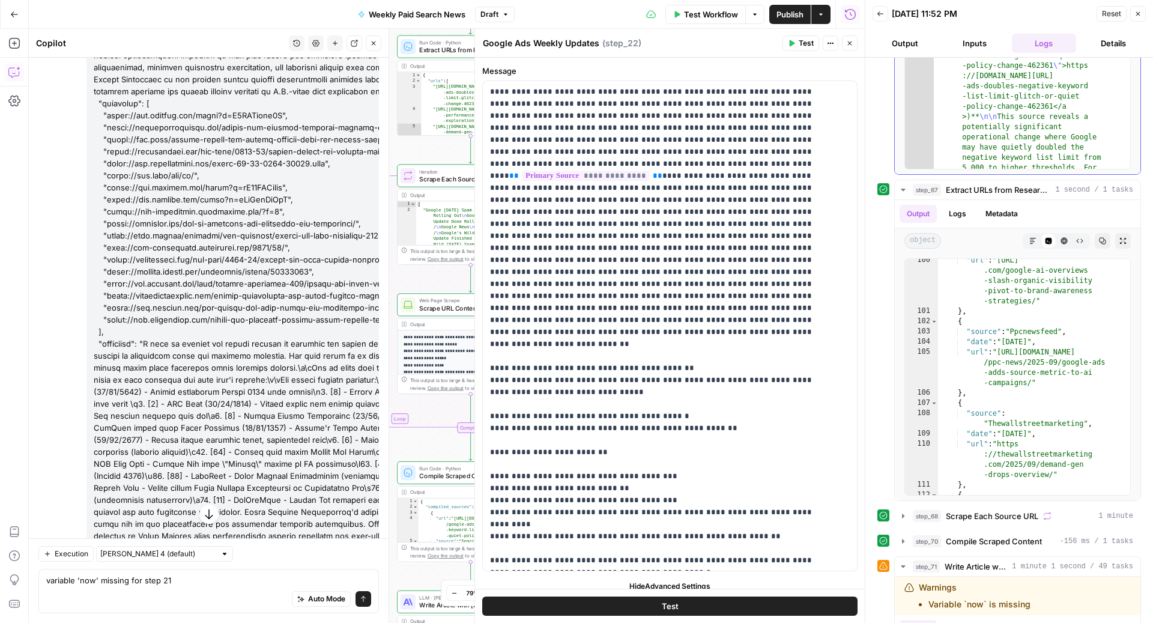
scroll to position [53, 0]
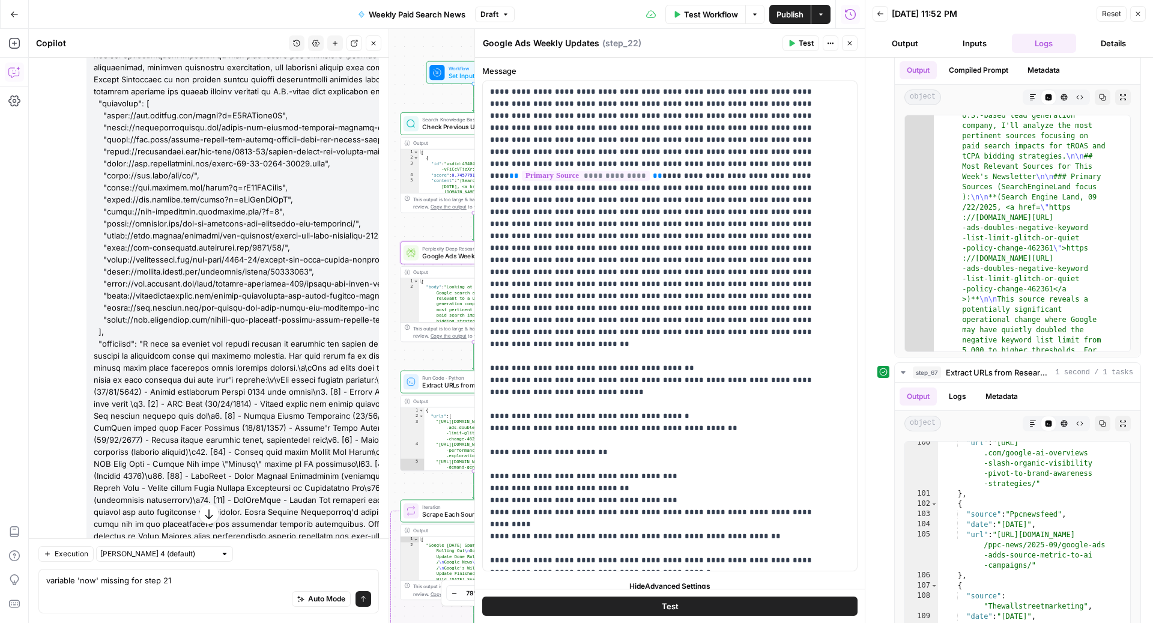
drag, startPoint x: 402, startPoint y: 150, endPoint x: 405, endPoint y: 485, distance: 335.1
click at [405, 485] on div "Workflow Set Inputs Inputs Search Knowledge Base Check Previous Updates Step 58…" at bounding box center [447, 326] width 836 height 594
click at [428, 251] on span "Google Ads Weekly Updates" at bounding box center [470, 256] width 96 height 10
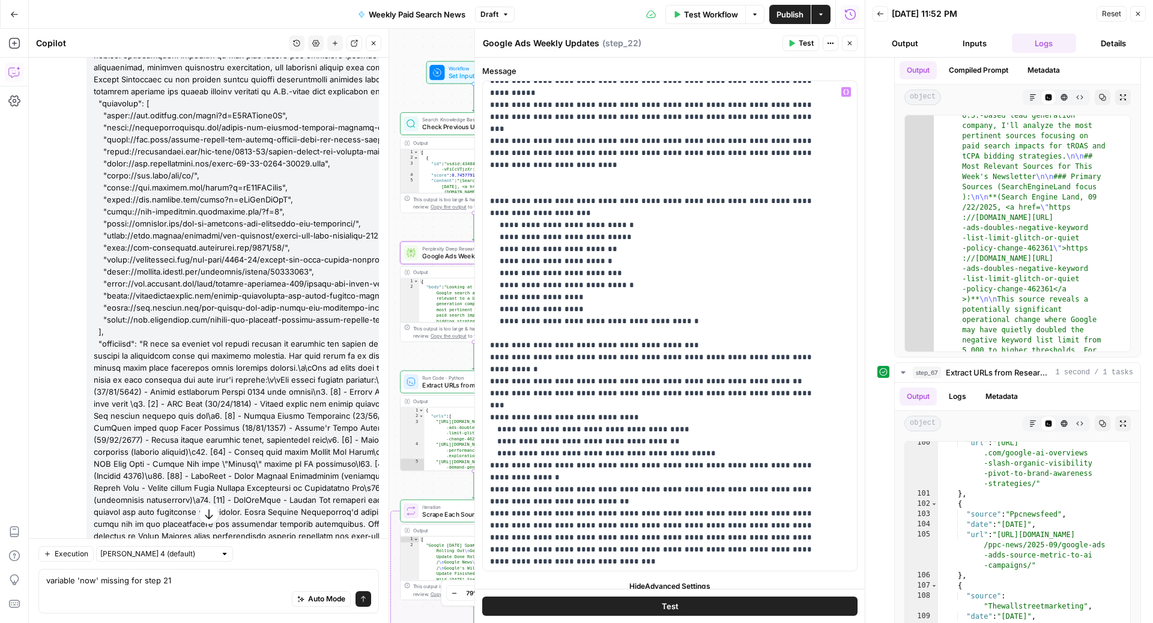
scroll to position [707, 0]
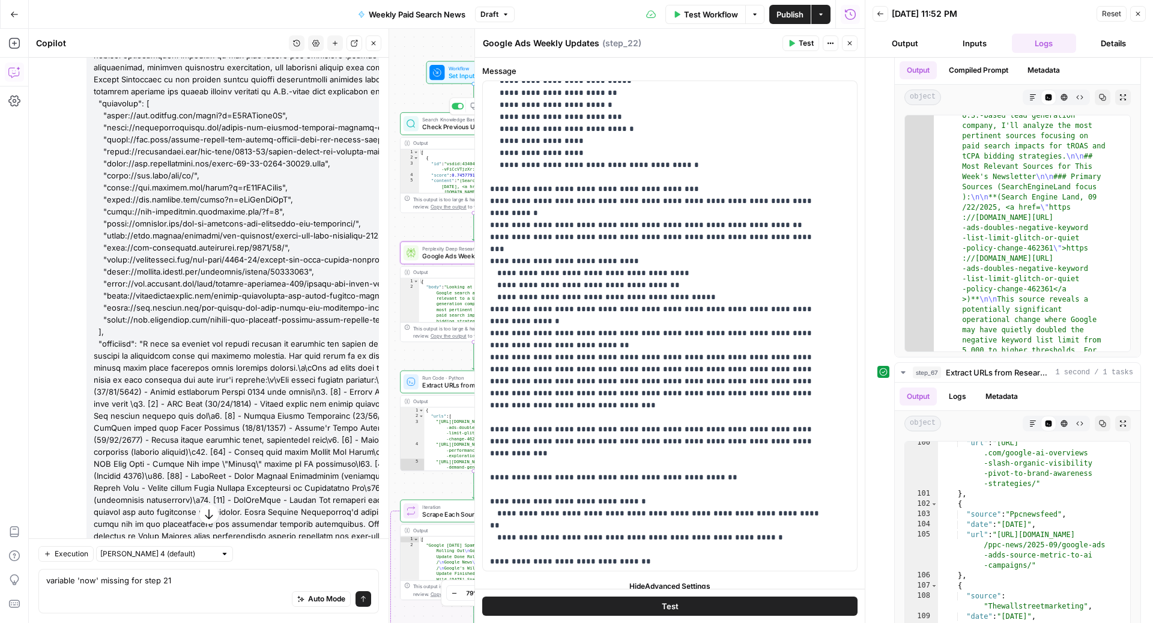
click at [431, 126] on span "Check Previous Updates" at bounding box center [470, 128] width 96 height 10
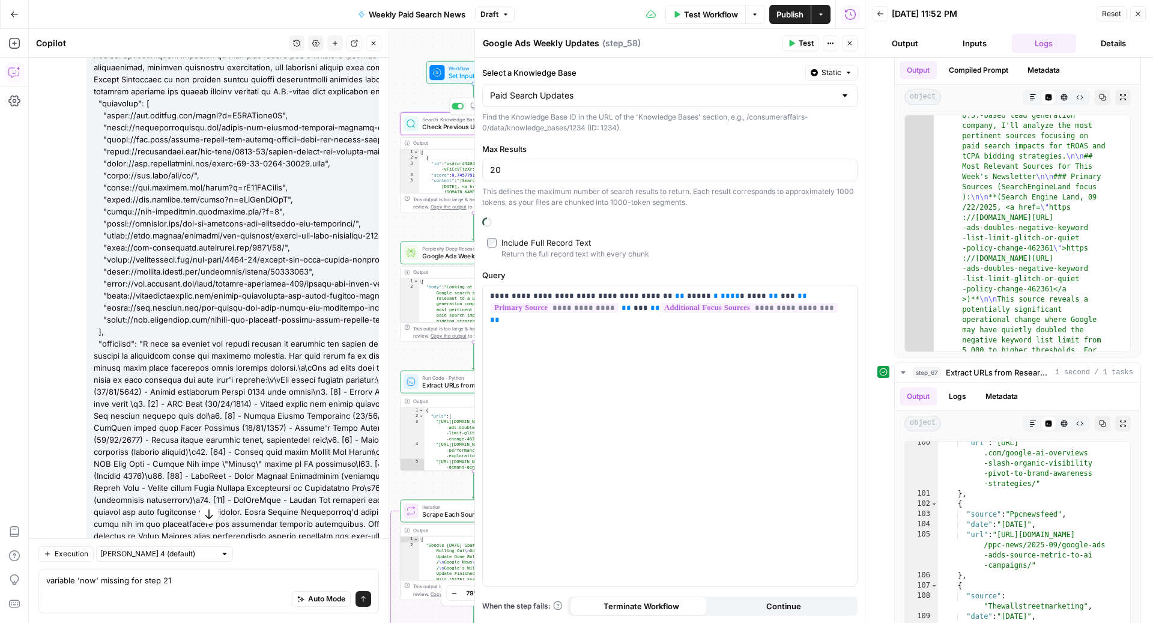
type textarea "Check Previous Updates"
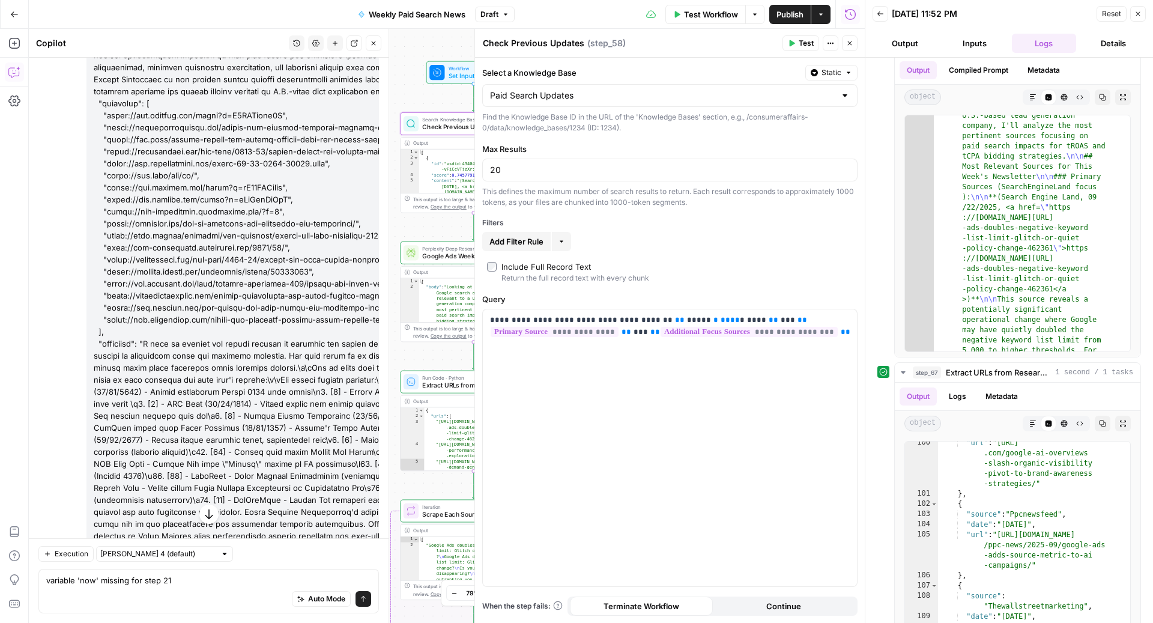
click at [882, 41] on button "Output" at bounding box center [905, 43] width 65 height 19
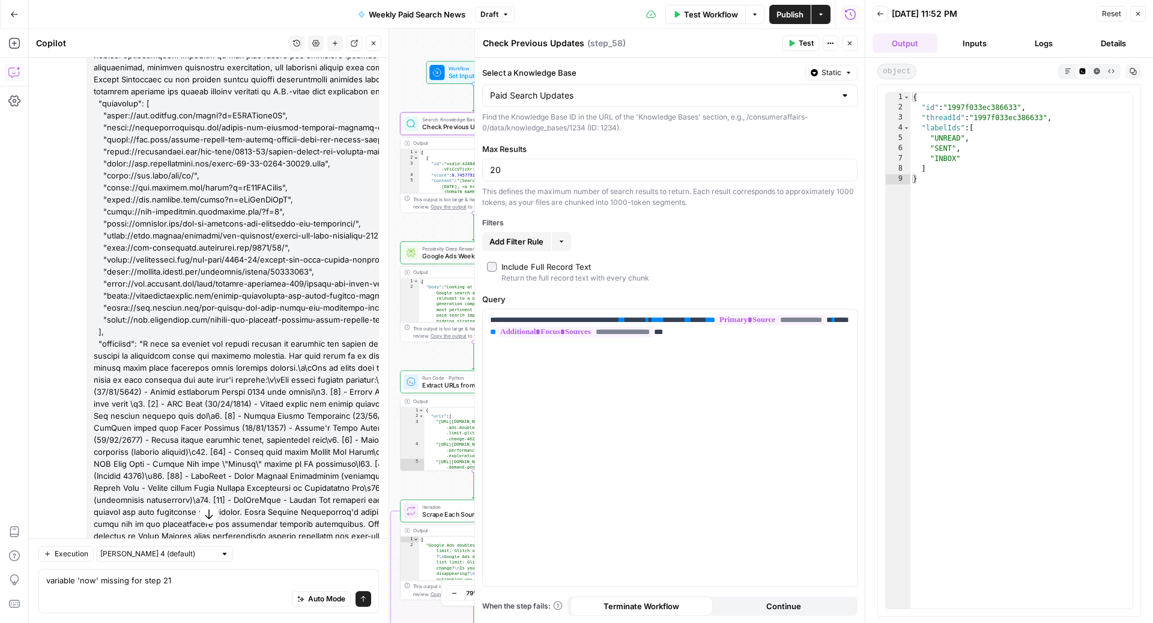
click at [1063, 43] on button "Logs" at bounding box center [1044, 43] width 65 height 19
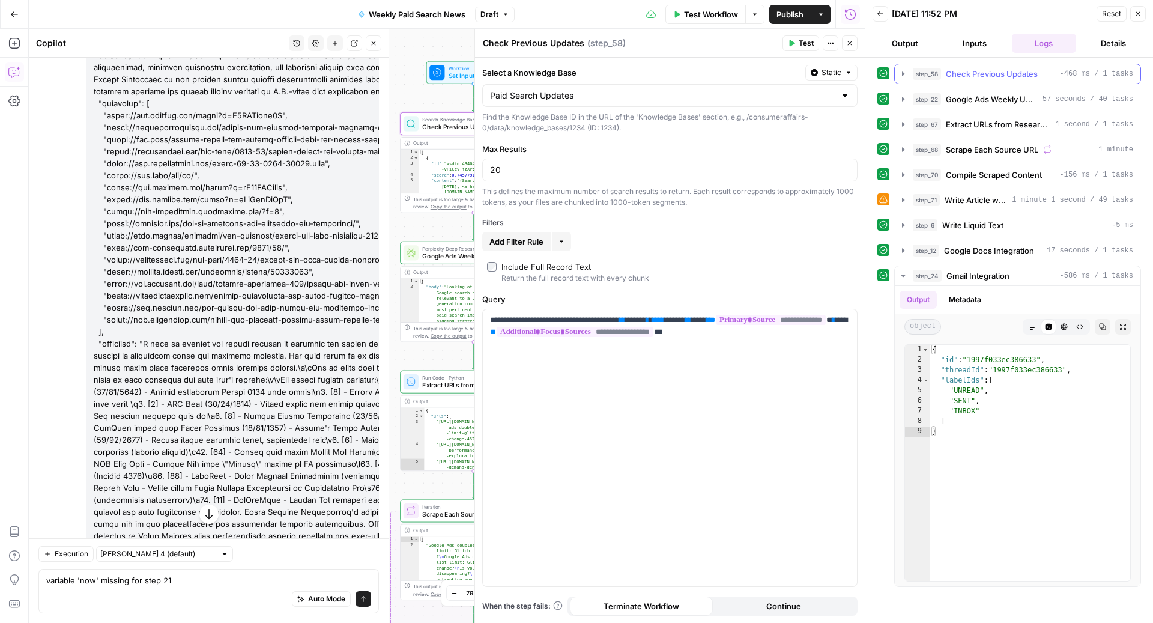
click at [964, 68] on span "Check Previous Updates" at bounding box center [992, 74] width 92 height 12
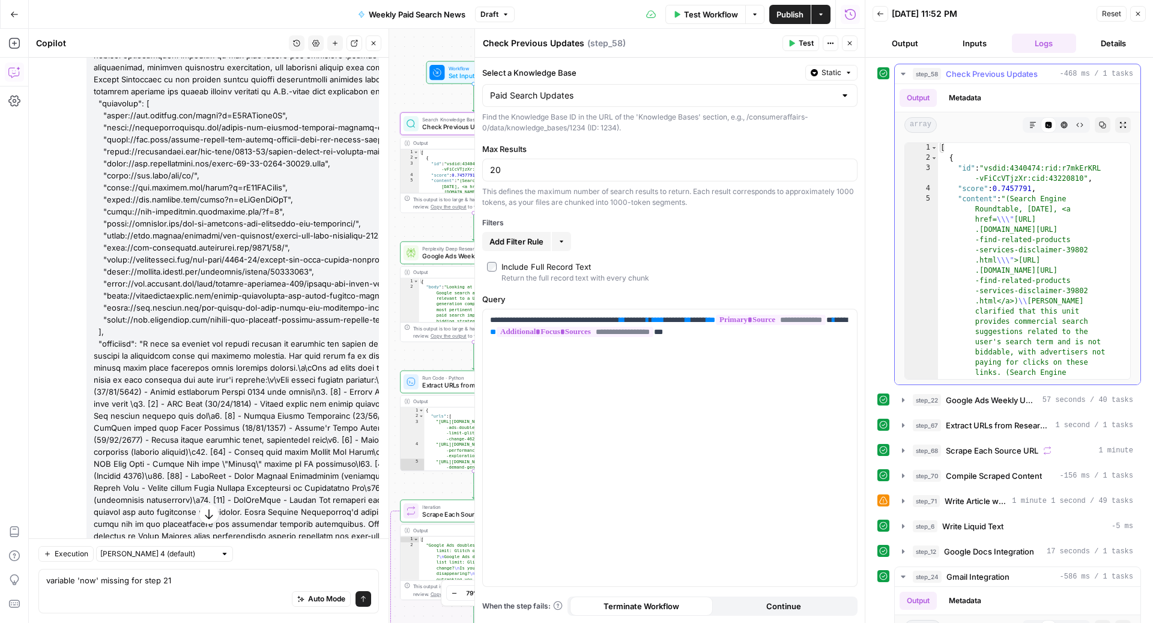
type textarea "**********"
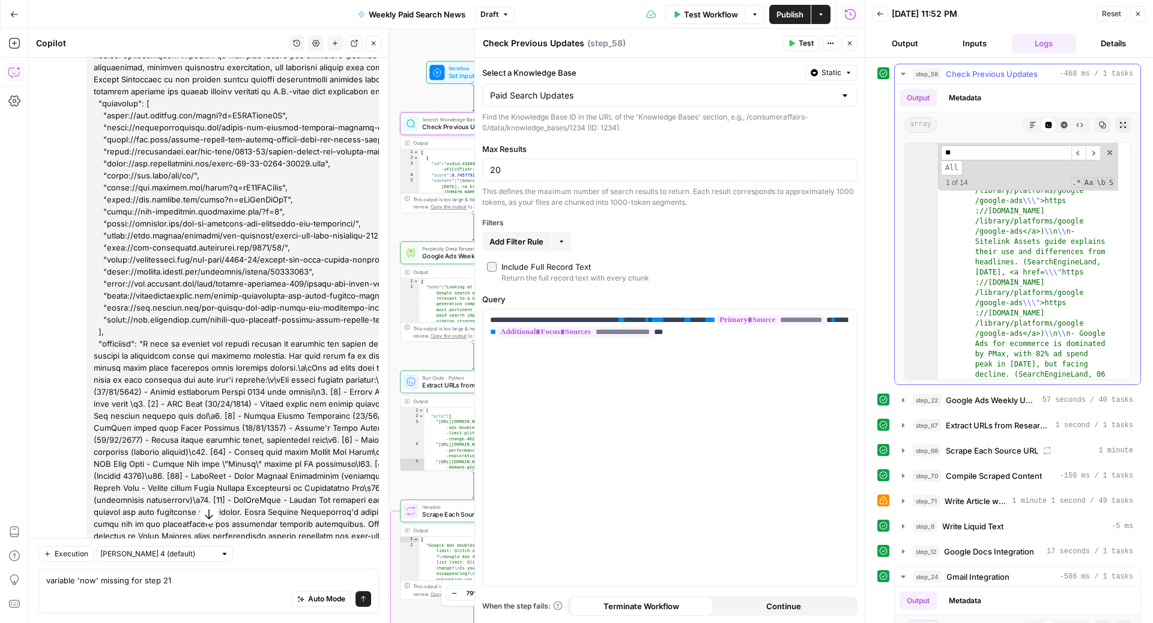
scroll to position [17030, 0]
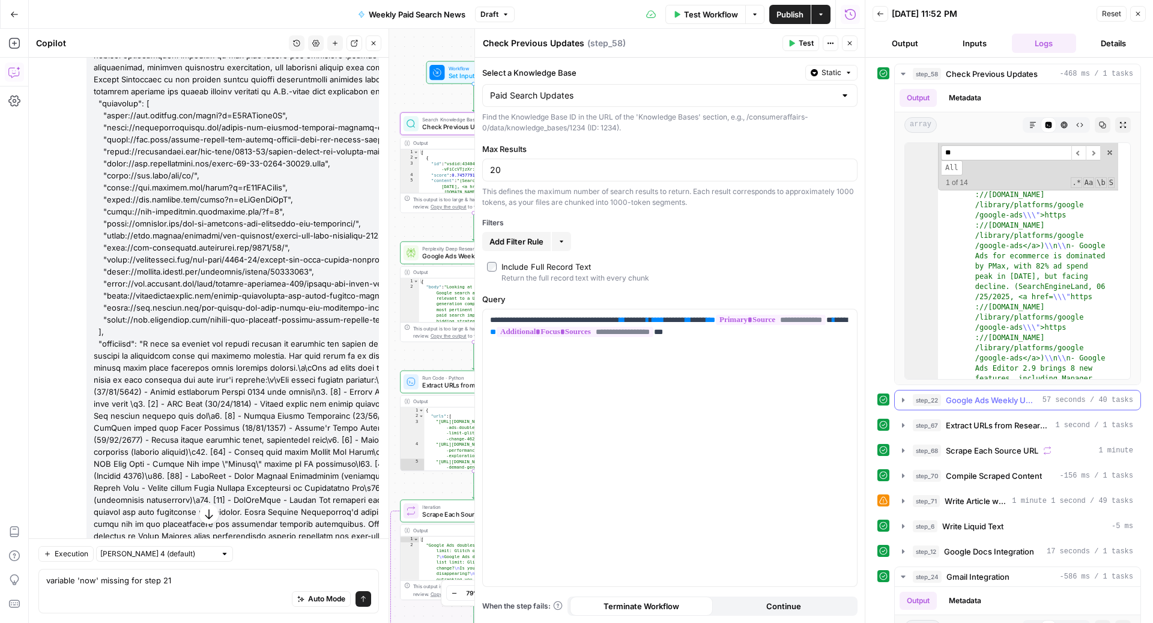
type input "**"
click at [966, 399] on span "Google Ads Weekly Updates" at bounding box center [992, 400] width 92 height 12
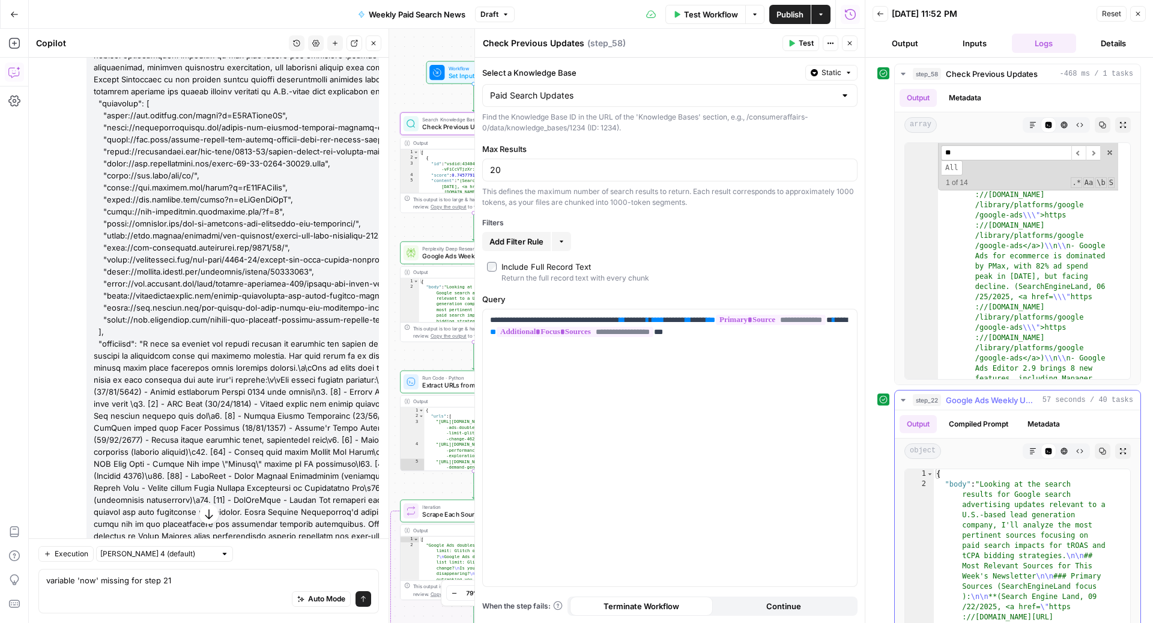
type textarea "**********"
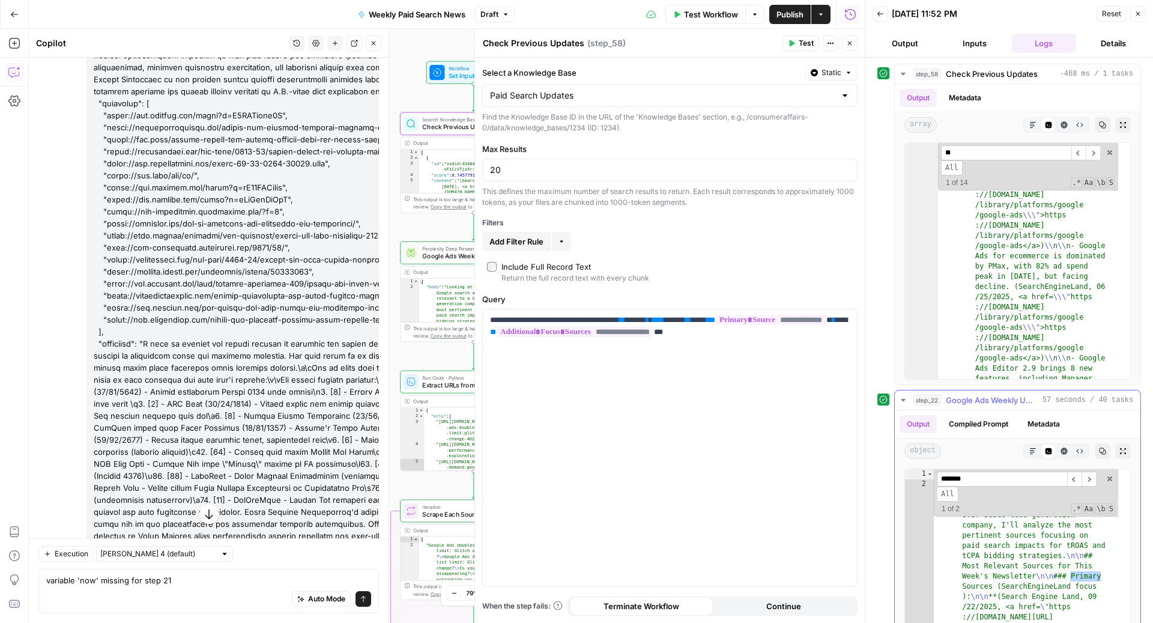
scroll to position [0, 0]
type input "*******"
click at [173, 575] on textarea "variable 'now' missing for step 21" at bounding box center [208, 580] width 325 height 12
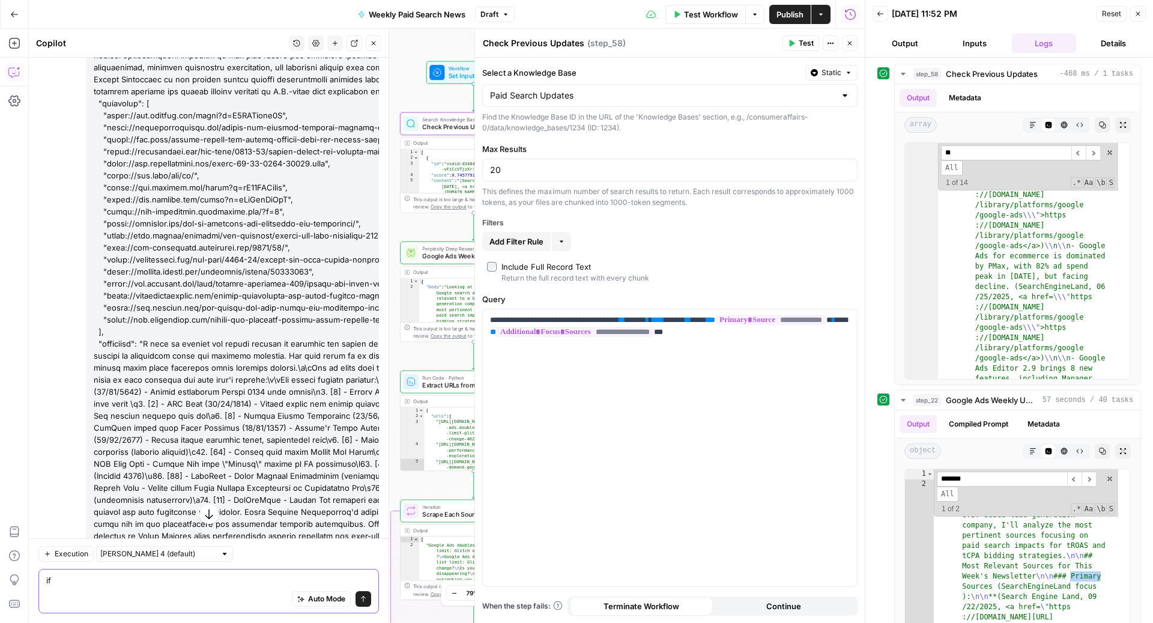
type textarea "i"
type textarea "why is searchengineland the primary source for step 22 for the last execution?"
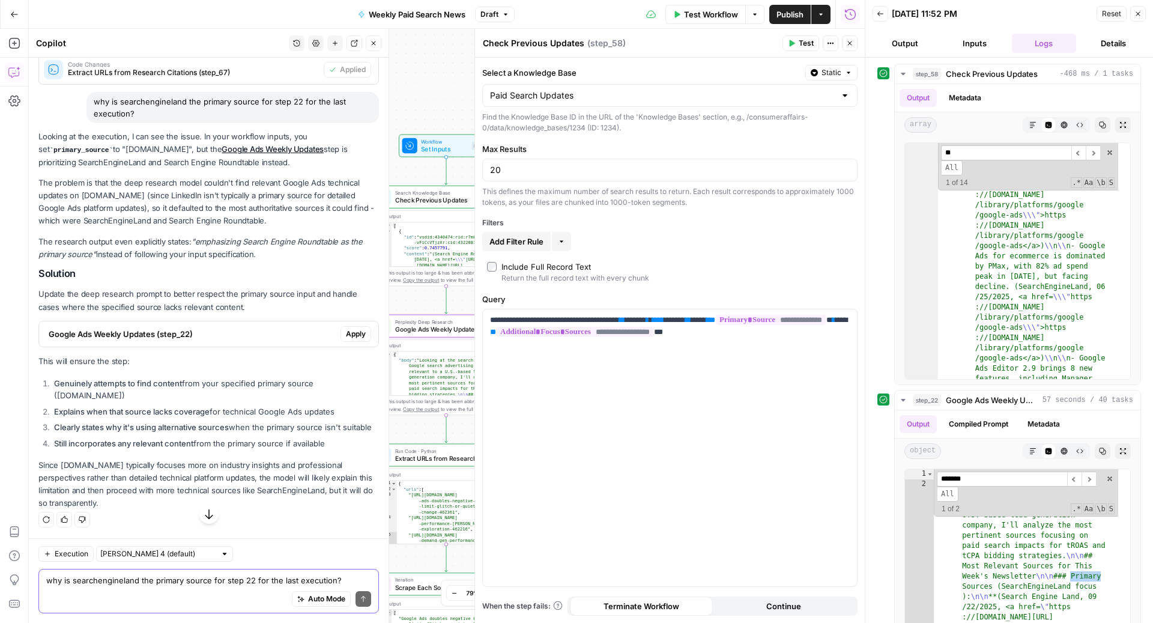
scroll to position [3604, 0]
click at [199, 237] on em ""emphasizing Search Engine Roundtable as the primary source"" at bounding box center [200, 248] width 324 height 22
click at [127, 581] on textarea at bounding box center [208, 580] width 325 height 12
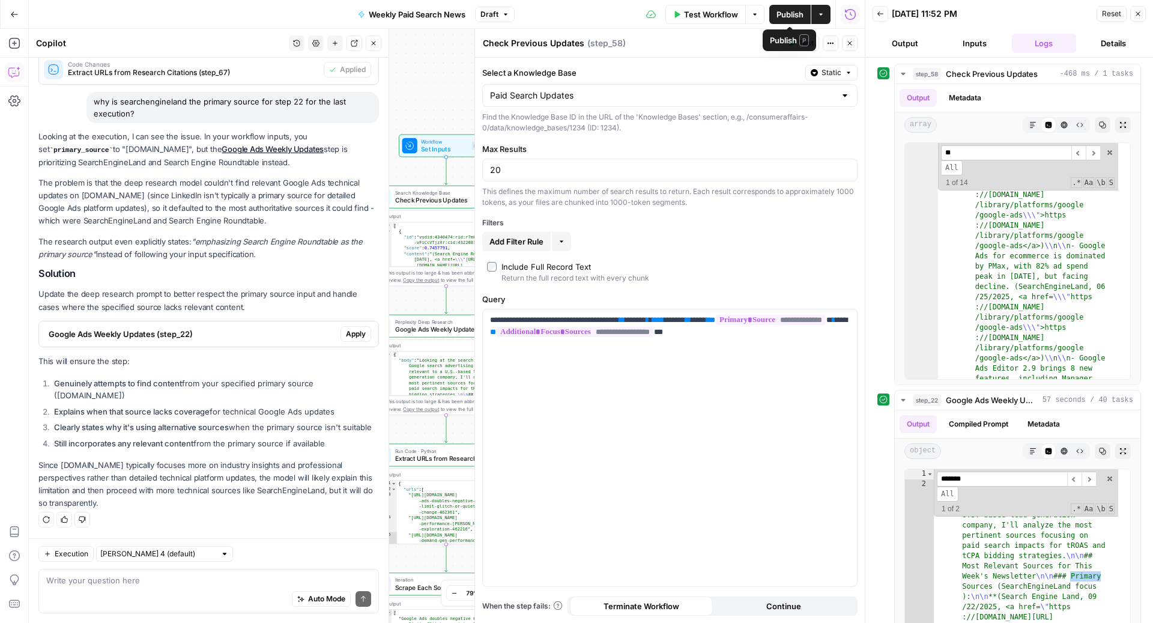
click at [790, 10] on span "Publish" at bounding box center [789, 14] width 27 height 12
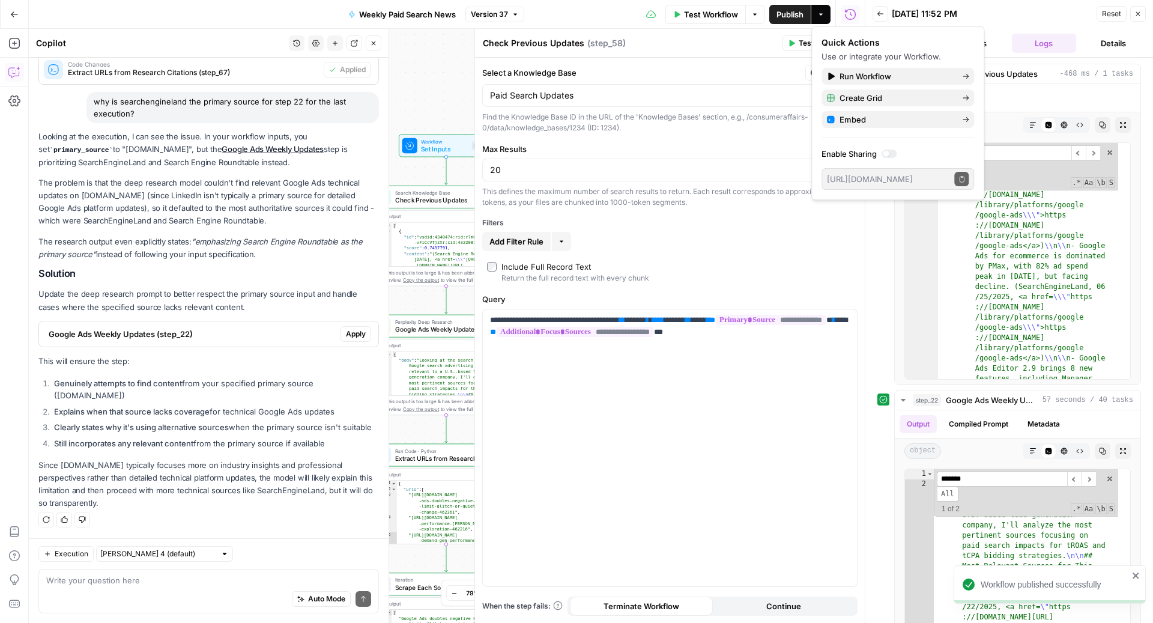
click at [1002, 12] on div "[DATE] 11:52 PM" at bounding box center [992, 14] width 201 height 12
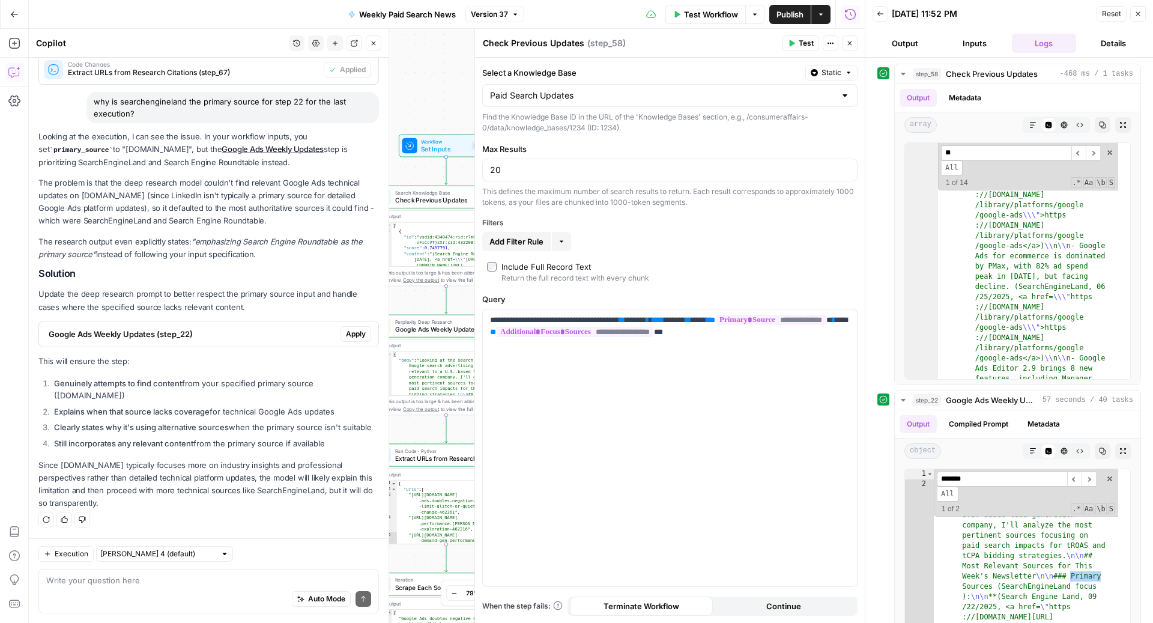
click at [969, 35] on button "Inputs" at bounding box center [974, 43] width 65 height 19
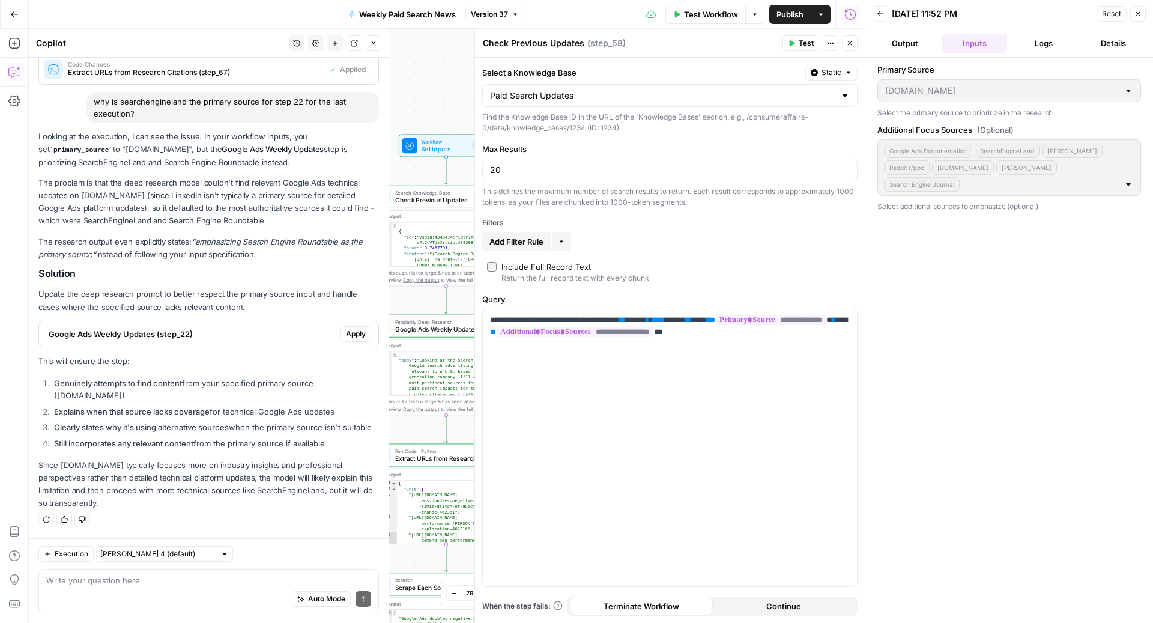
click at [1137, 9] on button "Close" at bounding box center [1138, 14] width 16 height 16
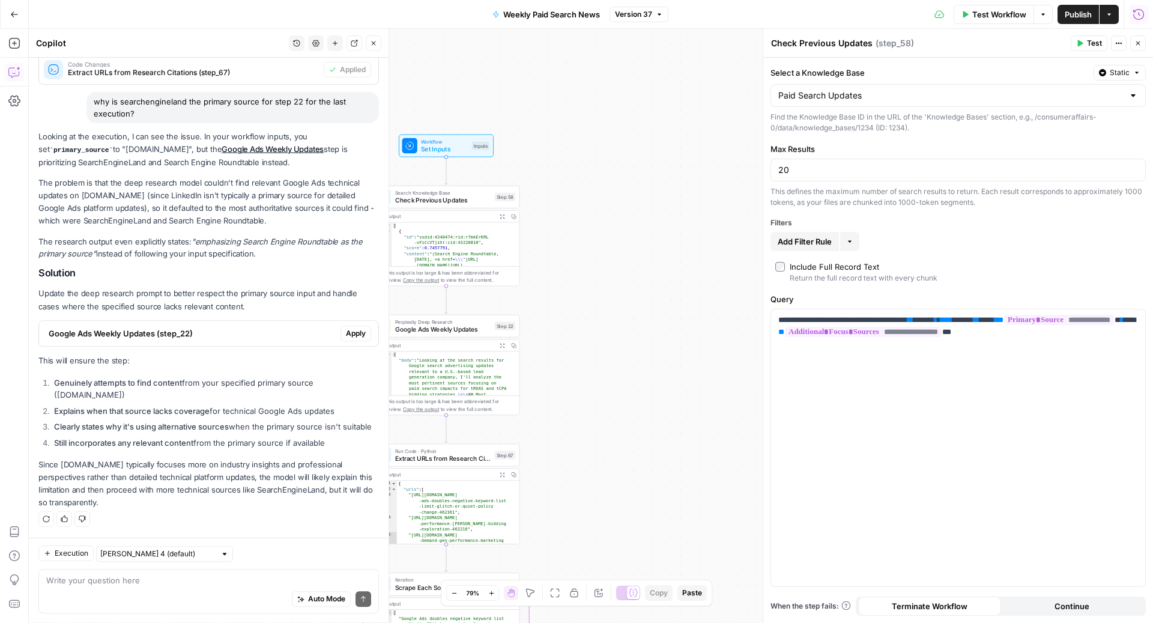
scroll to position [3604, 0]
click at [1014, 14] on span "Test Workflow" at bounding box center [999, 14] width 54 height 12
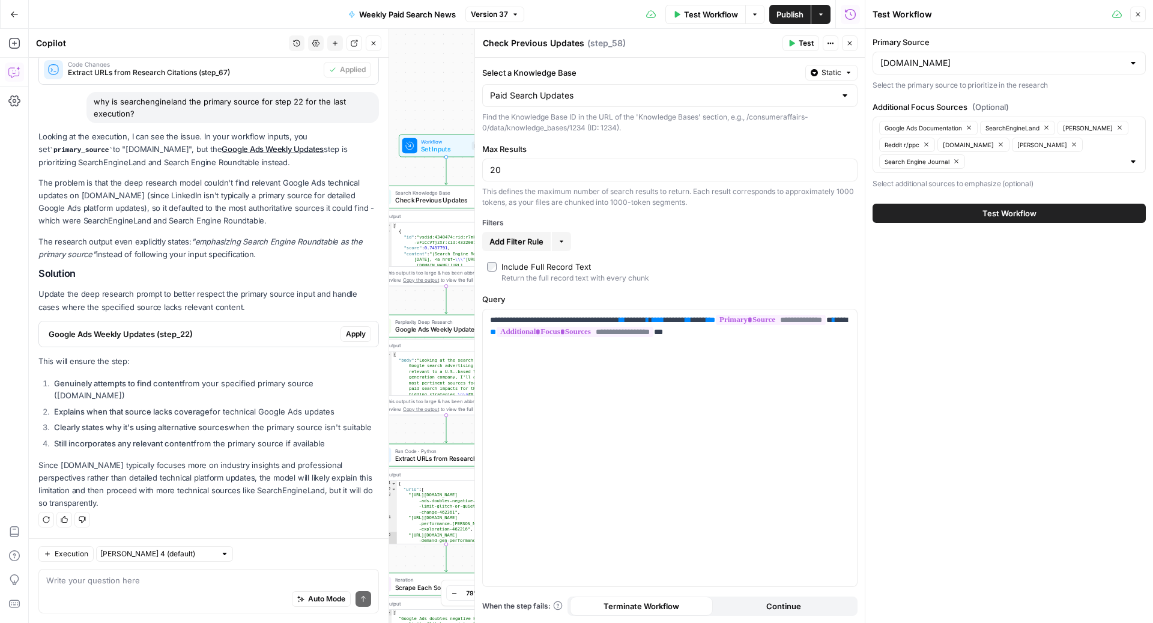
click at [960, 73] on div "[DOMAIN_NAME]" at bounding box center [1009, 63] width 273 height 23
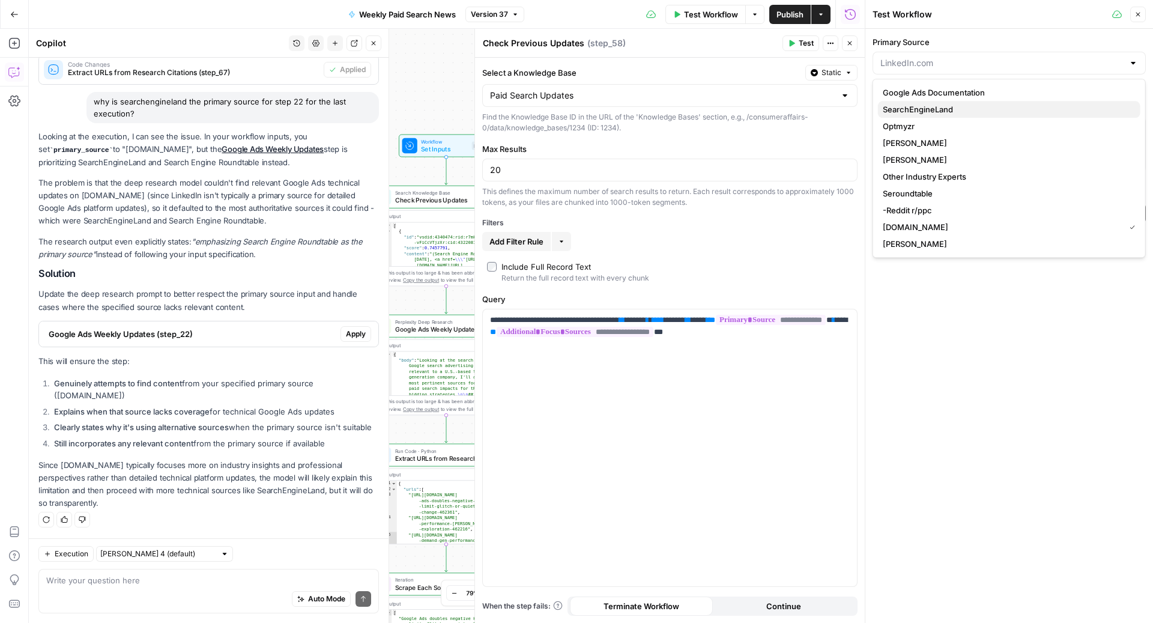
click at [913, 108] on span "SearchEngineLand" at bounding box center [1007, 109] width 248 height 12
type input "SearchEngineLand"
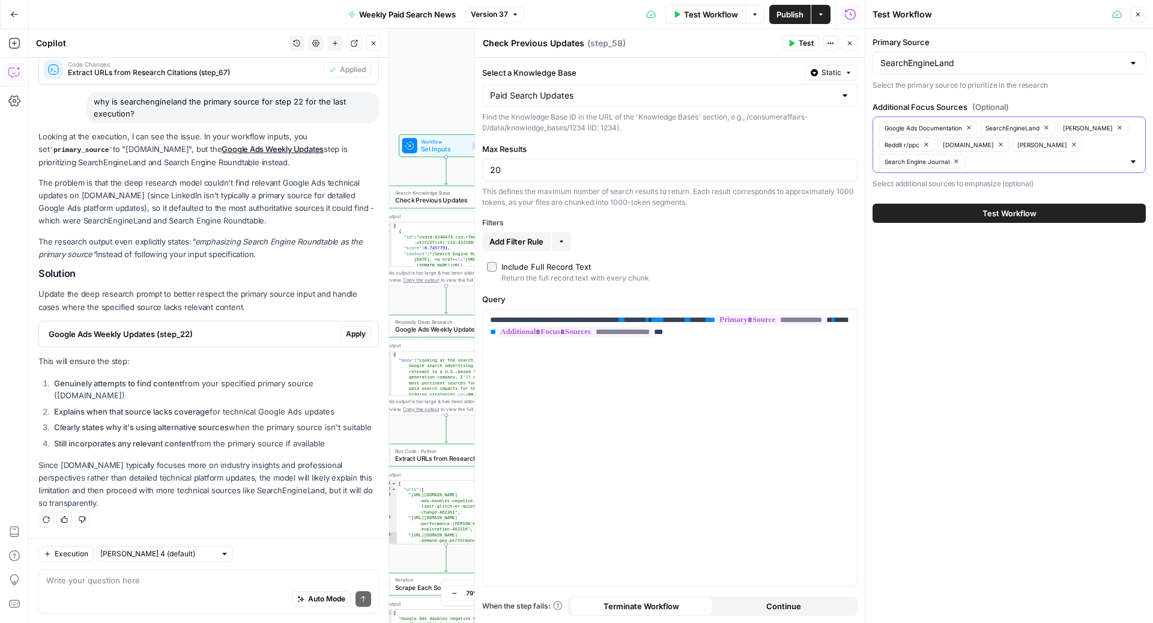
click at [1047, 125] on icon "button" at bounding box center [1046, 127] width 7 height 7
click at [1029, 163] on input "Additional Focus Sources (Optional)" at bounding box center [1001, 162] width 243 height 12
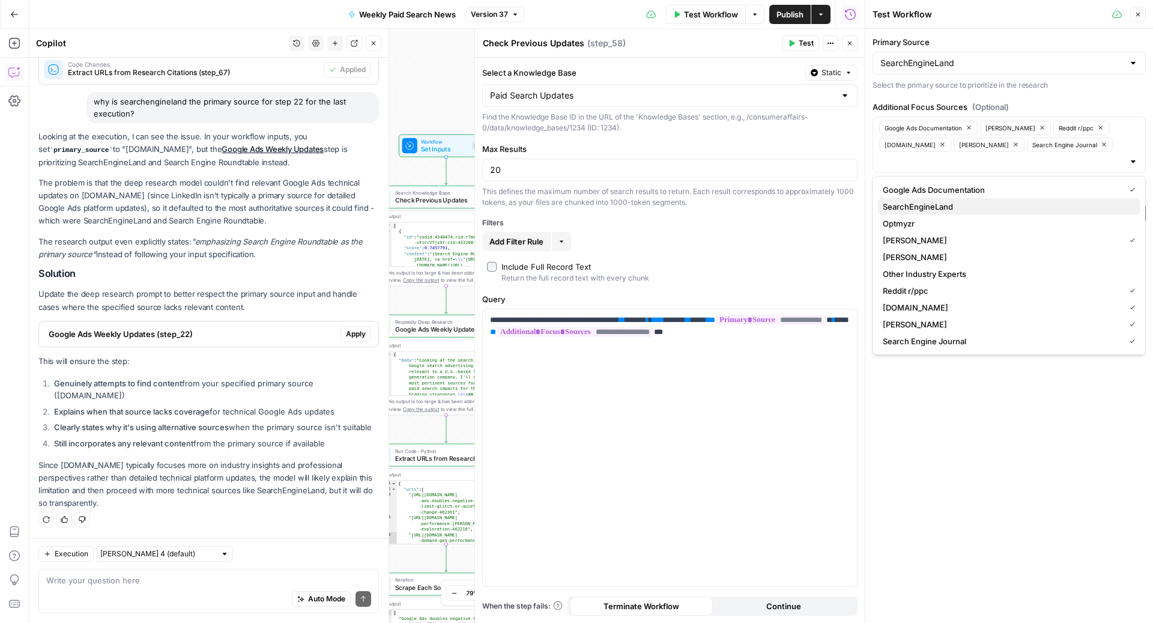
click at [930, 204] on span "SearchEngineLand" at bounding box center [1007, 207] width 248 height 12
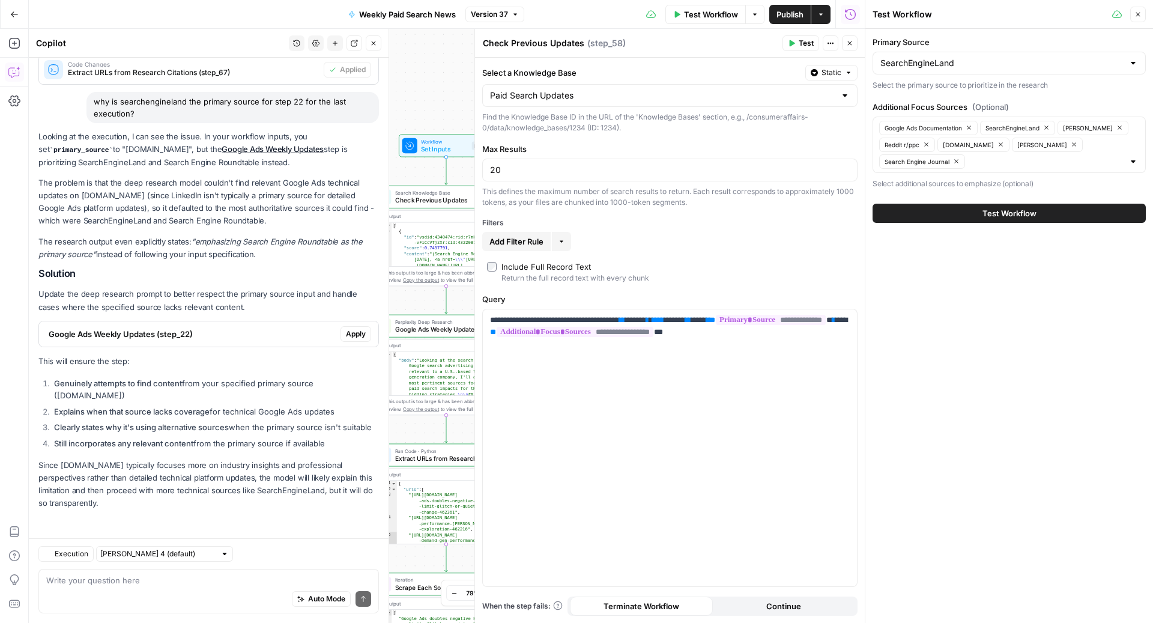
click at [936, 422] on div "Primary Source SearchEngineLand Select the primary source to prioritize in the …" at bounding box center [1009, 326] width 288 height 594
click at [704, 15] on span "Test Workflow" at bounding box center [711, 14] width 54 height 12
drag, startPoint x: 980, startPoint y: 213, endPoint x: 983, endPoint y: 309, distance: 96.7
click at [983, 309] on div "Primary Source SearchEngineLand Select the primary source to prioritize in the …" at bounding box center [1009, 326] width 288 height 594
click at [979, 214] on button "Test Workflow" at bounding box center [1009, 213] width 273 height 19
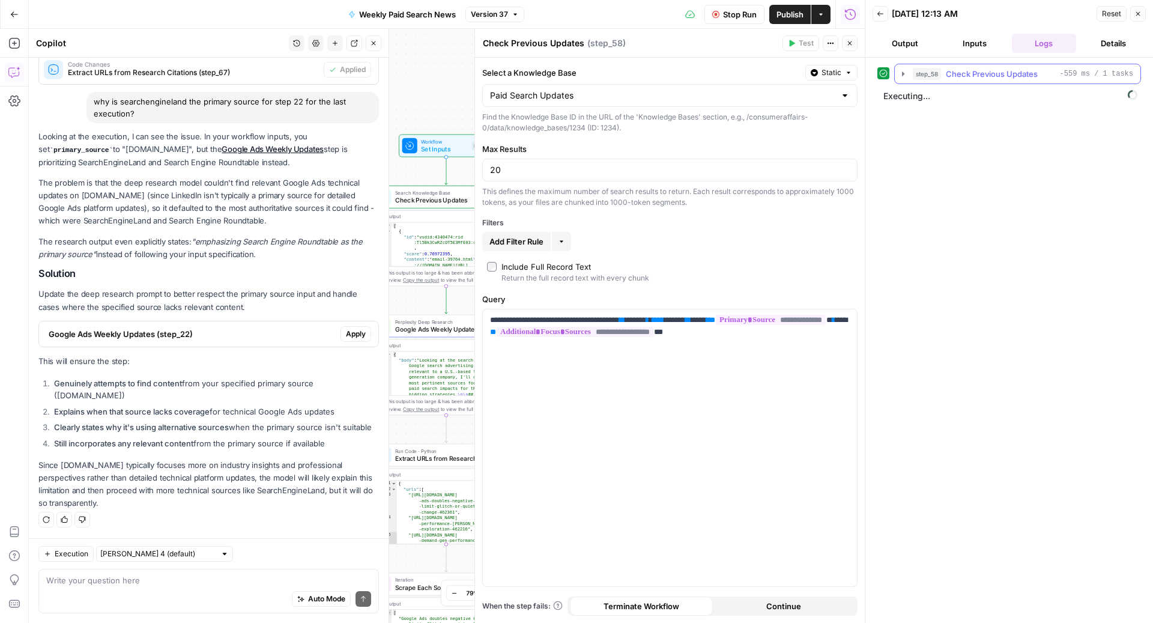
click at [976, 73] on span "Check Previous Updates" at bounding box center [992, 74] width 92 height 12
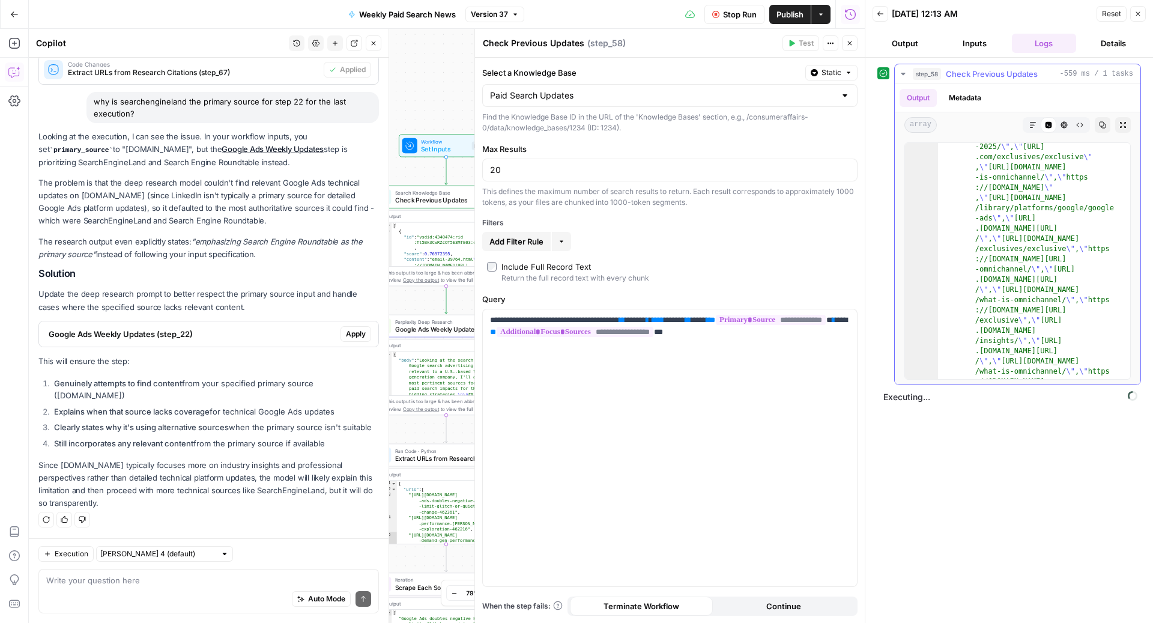
scroll to position [19441, 0]
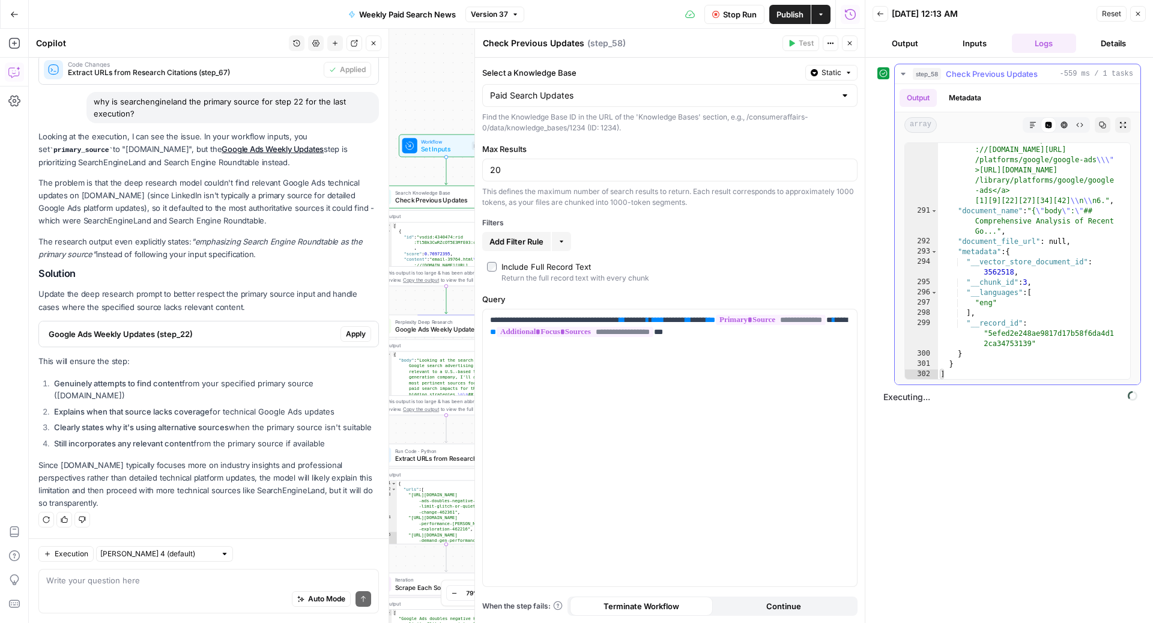
click at [981, 71] on span "Check Previous Updates" at bounding box center [992, 74] width 92 height 12
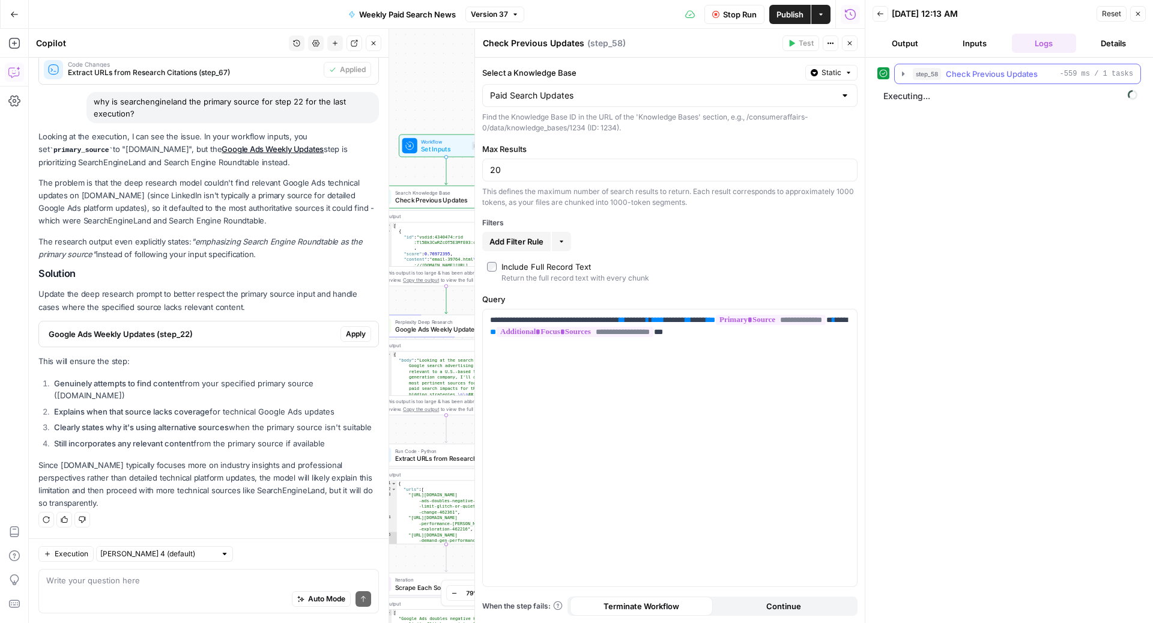
click at [961, 76] on span "Check Previous Updates" at bounding box center [992, 74] width 92 height 12
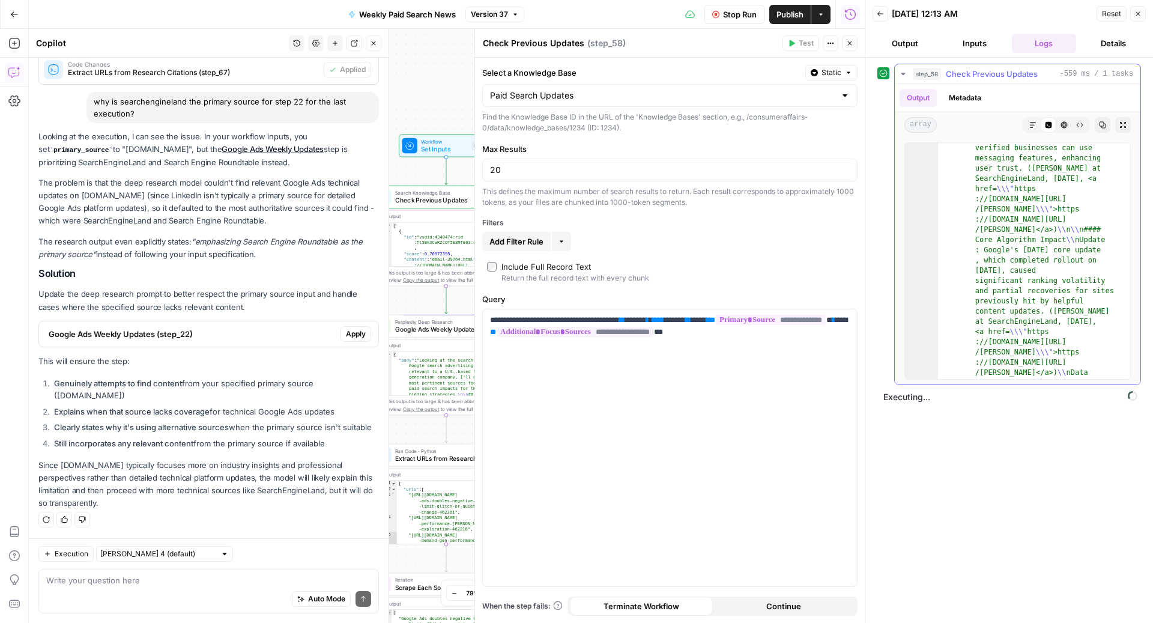
scroll to position [0, 0]
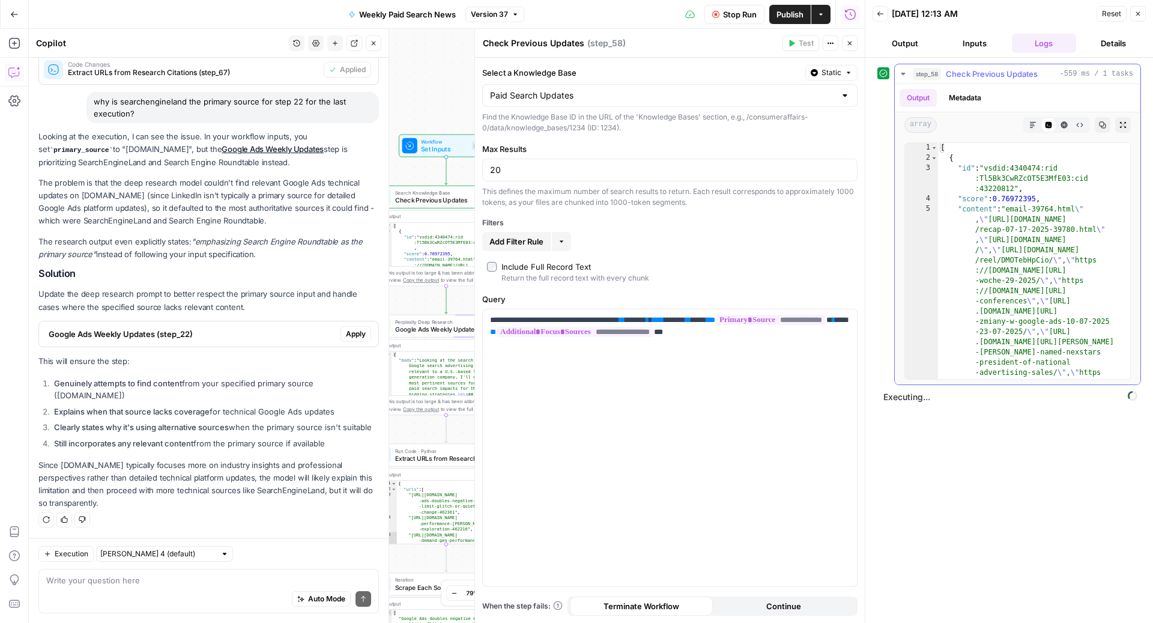
click at [966, 73] on span "Check Previous Updates" at bounding box center [992, 74] width 92 height 12
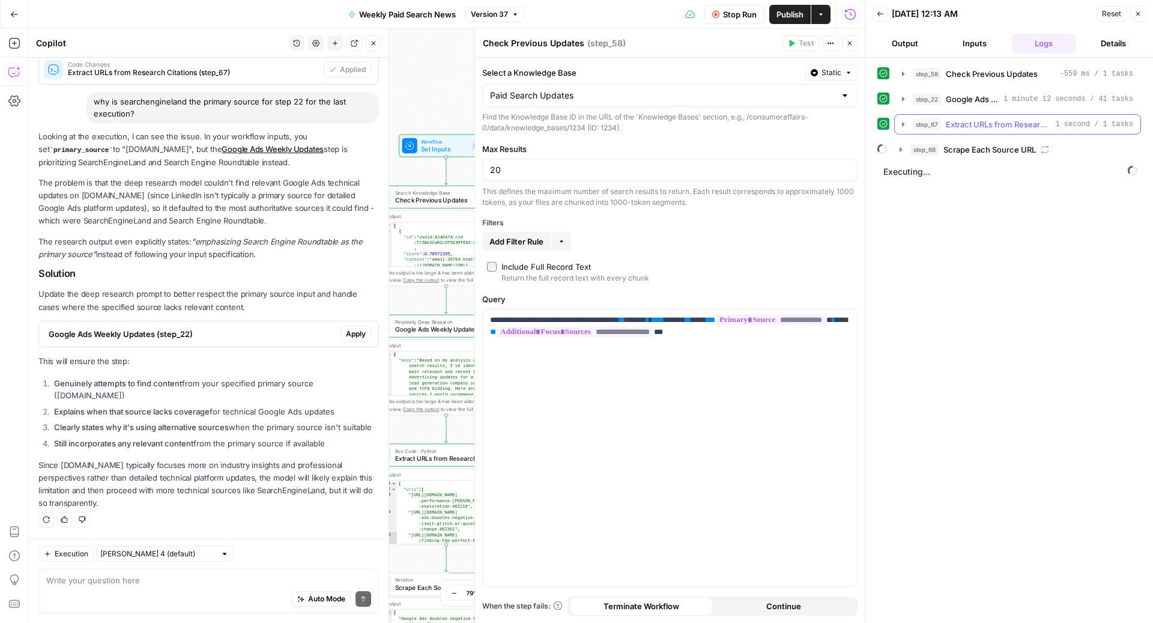
click at [977, 120] on span "Extract URLs from Research Citations" at bounding box center [998, 124] width 104 height 12
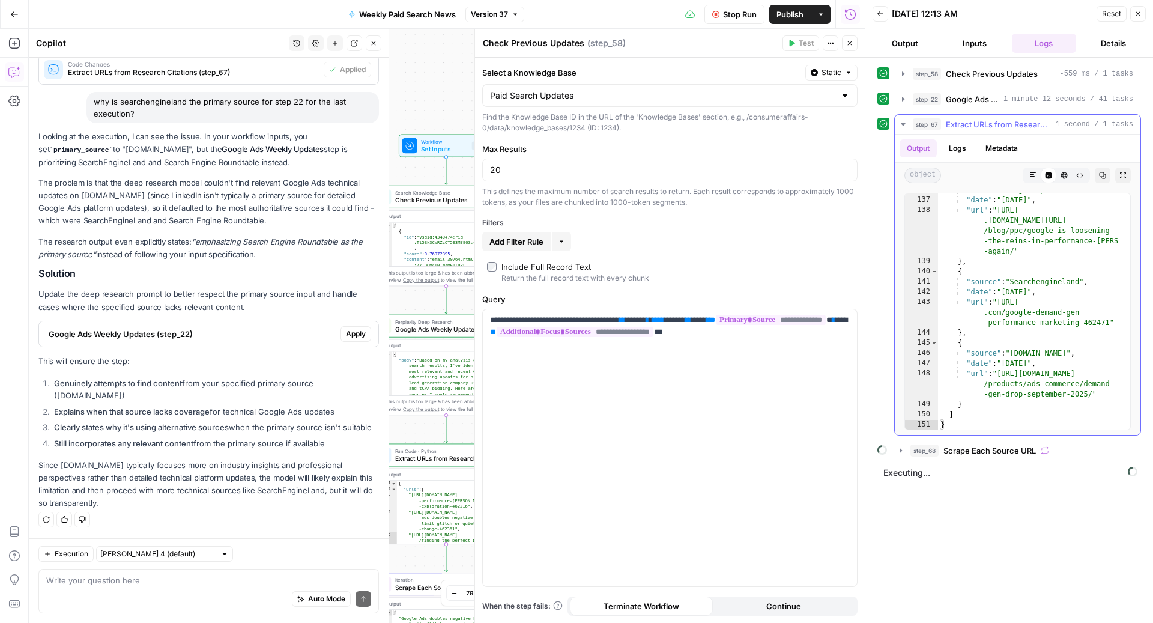
scroll to position [2468, 0]
click at [953, 121] on span "Extract URLs from Research Citations" at bounding box center [998, 124] width 104 height 12
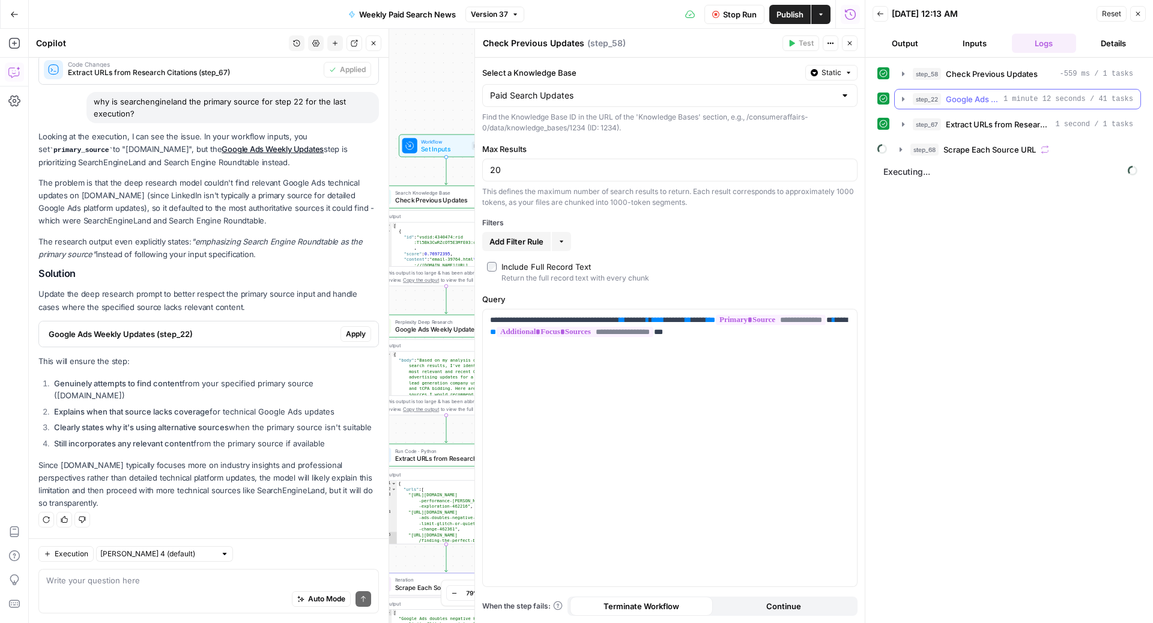
click at [957, 101] on span "Google Ads Weekly Updates" at bounding box center [972, 99] width 53 height 12
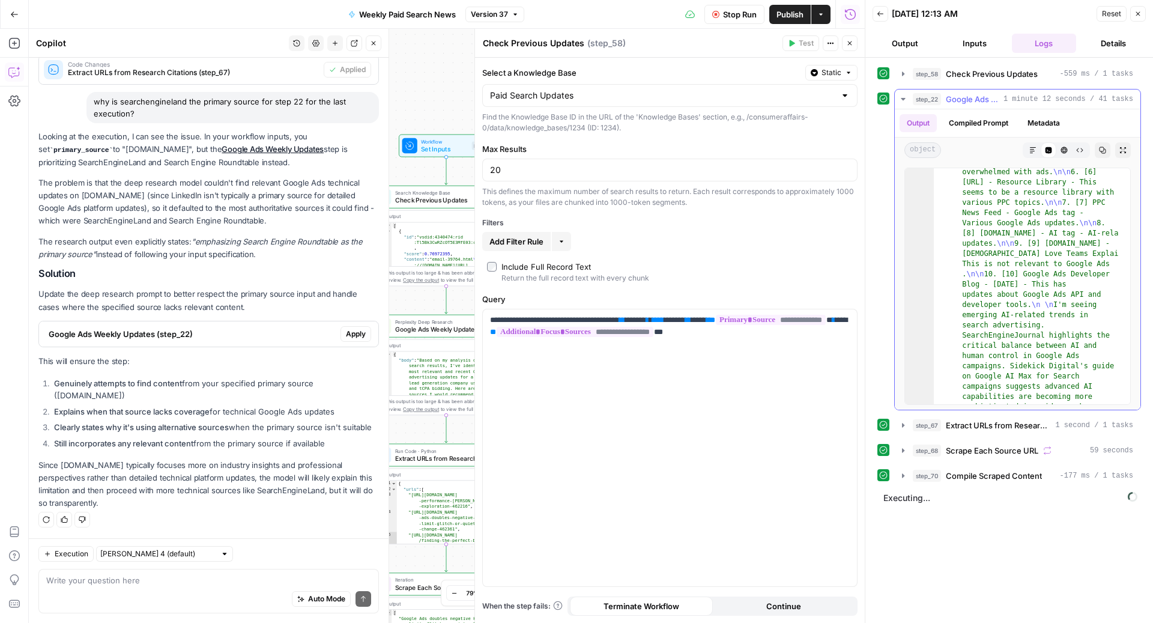
scroll to position [2461, 0]
click at [980, 426] on span "Extract URLs from Research Citations" at bounding box center [998, 425] width 104 height 12
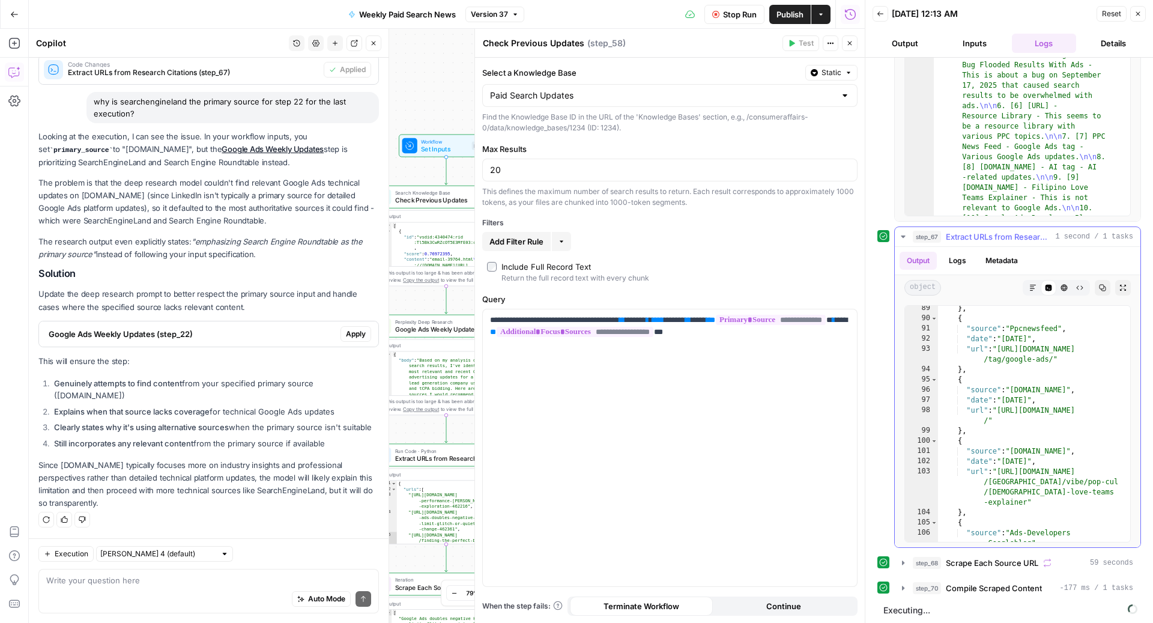
scroll to position [1789, 0]
click at [993, 561] on span "Scrape Each Source URL" at bounding box center [992, 563] width 92 height 12
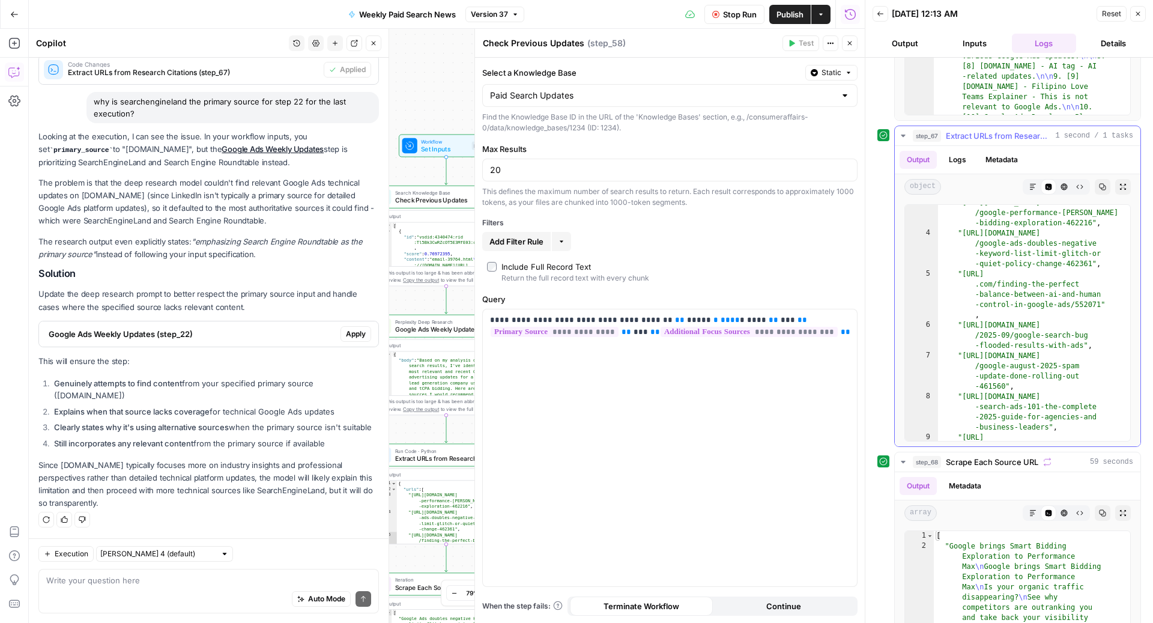
scroll to position [22, 0]
type textarea "**********"
click at [996, 267] on div ""https://searchengineland.com /google-performance-max-smart -bidding-exploratio…" at bounding box center [1028, 347] width 180 height 288
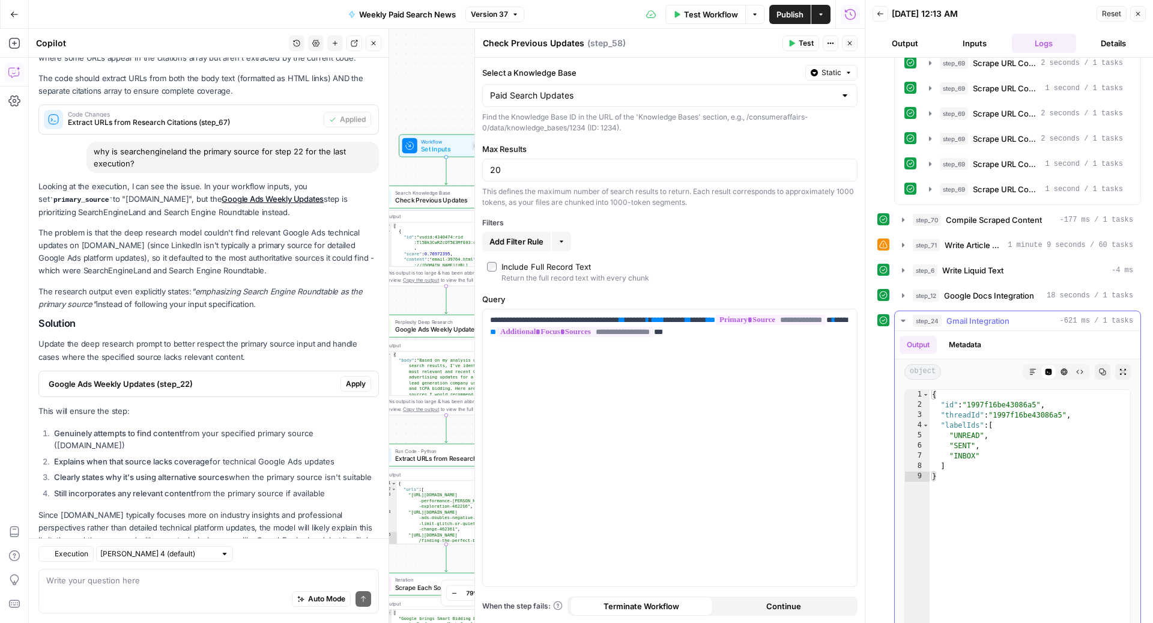
scroll to position [3604, 0]
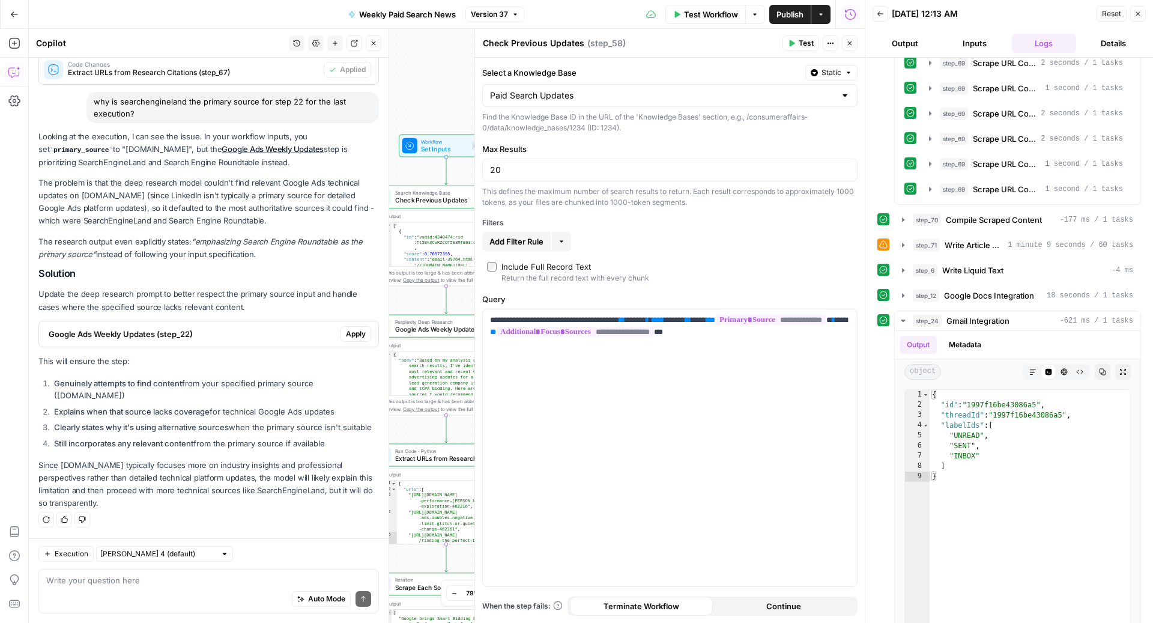
type input "*****"
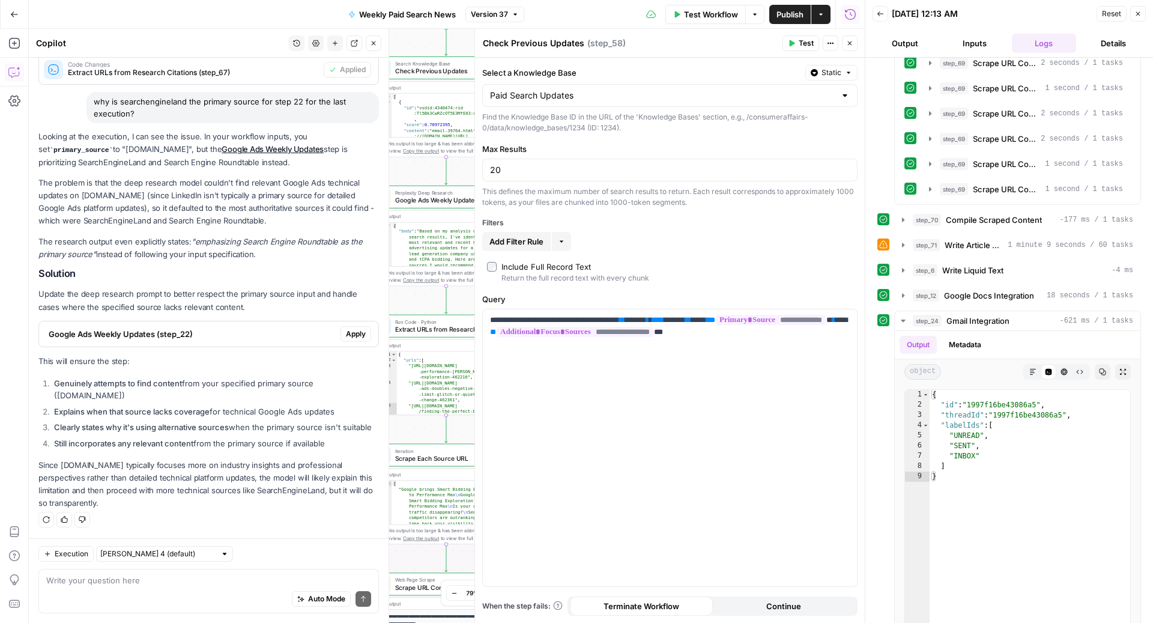
click at [20, 16] on button "Go Back" at bounding box center [15, 15] width 22 height 22
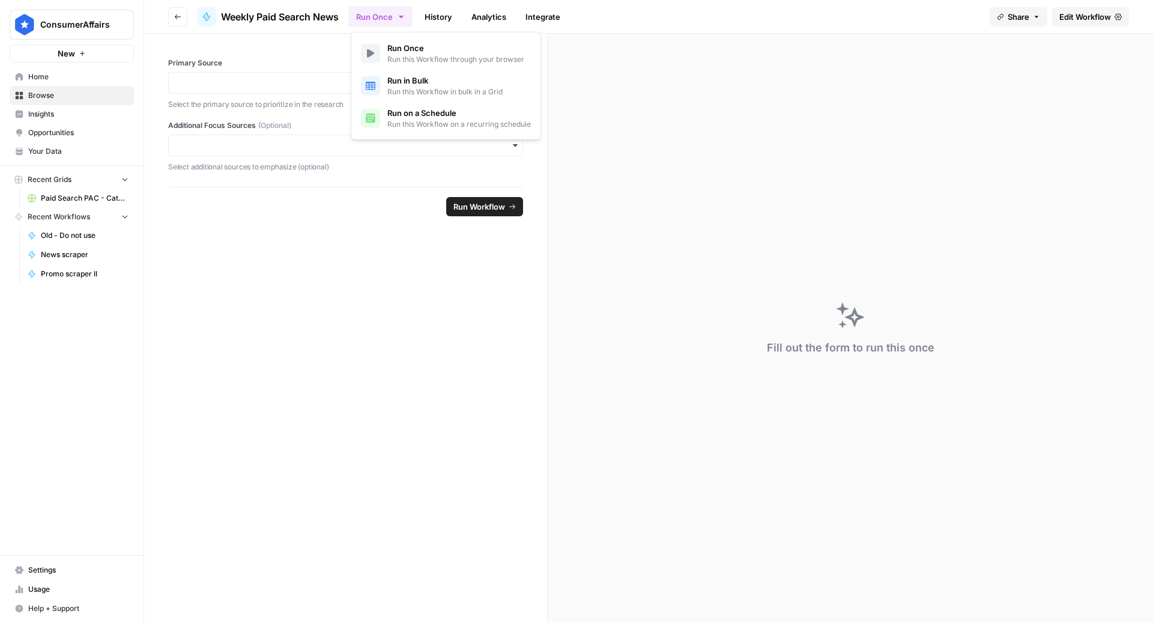
click at [399, 20] on icon "button" at bounding box center [401, 17] width 10 height 10
click at [401, 132] on link "Run on a Schedule Run this Workflow on a recurring schedule" at bounding box center [446, 118] width 180 height 32
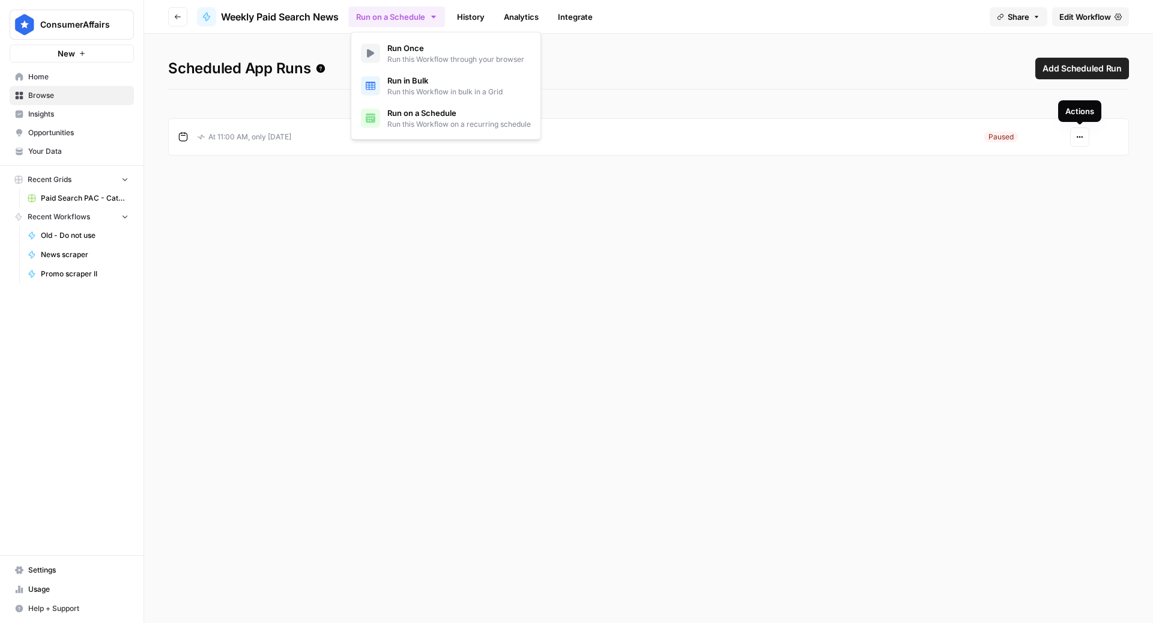
click at [1076, 137] on span "Actions" at bounding box center [1076, 137] width 1 height 1
click at [719, 253] on div "Scheduled App Runs Add Scheduled Run At 11:00 AM, only on Wednesday Paused Acti…" at bounding box center [648, 328] width 1009 height 589
click at [1078, 140] on icon "button" at bounding box center [1079, 136] width 7 height 7
click at [1027, 180] on span "Edit" at bounding box center [1049, 181] width 52 height 12
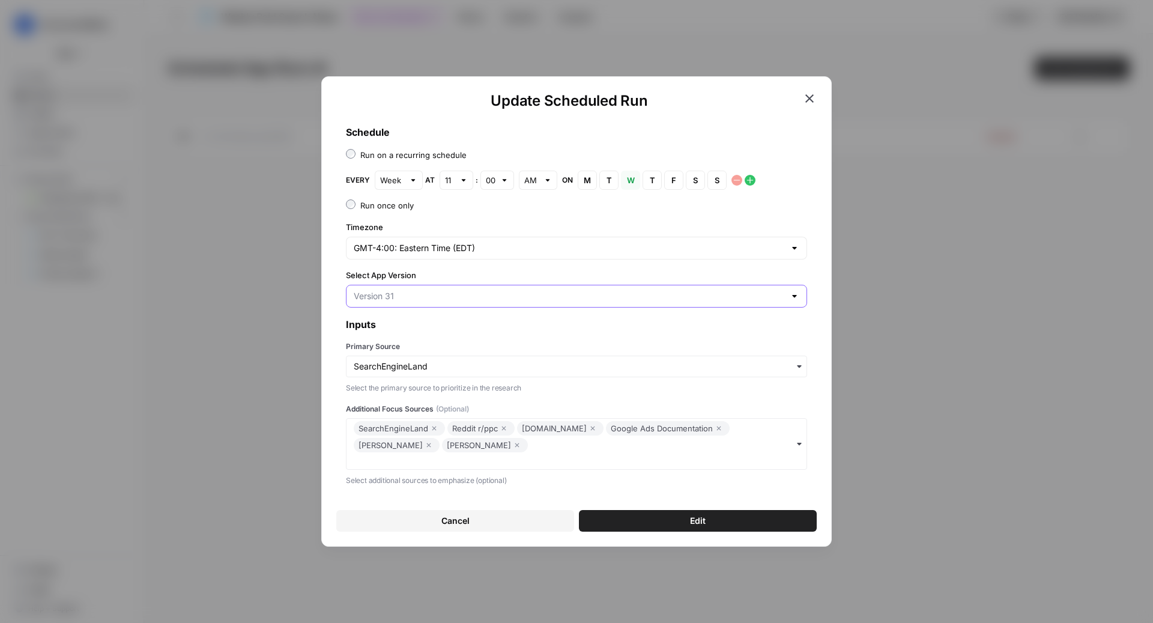
click at [428, 292] on input "Select App Version" at bounding box center [569, 296] width 431 height 12
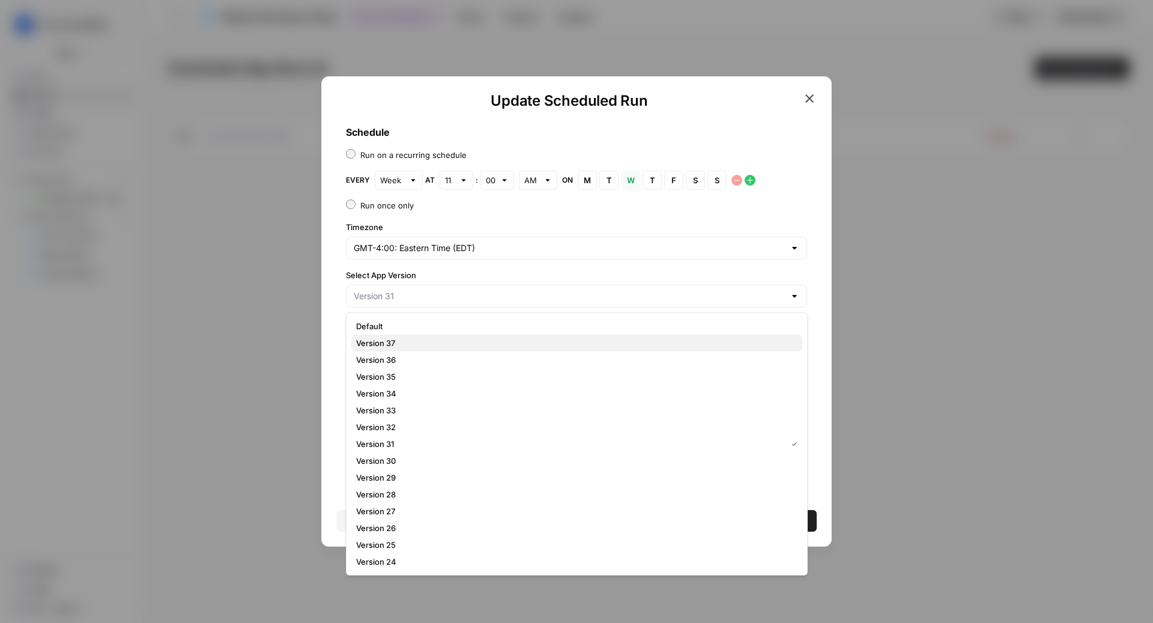
click at [403, 346] on span "Version 37" at bounding box center [574, 343] width 437 height 12
type input "Version 37"
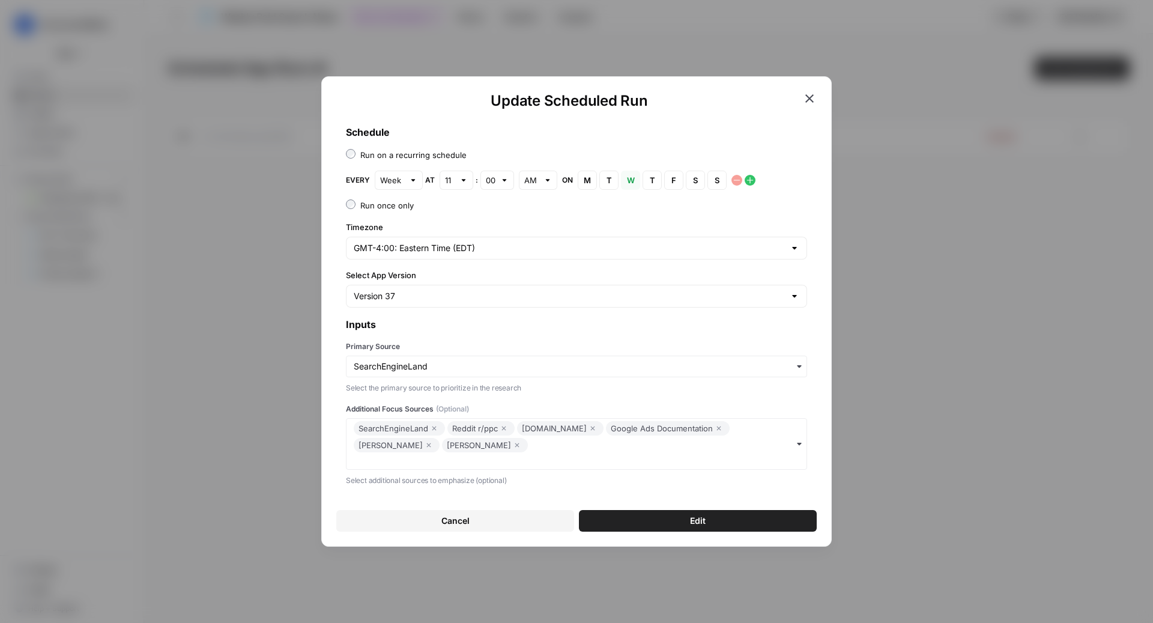
drag, startPoint x: 653, startPoint y: 525, endPoint x: 523, endPoint y: 298, distance: 262.3
click at [523, 298] on form "Schedule Run on a recurring schedule Every Week at 11 : 00 AM on M Monday T Tue…" at bounding box center [576, 323] width 480 height 416
click at [672, 525] on button "Edit" at bounding box center [698, 521] width 238 height 22
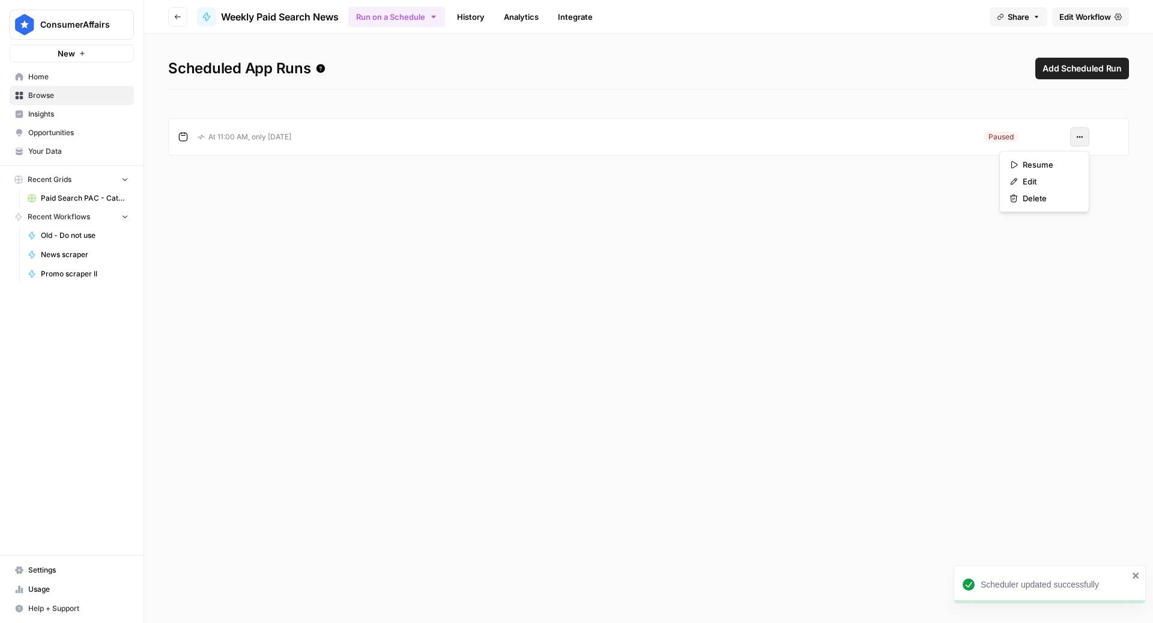
click at [1080, 138] on icon "button" at bounding box center [1079, 136] width 7 height 7
drag, startPoint x: 1035, startPoint y: 164, endPoint x: 877, endPoint y: 186, distance: 160.0
click at [878, 186] on body "ConsumerAffairs New Home Browse Insights Opportunities Your Data Recent Grids P…" at bounding box center [576, 311] width 1153 height 623
click at [1056, 162] on span "Resume" at bounding box center [1049, 165] width 52 height 12
click at [647, 386] on div "Scheduled App Runs Add Scheduled Run At 11:00 AM, only on Wednesday Active Acti…" at bounding box center [648, 328] width 1009 height 589
